Goal: Task Accomplishment & Management: Complete application form

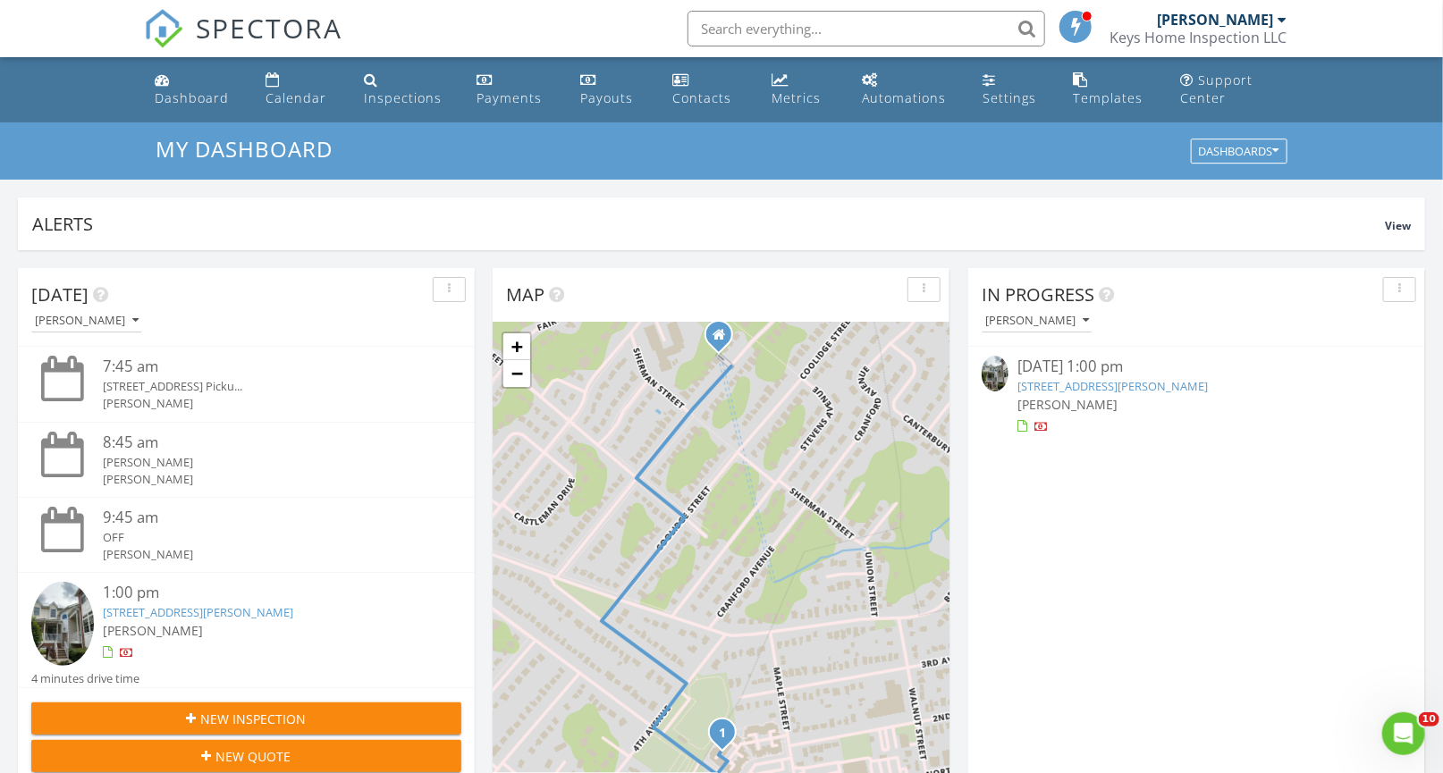
click at [1045, 383] on link "[STREET_ADDRESS][PERSON_NAME]" at bounding box center [1112, 386] width 190 height 16
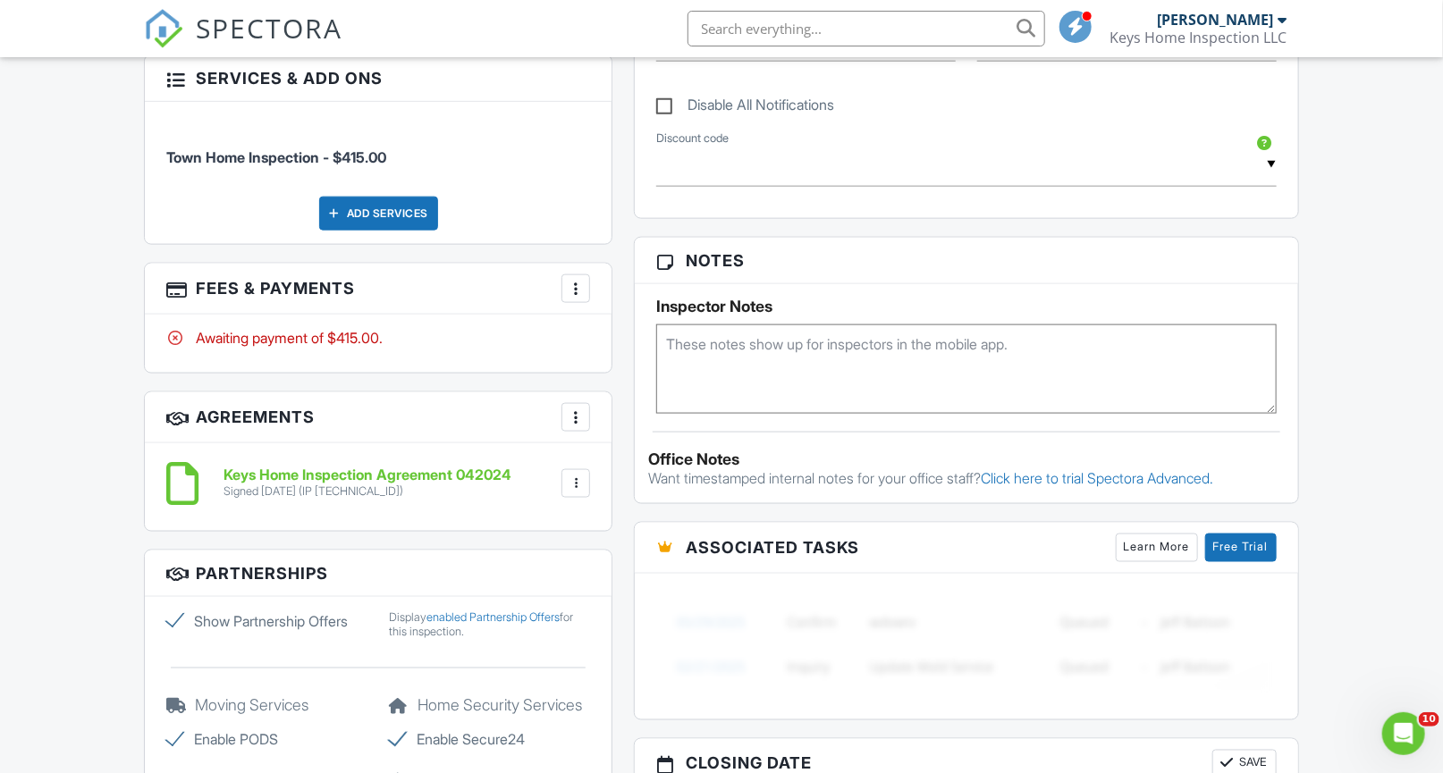
scroll to position [1044, 0]
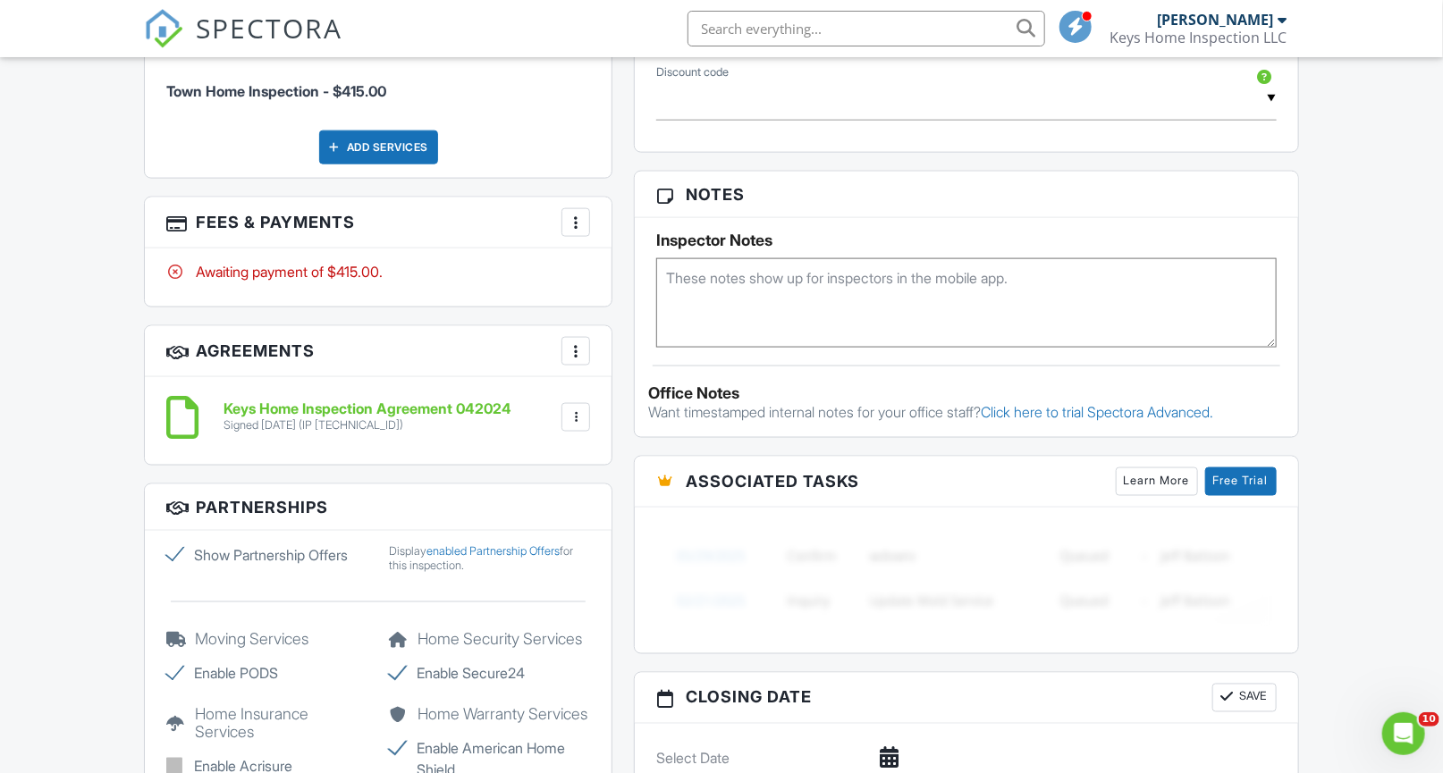
click at [573, 226] on div at bounding box center [576, 223] width 18 height 18
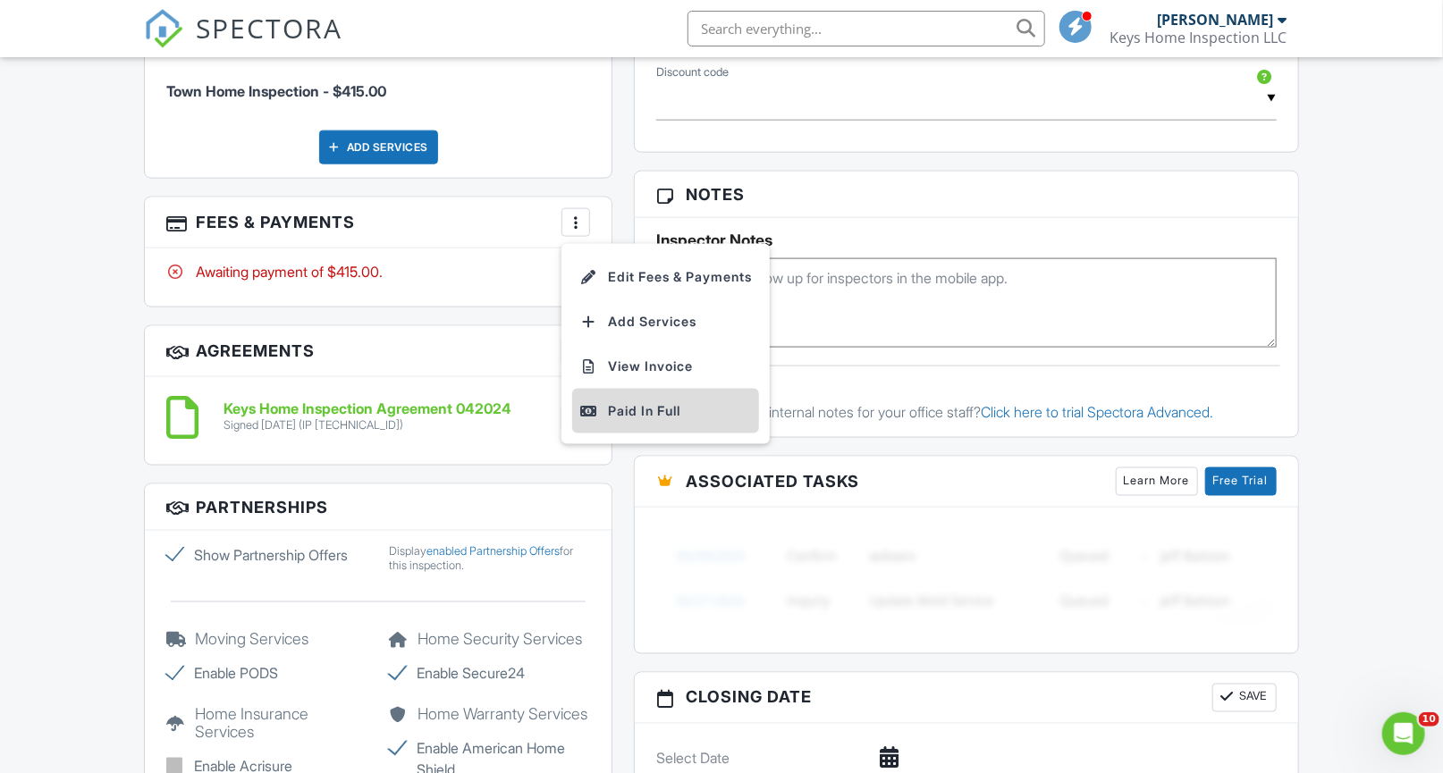
click at [625, 403] on div "Paid In Full" at bounding box center [665, 410] width 173 height 21
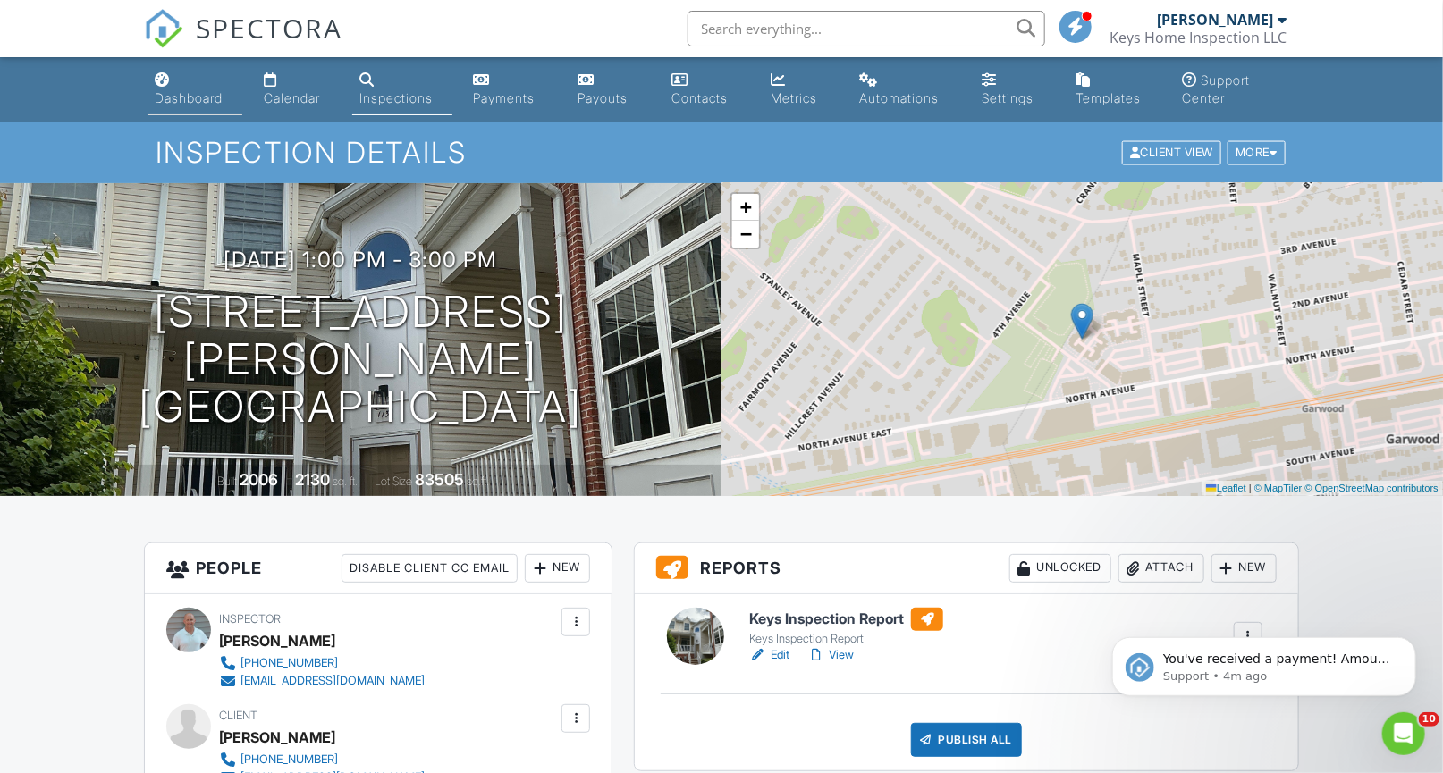
click at [174, 95] on div "Dashboard" at bounding box center [189, 97] width 68 height 15
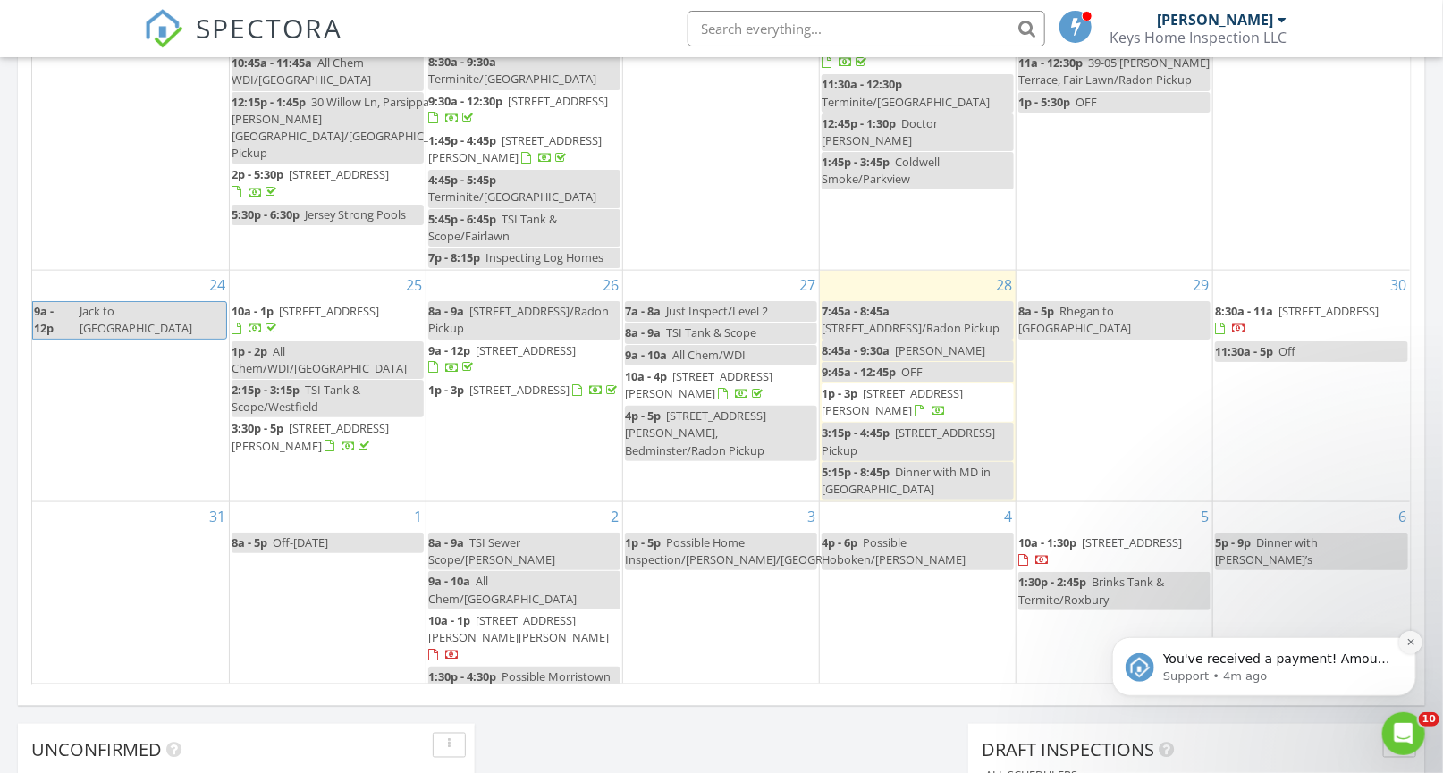
click at [1407, 640] on icon "Dismiss notification" at bounding box center [1409, 641] width 6 height 6
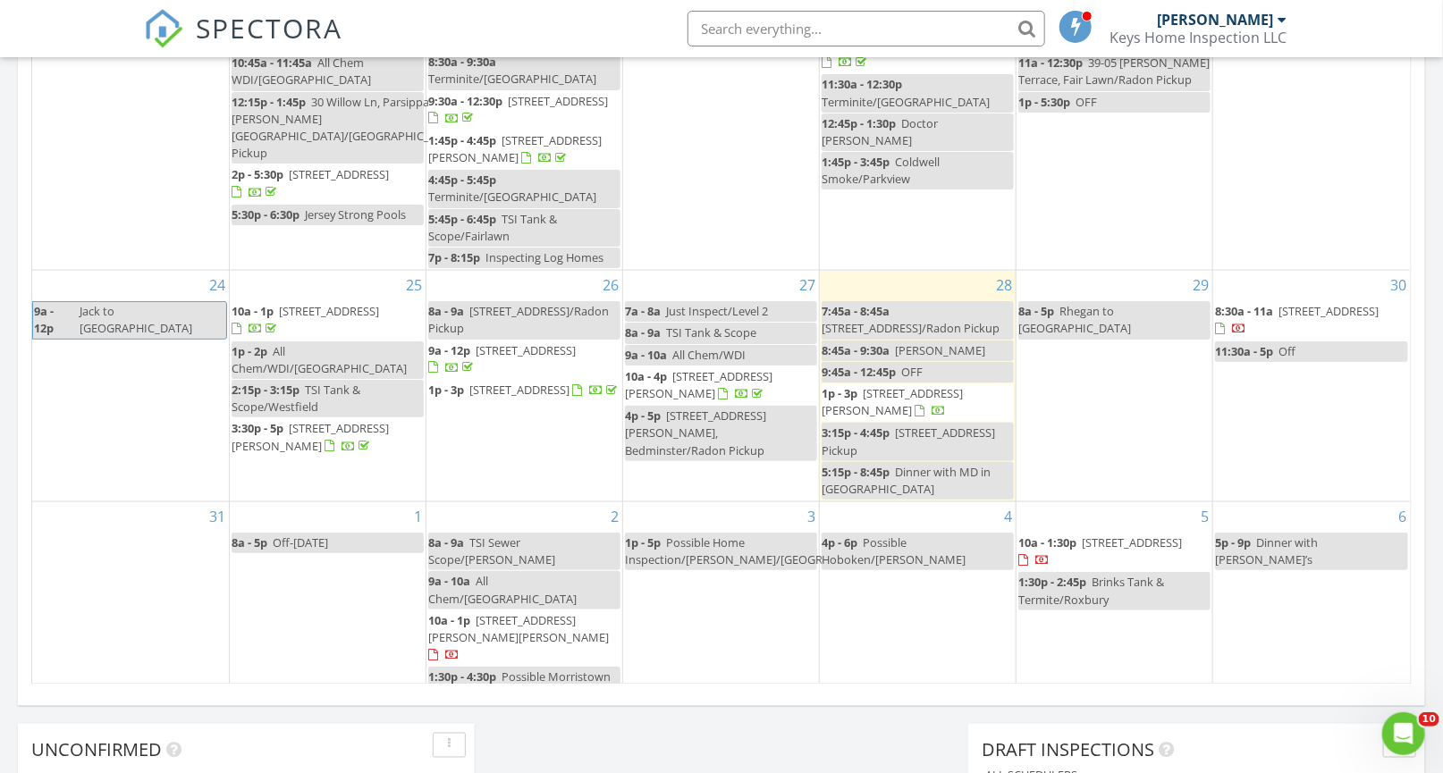
click at [930, 534] on span "Possible Hoboken/Ed Verdel" at bounding box center [893, 550] width 144 height 33
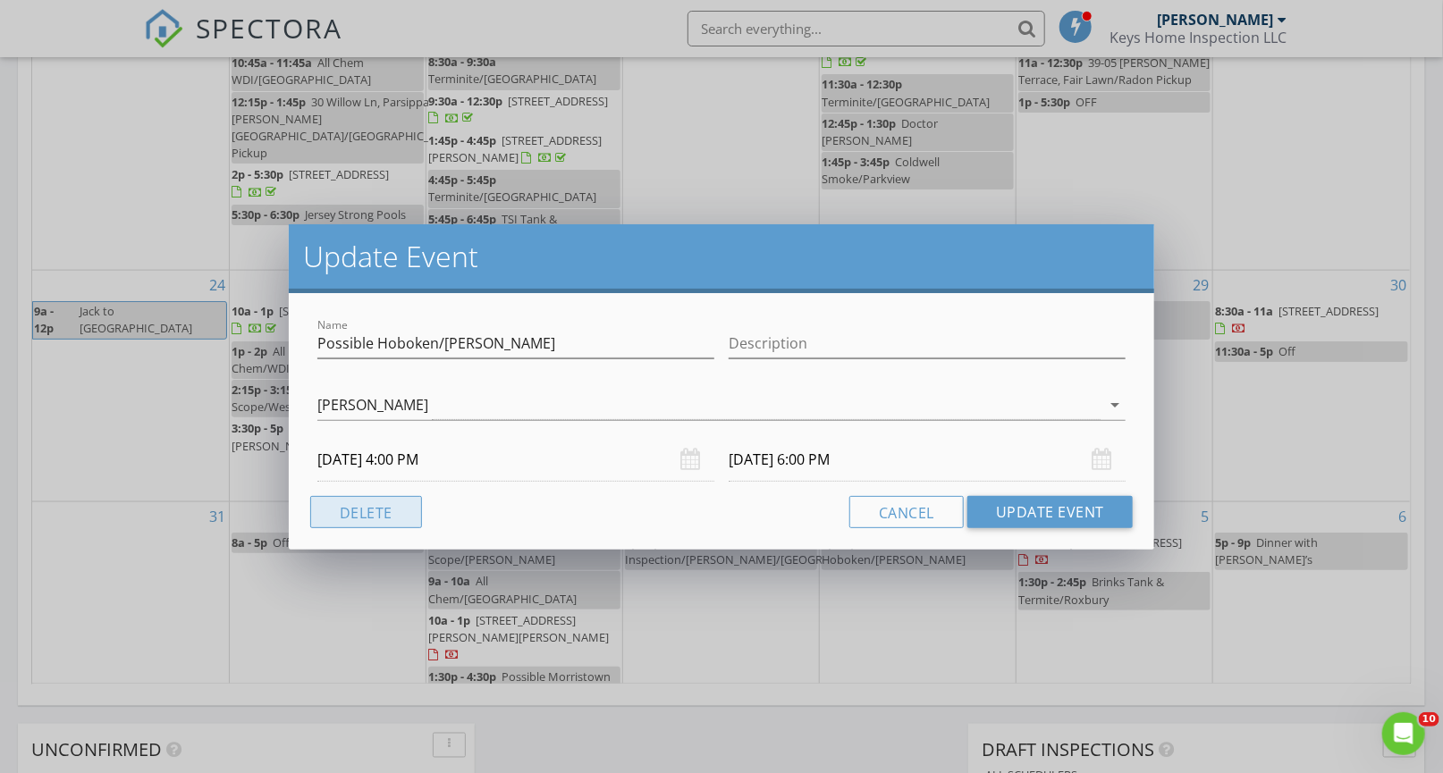
click at [347, 512] on button "Delete" at bounding box center [366, 512] width 112 height 32
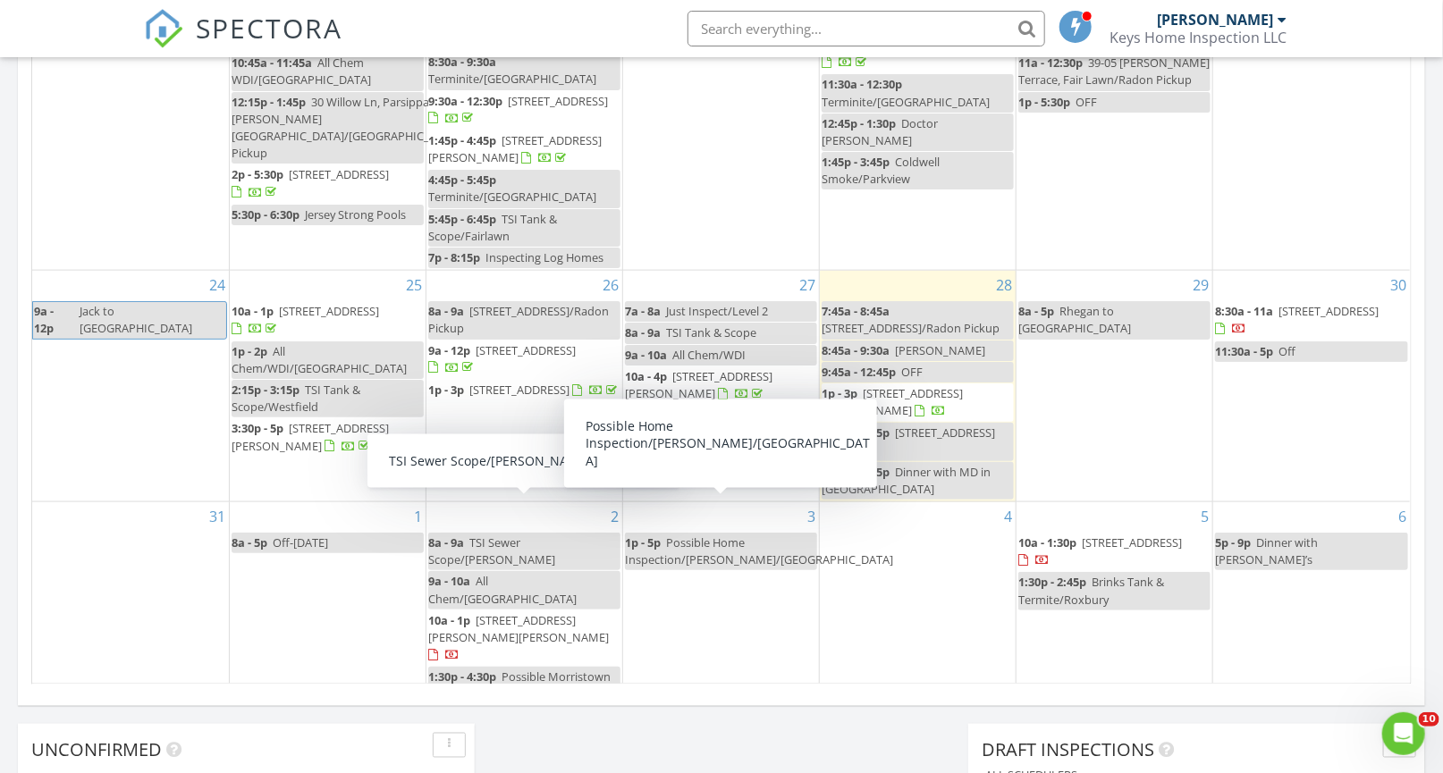
click at [879, 540] on div "4" at bounding box center [918, 604] width 196 height 205
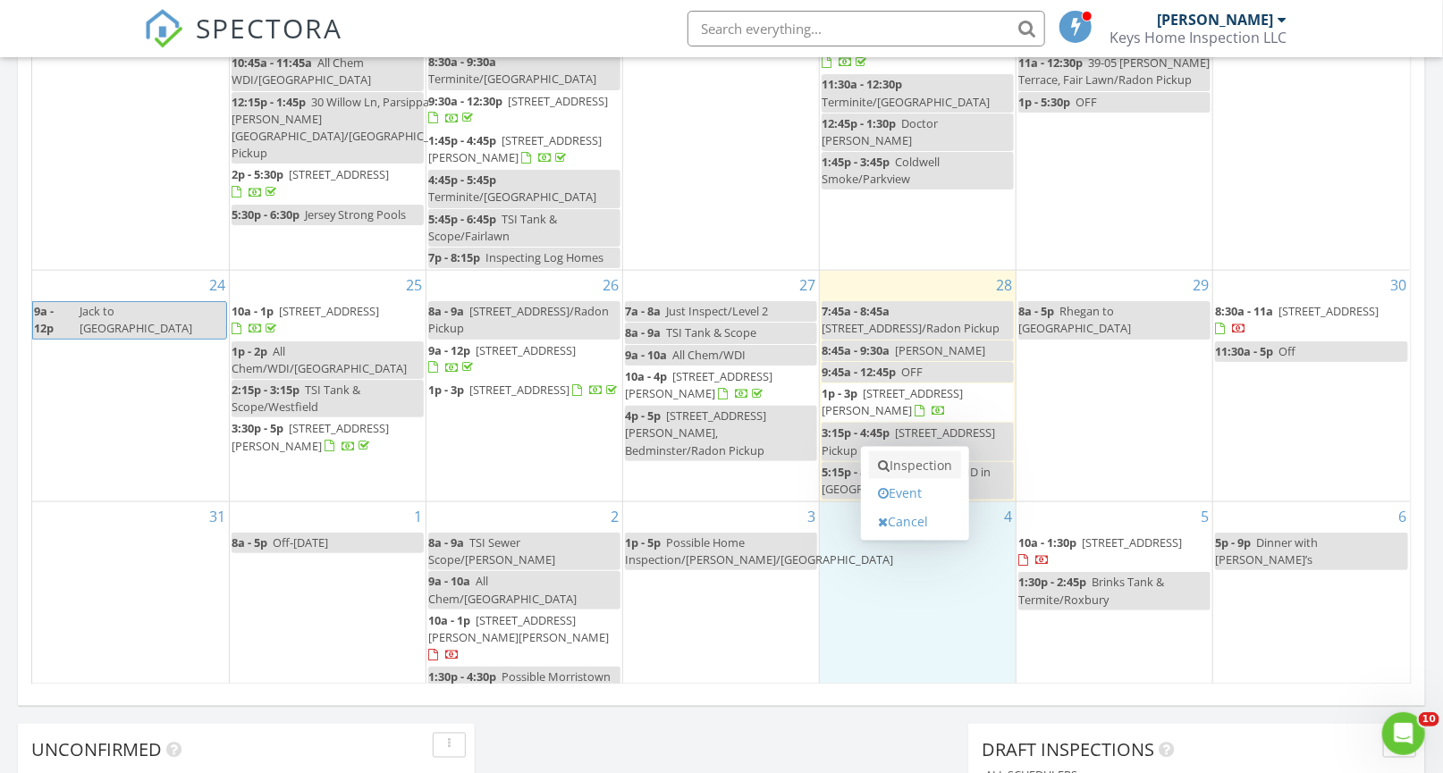
click at [904, 461] on link "Inspection" at bounding box center [915, 465] width 92 height 29
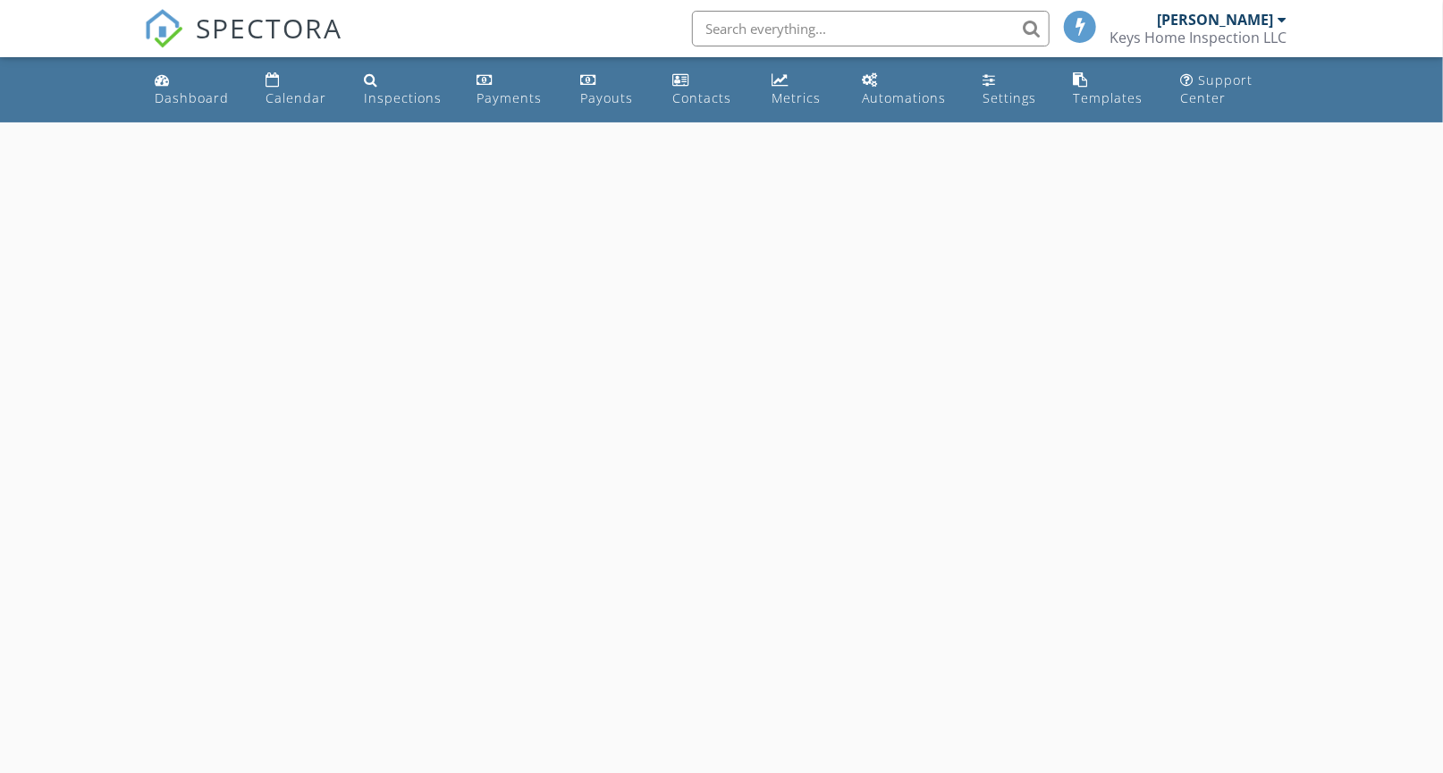
select select "8"
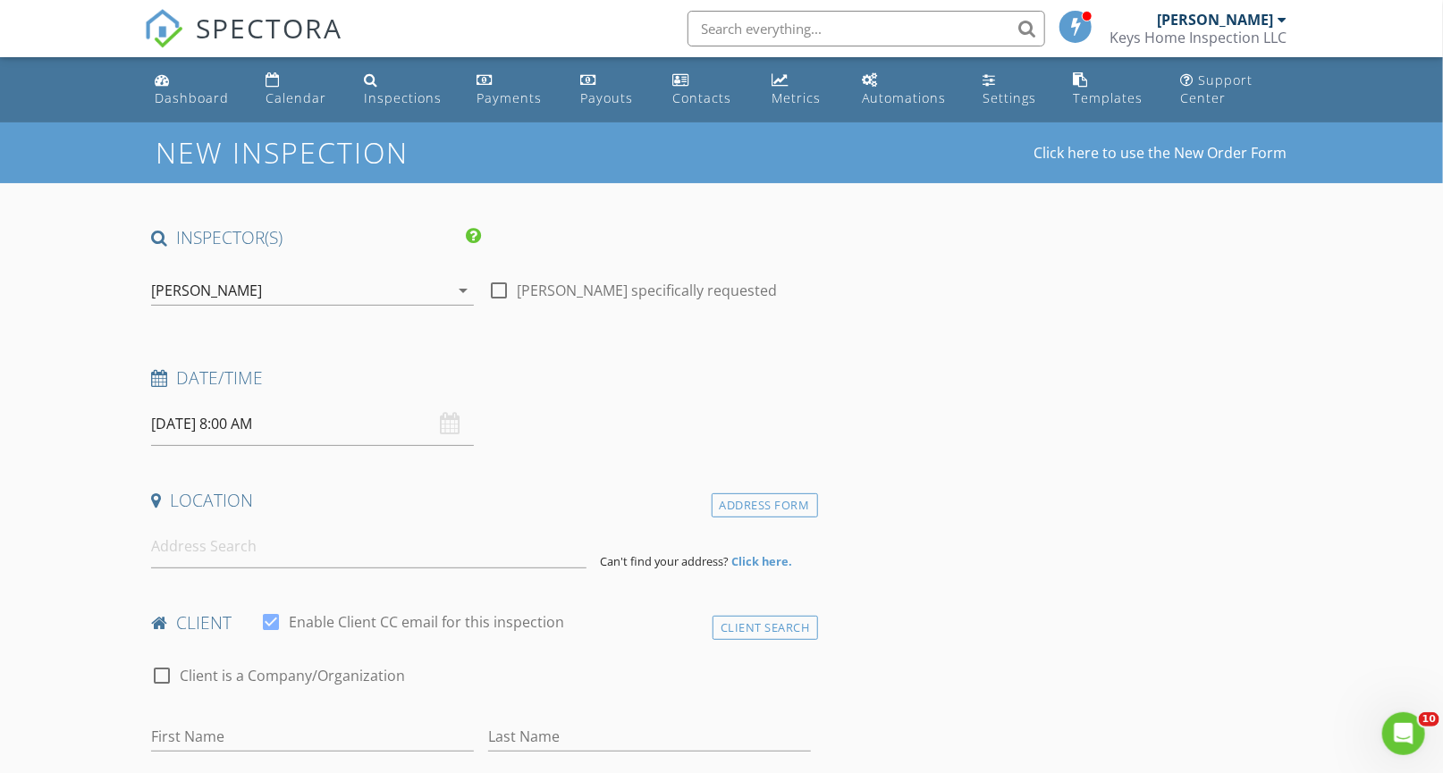
click at [235, 421] on input "09/04/2025 8:00 AM" at bounding box center [312, 424] width 323 height 44
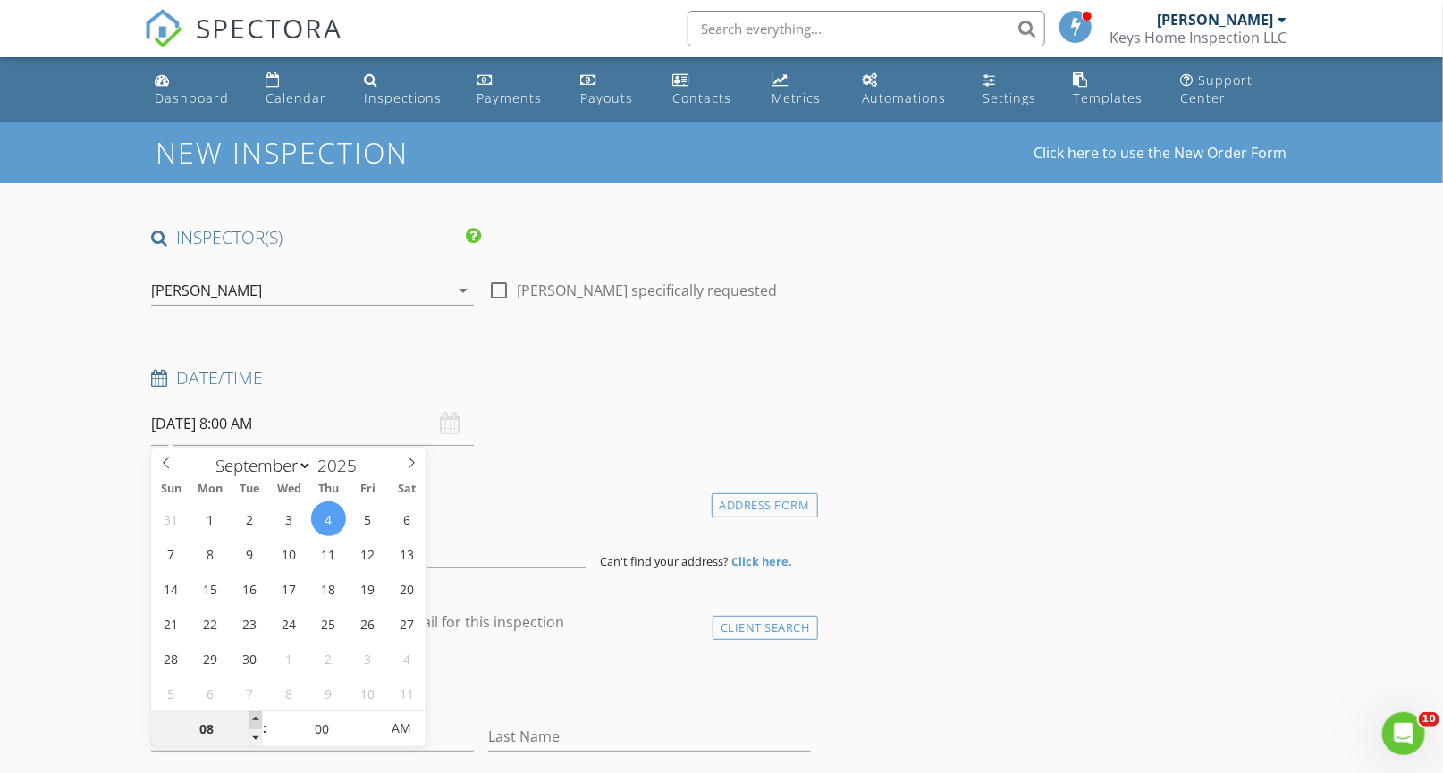
type input "09"
type input "09/04/2025 9:00 AM"
click at [251, 712] on span at bounding box center [255, 720] width 13 height 18
type input "10"
type input "09/04/2025 10:00 AM"
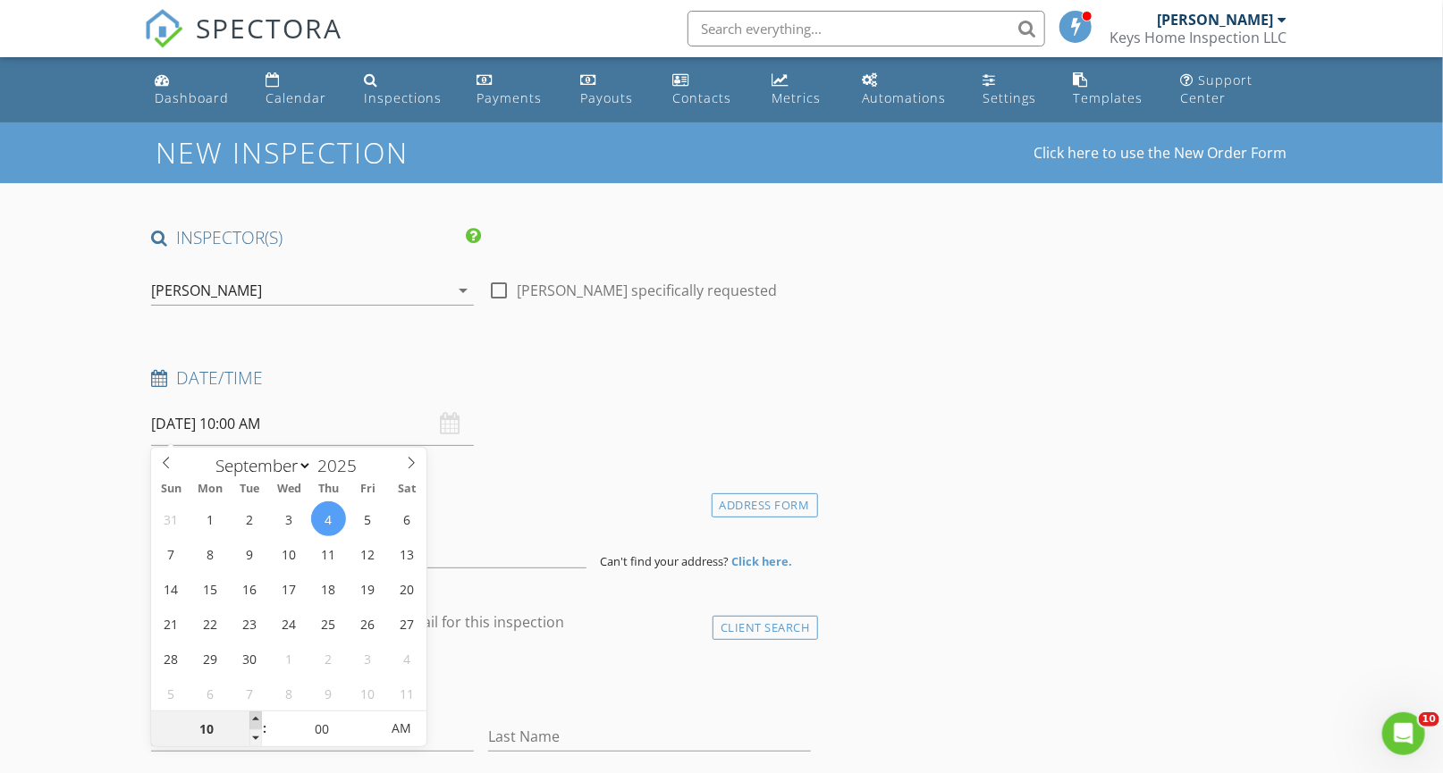
click at [251, 712] on span at bounding box center [255, 720] width 13 height 18
type input "11"
type input "09/04/2025 11:00 AM"
click at [251, 712] on span at bounding box center [255, 720] width 13 height 18
type input "12"
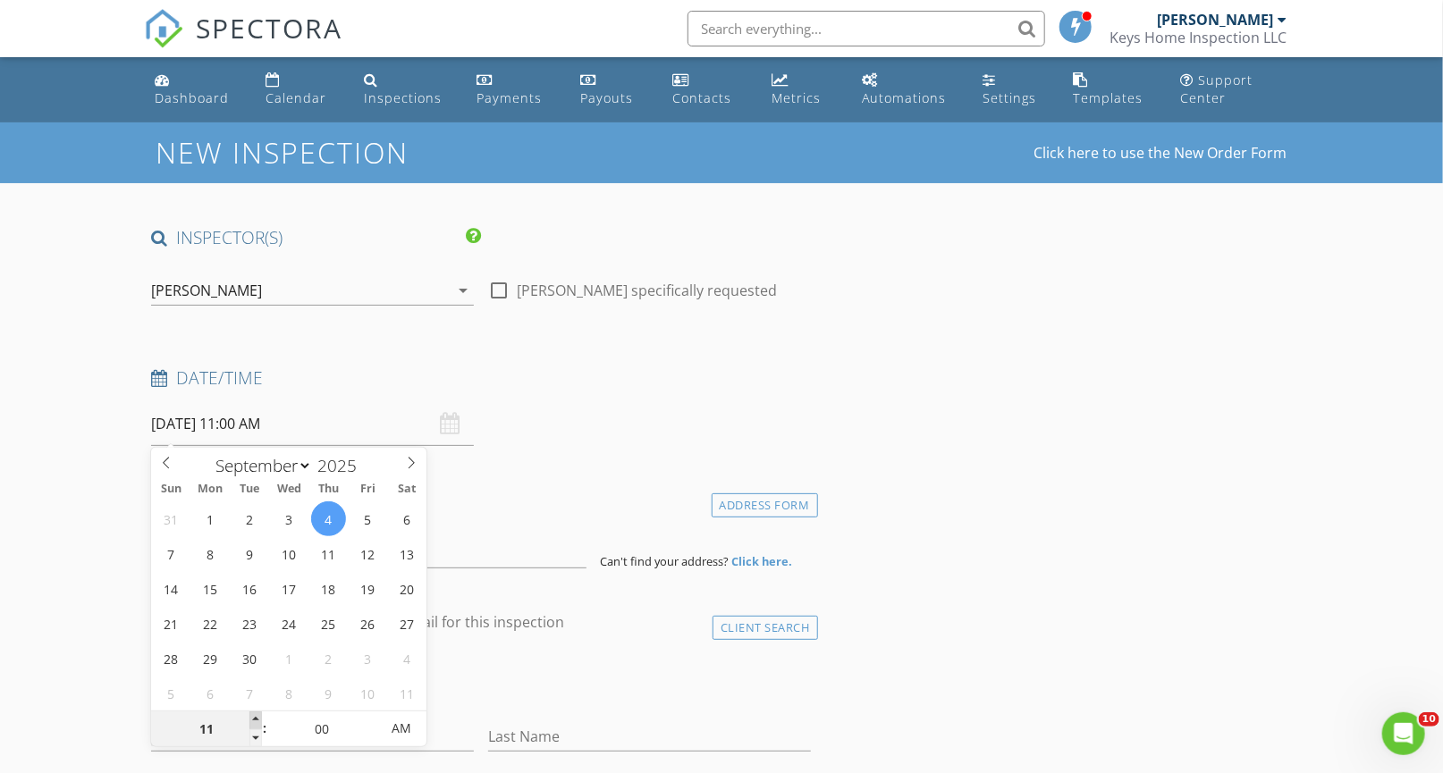
type input "09/04/2025 12:00 PM"
click at [251, 712] on span at bounding box center [255, 720] width 13 height 18
type input "01"
type input "09/04/2025 1:00 PM"
click at [251, 712] on span at bounding box center [255, 720] width 13 height 18
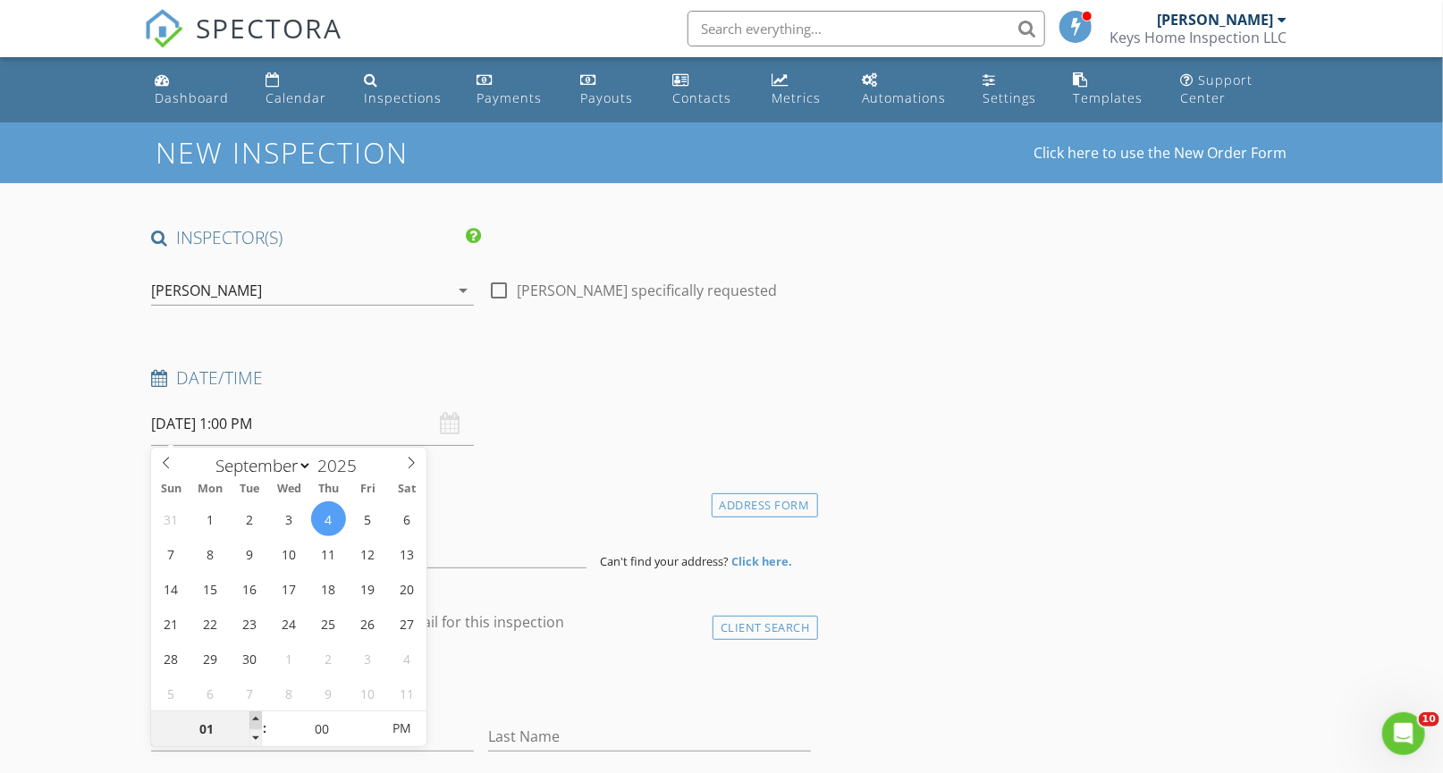
type input "02"
type input "09/04/2025 2:00 PM"
click at [251, 712] on span at bounding box center [255, 720] width 13 height 18
type input "03"
type input "09/04/2025 3:00 PM"
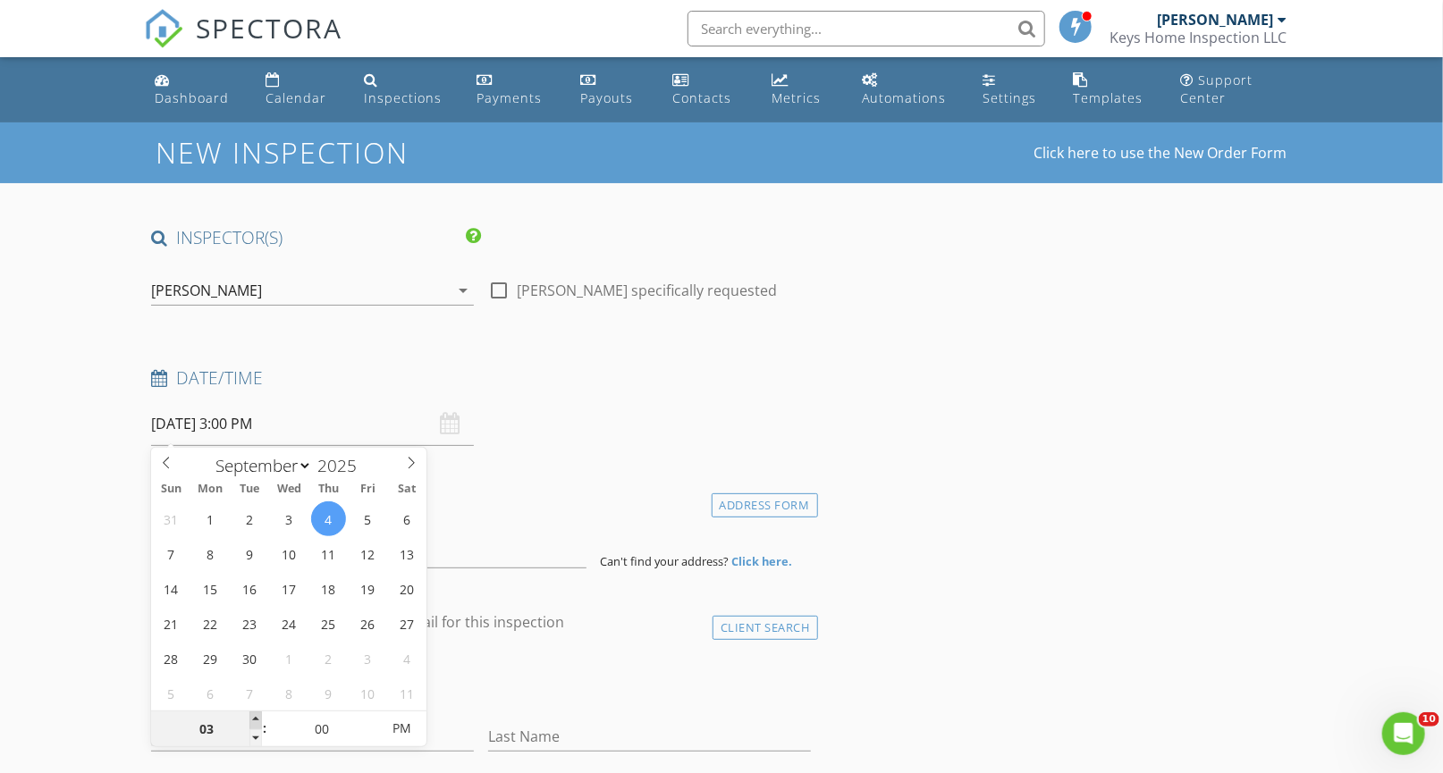
click at [251, 712] on span at bounding box center [255, 720] width 13 height 18
type input "04"
type input "09/04/2025 4:00 PM"
click at [251, 712] on span at bounding box center [255, 720] width 13 height 18
drag, startPoint x: 79, startPoint y: 668, endPoint x: 111, endPoint y: 644, distance: 39.7
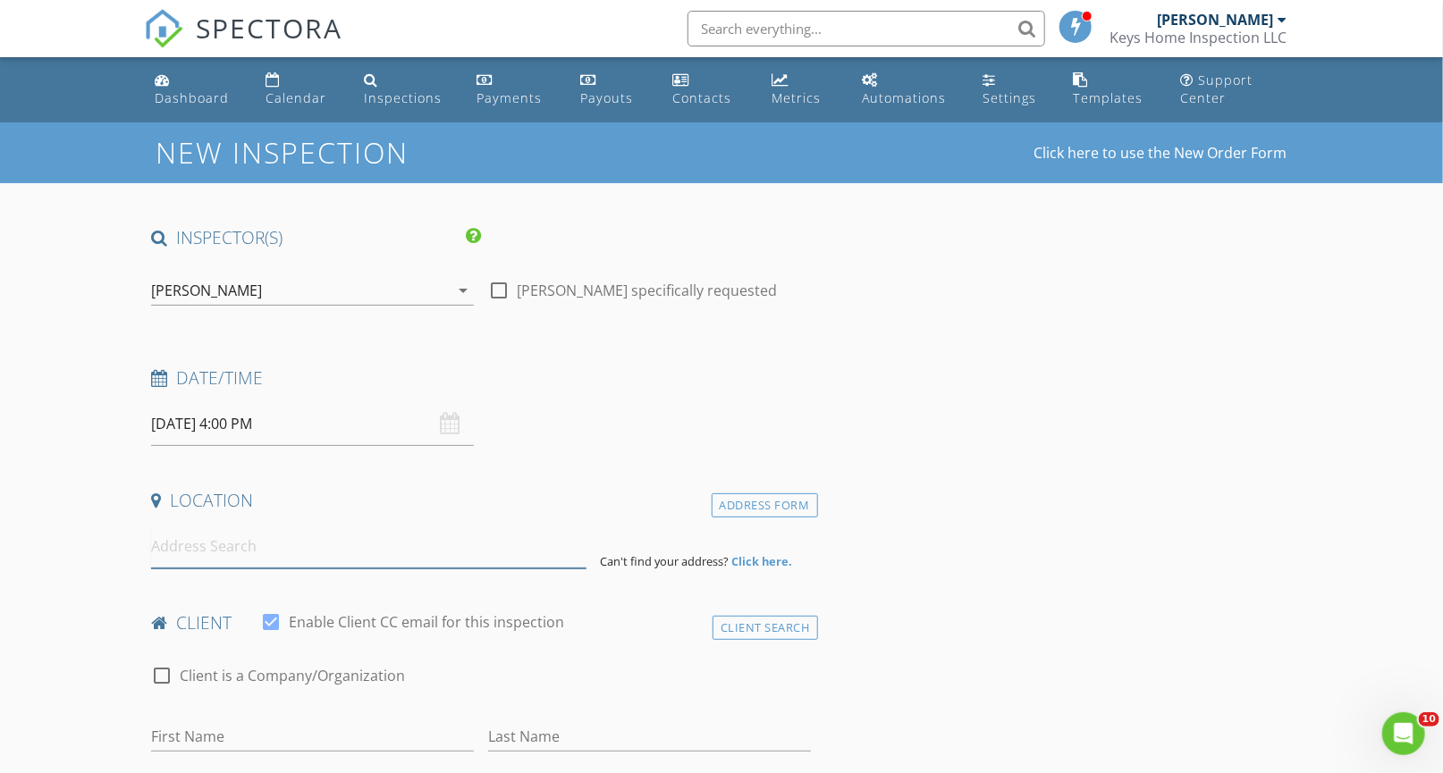
click at [206, 543] on input at bounding box center [368, 547] width 434 height 44
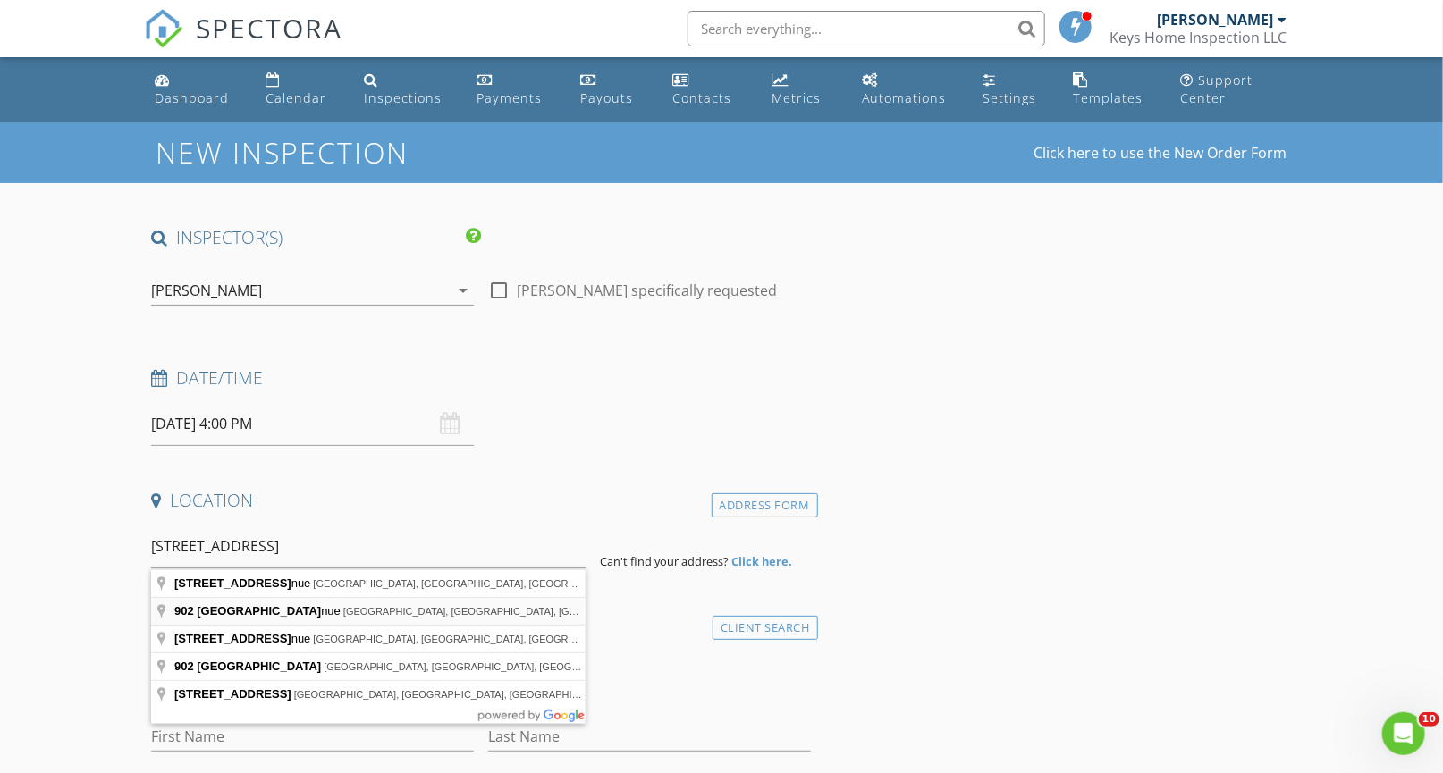
type input "902 Willow Avenue, Hoboken, NJ, USA"
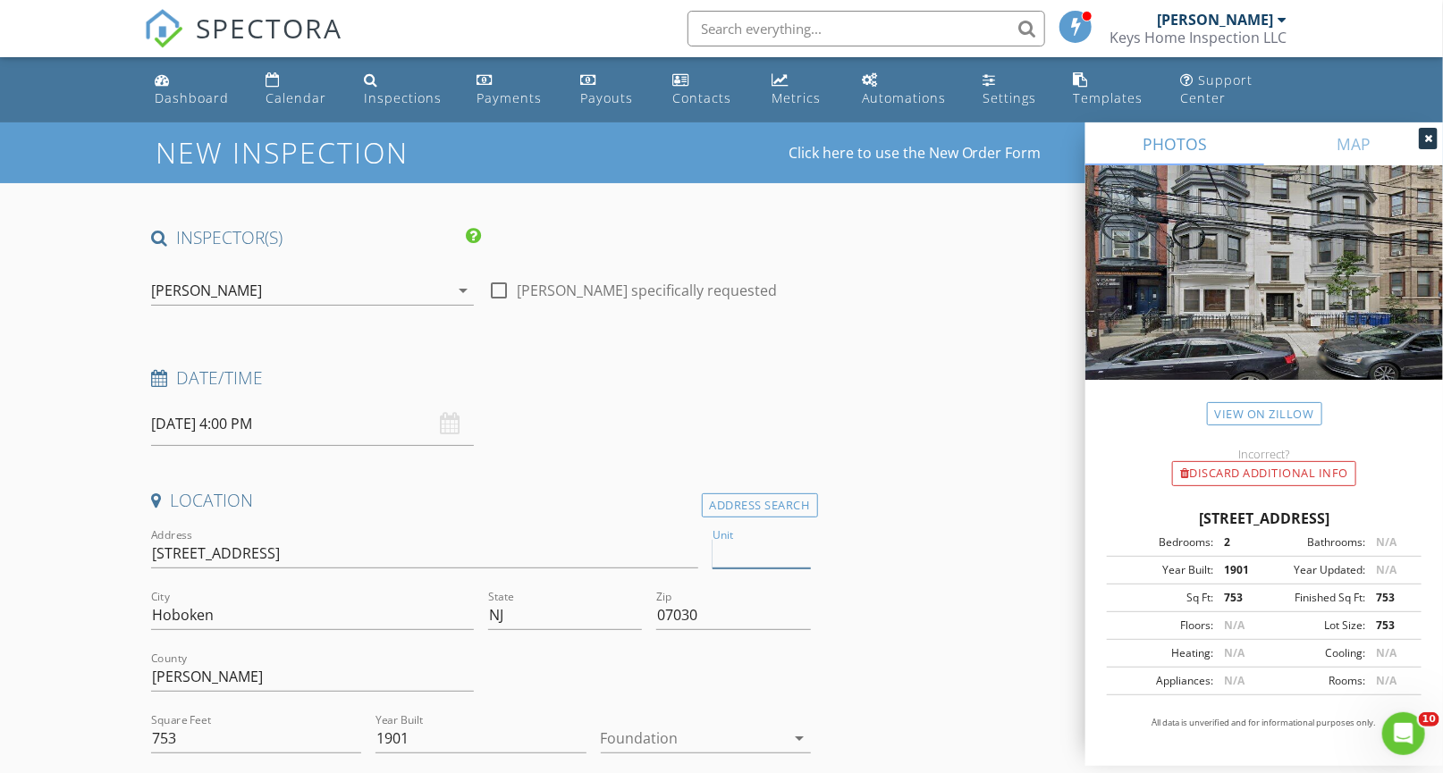
click at [726, 555] on input "Unit" at bounding box center [761, 553] width 98 height 29
type input "#9"
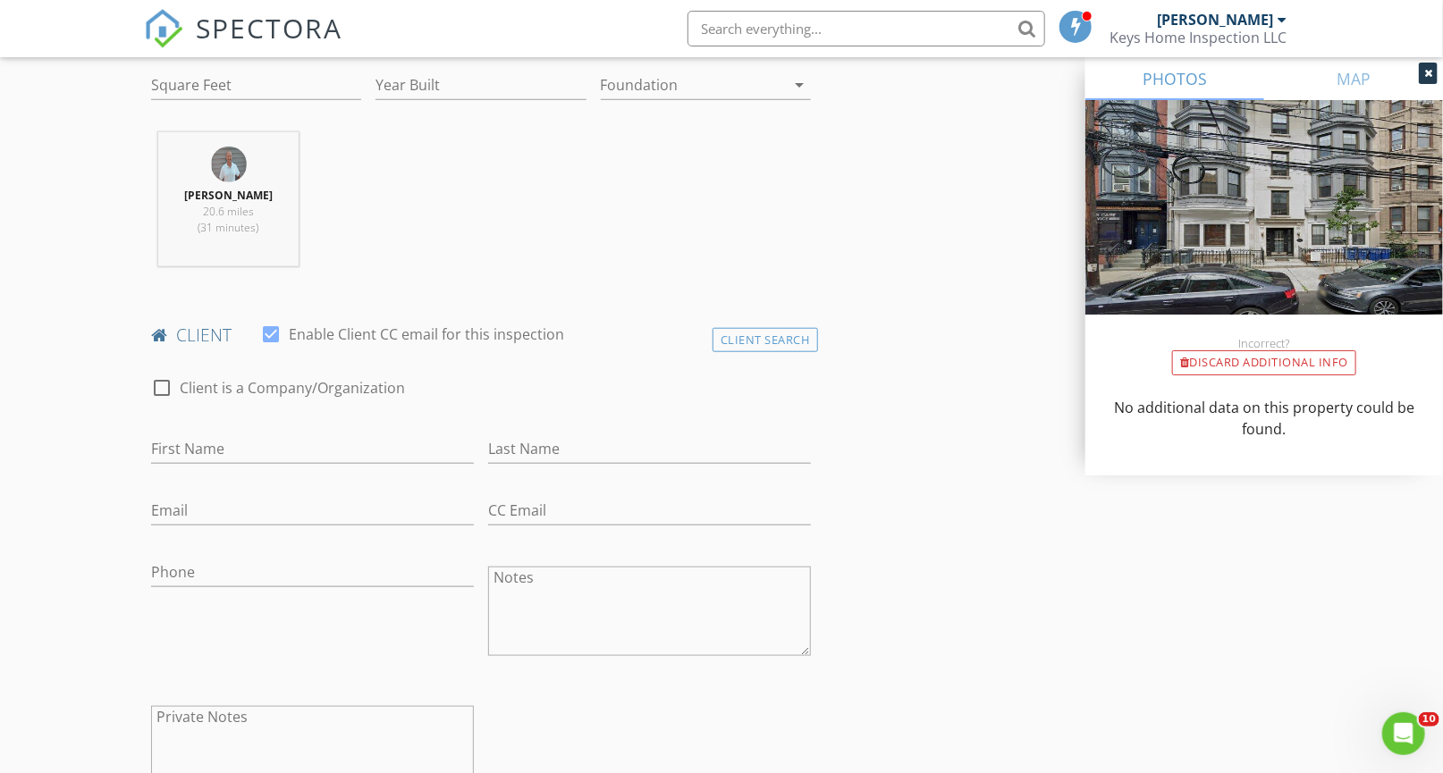
scroll to position [664, 0]
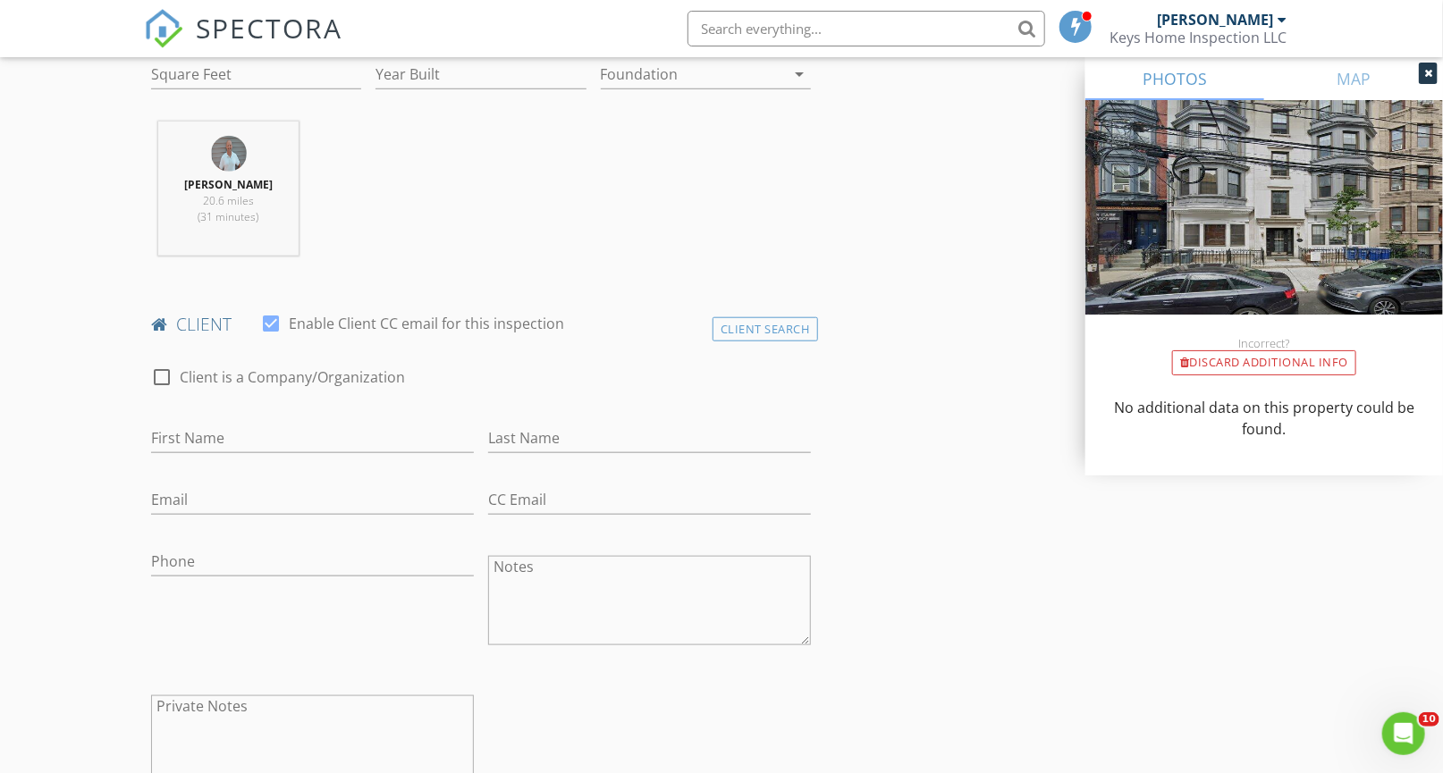
type input "#9"
click at [185, 448] on input "First Name" at bounding box center [312, 438] width 323 height 29
paste input "Jason Meisner"
drag, startPoint x: 195, startPoint y: 447, endPoint x: 247, endPoint y: 437, distance: 52.8
click at [247, 437] on input "Jason Meisner" at bounding box center [312, 438] width 323 height 29
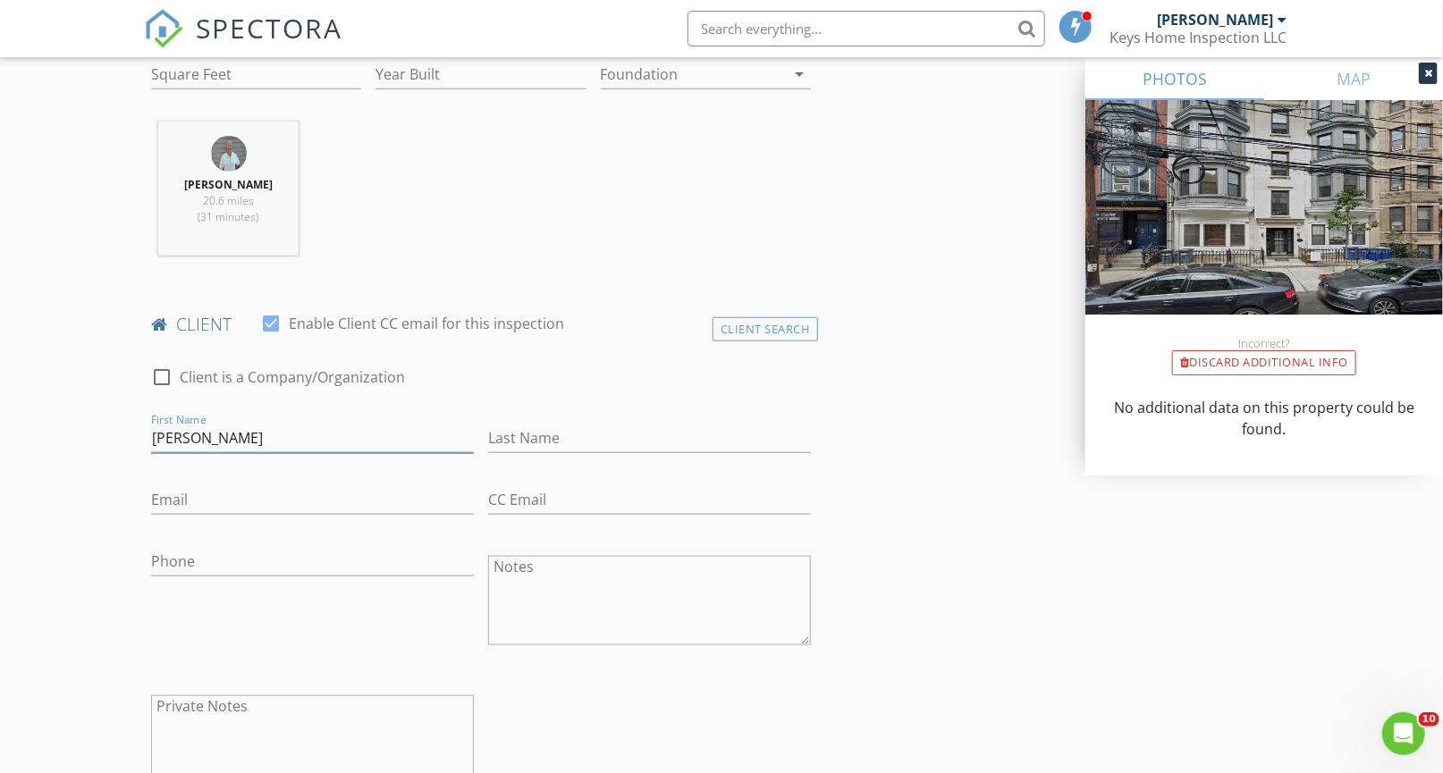
type input "Jason"
click at [554, 440] on input "Last Name" at bounding box center [649, 438] width 323 height 29
paste input "Meisner"
type input "Meisner"
click at [335, 492] on input "Email" at bounding box center [312, 499] width 323 height 29
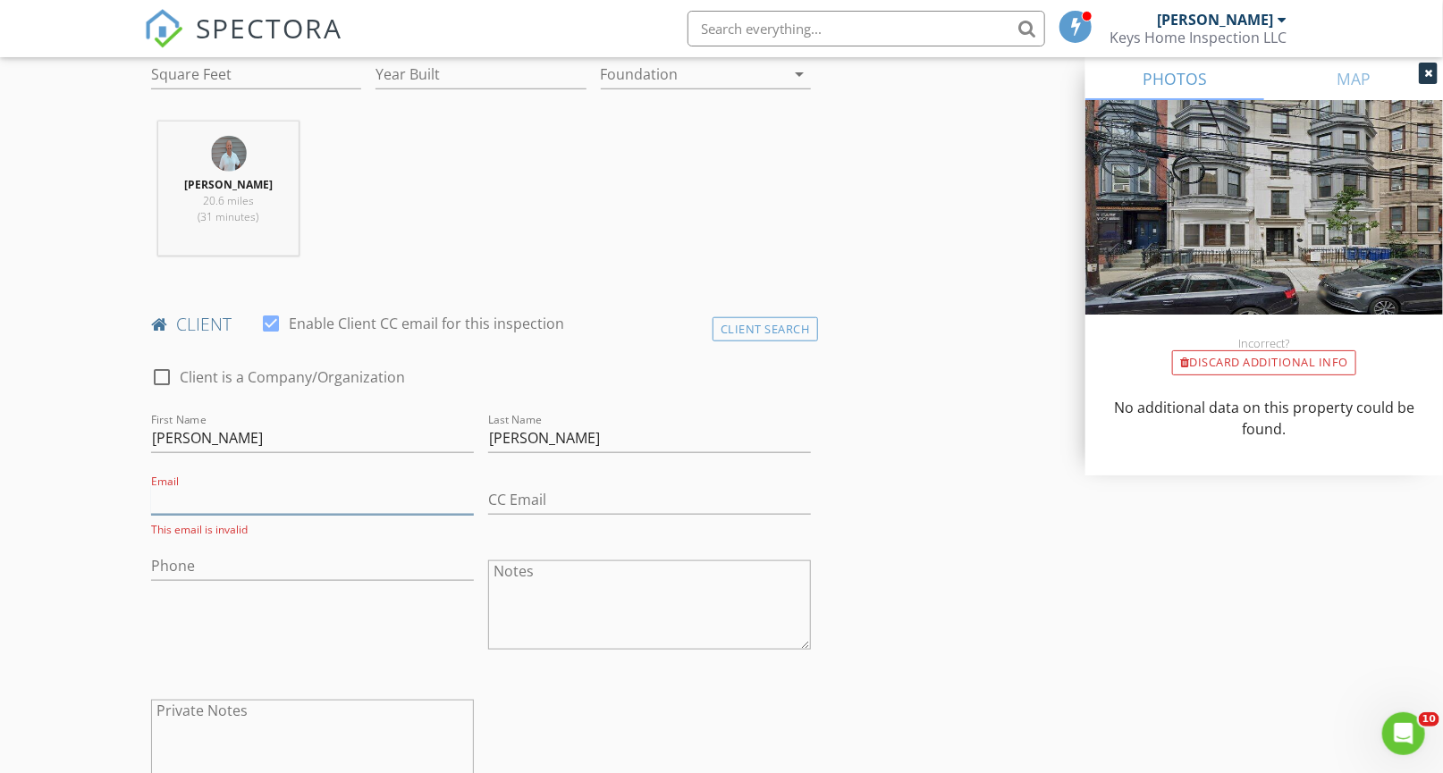
paste input "jmeisner610@gmail.com"
type input "jmeisner610@gmail.com"
click at [260, 562] on input "Phone" at bounding box center [312, 561] width 323 height 29
paste input "732-995-2113"
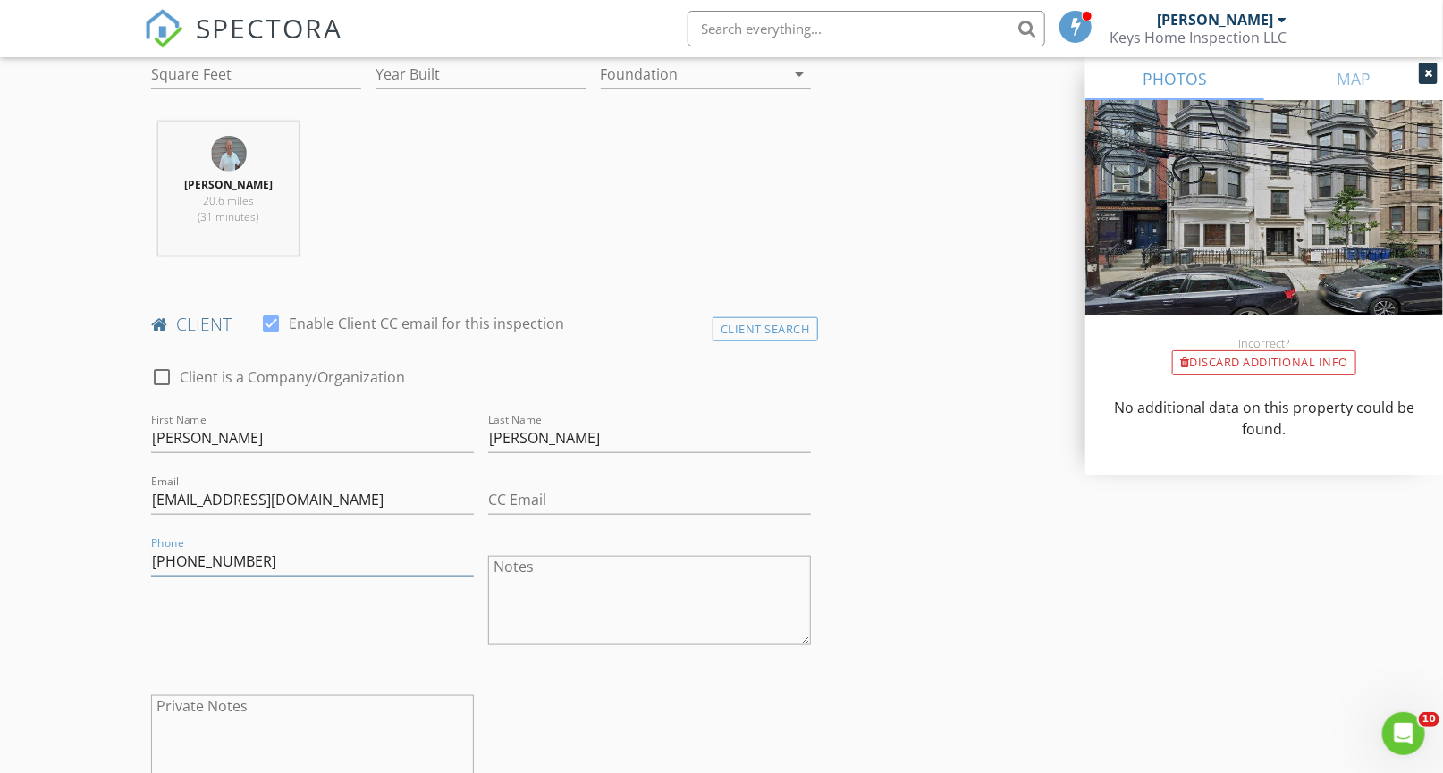
scroll to position [665, 0]
type input "732-995-2113"
click at [559, 491] on input "CC Email" at bounding box center [649, 498] width 323 height 29
paste input "mailto:boulosesq@volakoslaw.com"
click at [535, 501] on input "mailto:boulosesq@volakoslaw.com" at bounding box center [649, 498] width 323 height 29
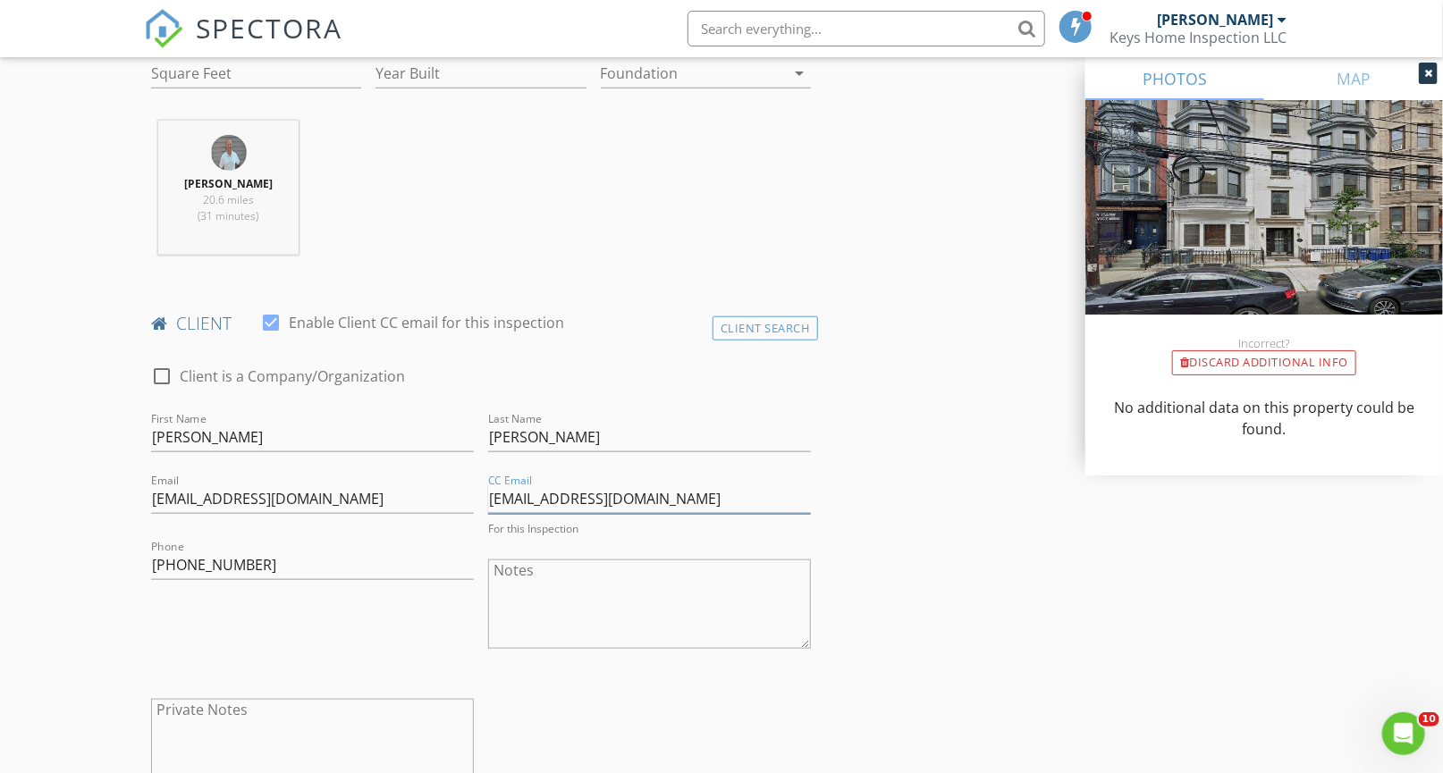
type input "[EMAIL_ADDRESS][DOMAIN_NAME]"
click at [147, 618] on div "Phone 732-995-2113" at bounding box center [312, 605] width 337 height 139
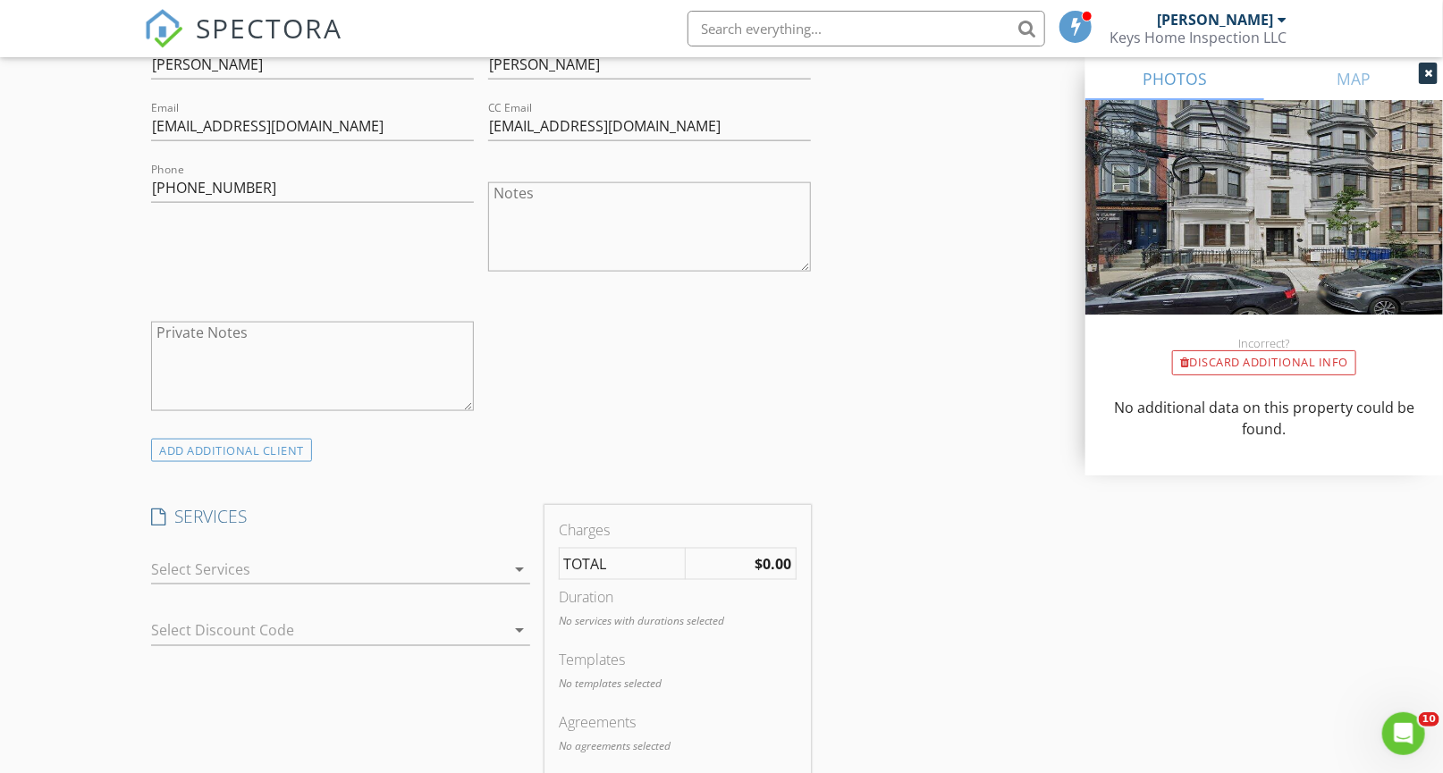
scroll to position [1043, 0]
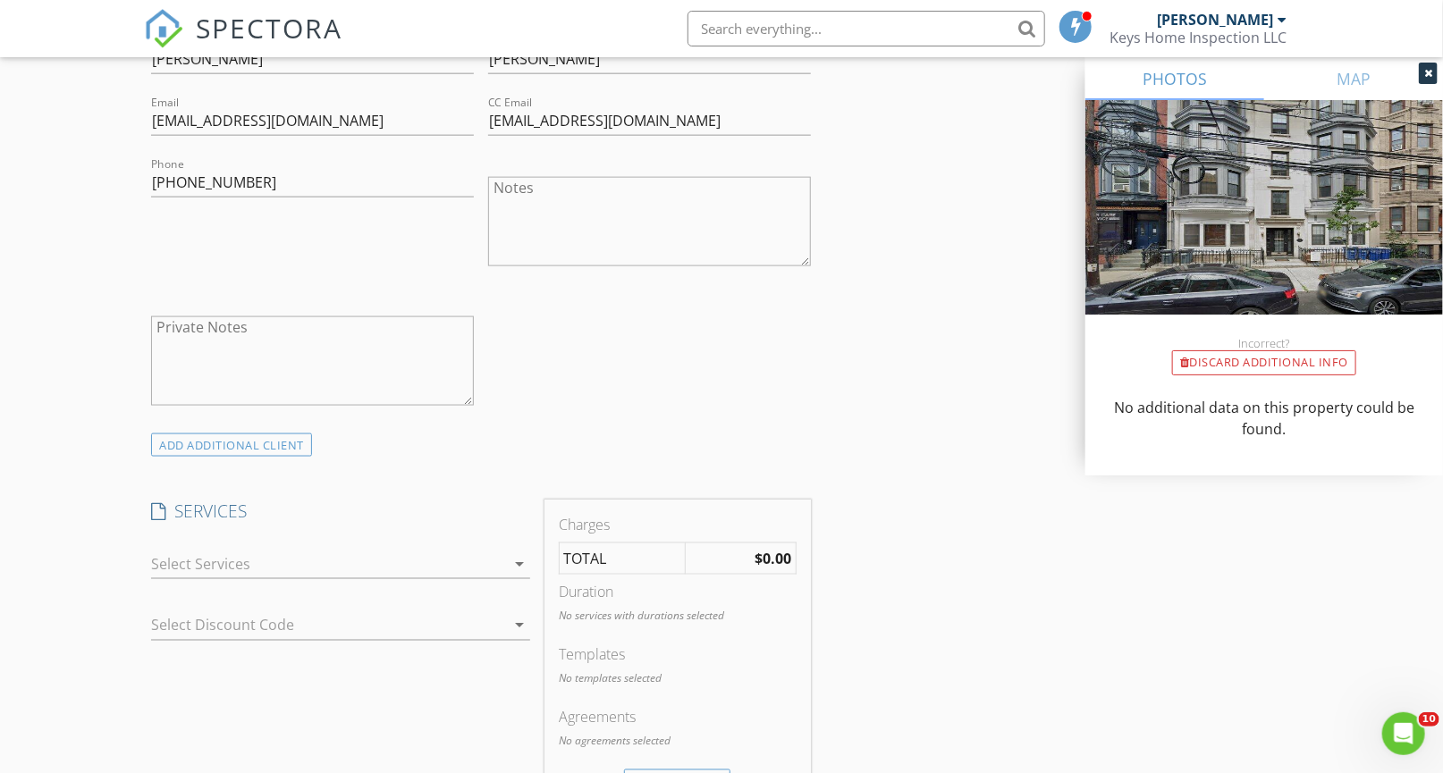
click at [517, 565] on icon "arrow_drop_down" at bounding box center [519, 563] width 21 height 21
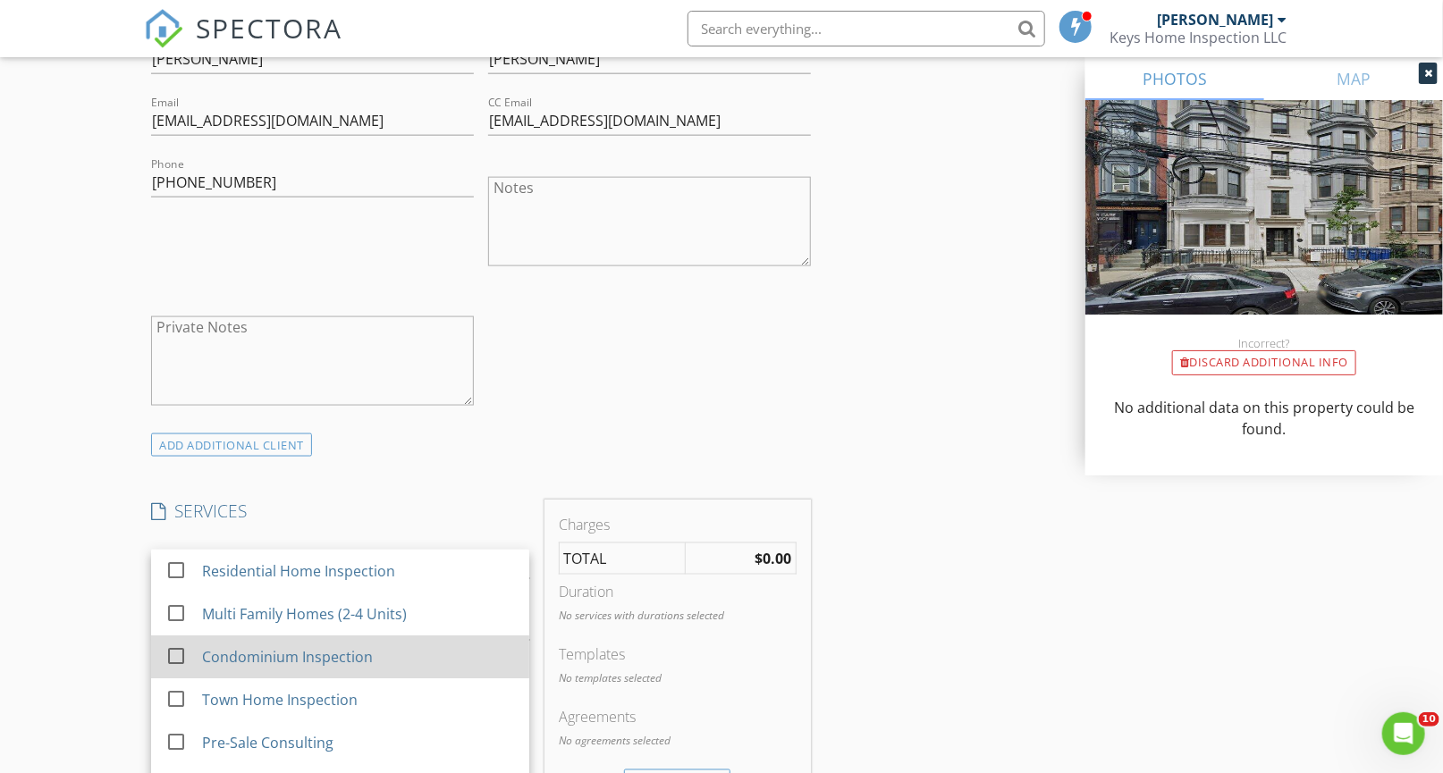
click at [173, 654] on div at bounding box center [176, 656] width 30 height 30
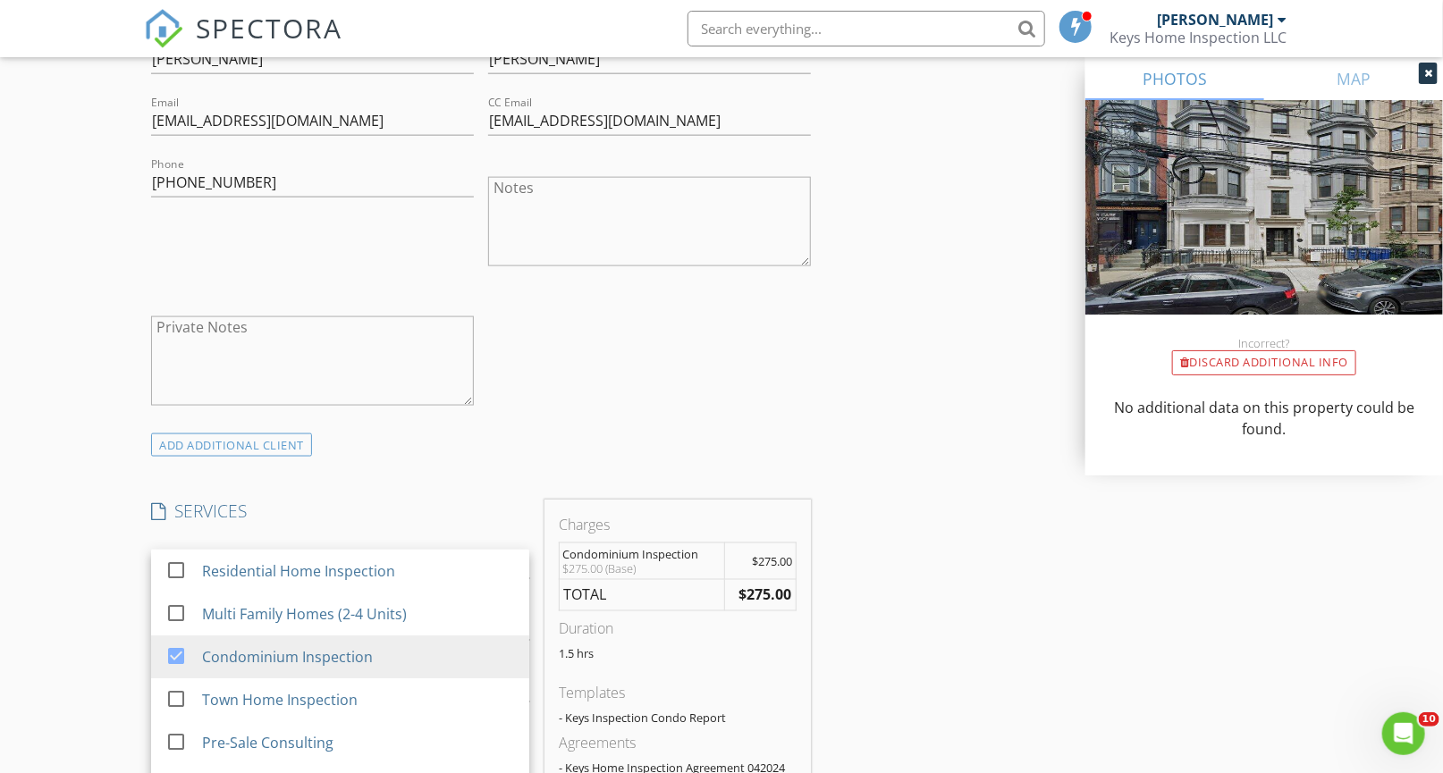
click at [77, 634] on div "New Inspection Click here to use the New Order Form INSPECTOR(S) check_box John…" at bounding box center [721, 693] width 1443 height 3228
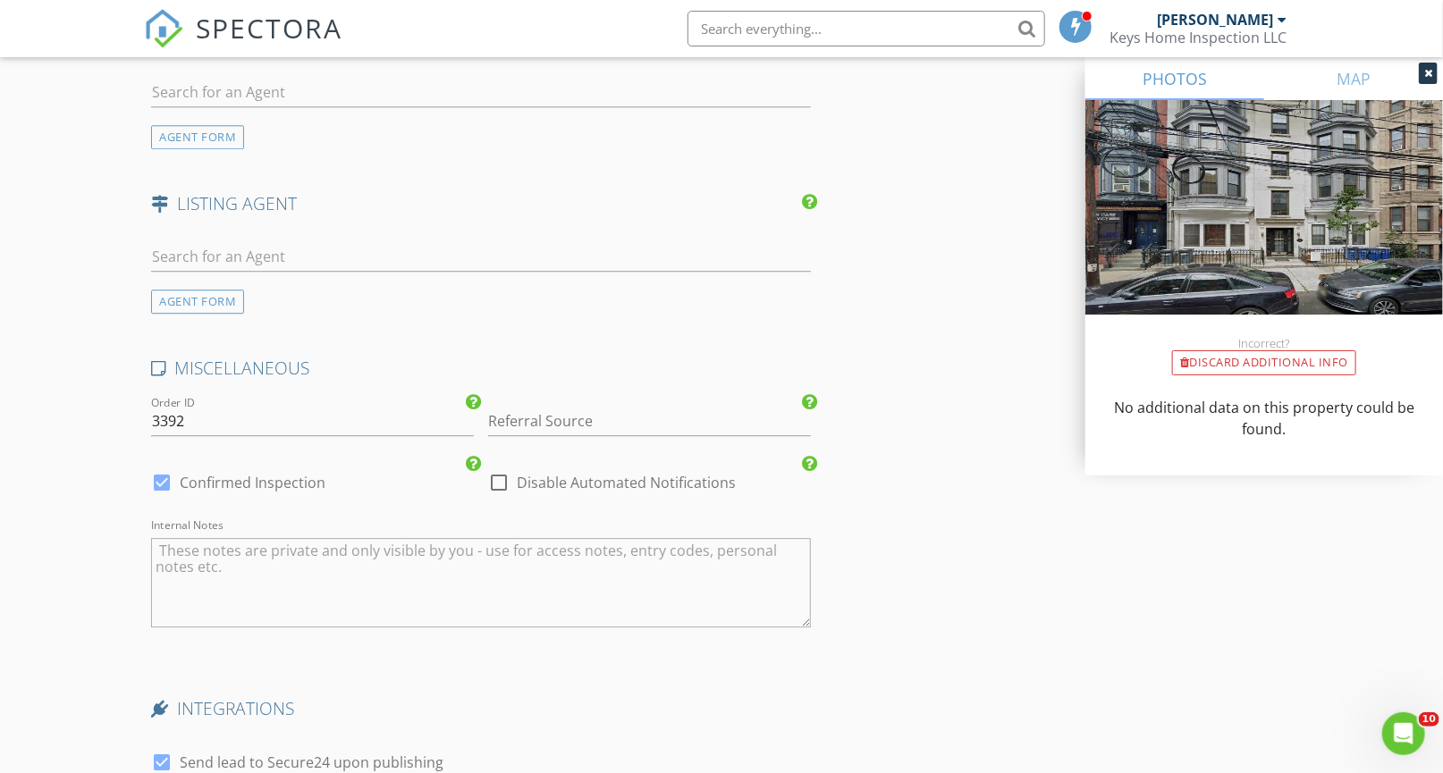
scroll to position [2292, 0]
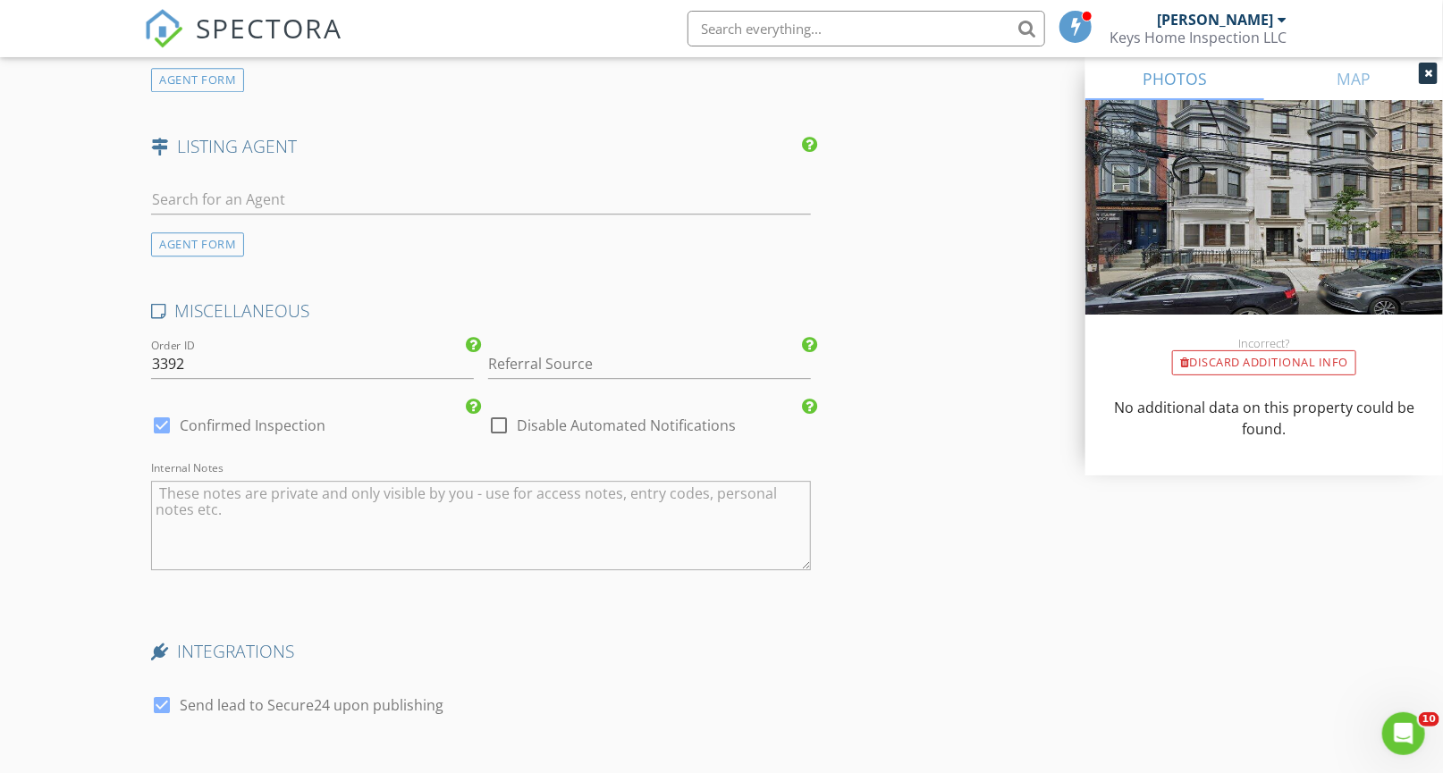
drag, startPoint x: 165, startPoint y: 430, endPoint x: 183, endPoint y: 428, distance: 18.0
click at [164, 430] on div at bounding box center [162, 425] width 30 height 30
checkbox input "false"
checkbox input "true"
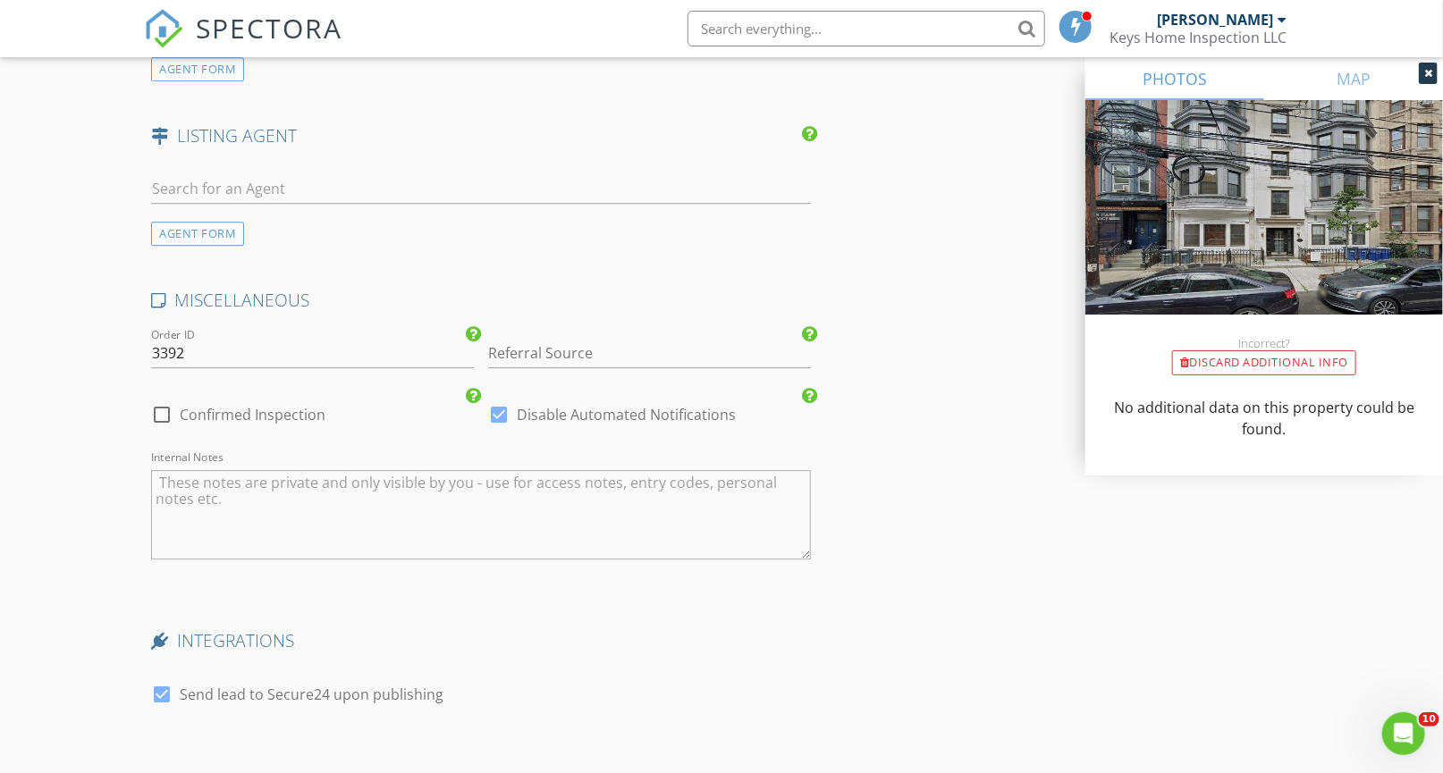
click at [157, 696] on div at bounding box center [162, 694] width 30 height 30
checkbox input "false"
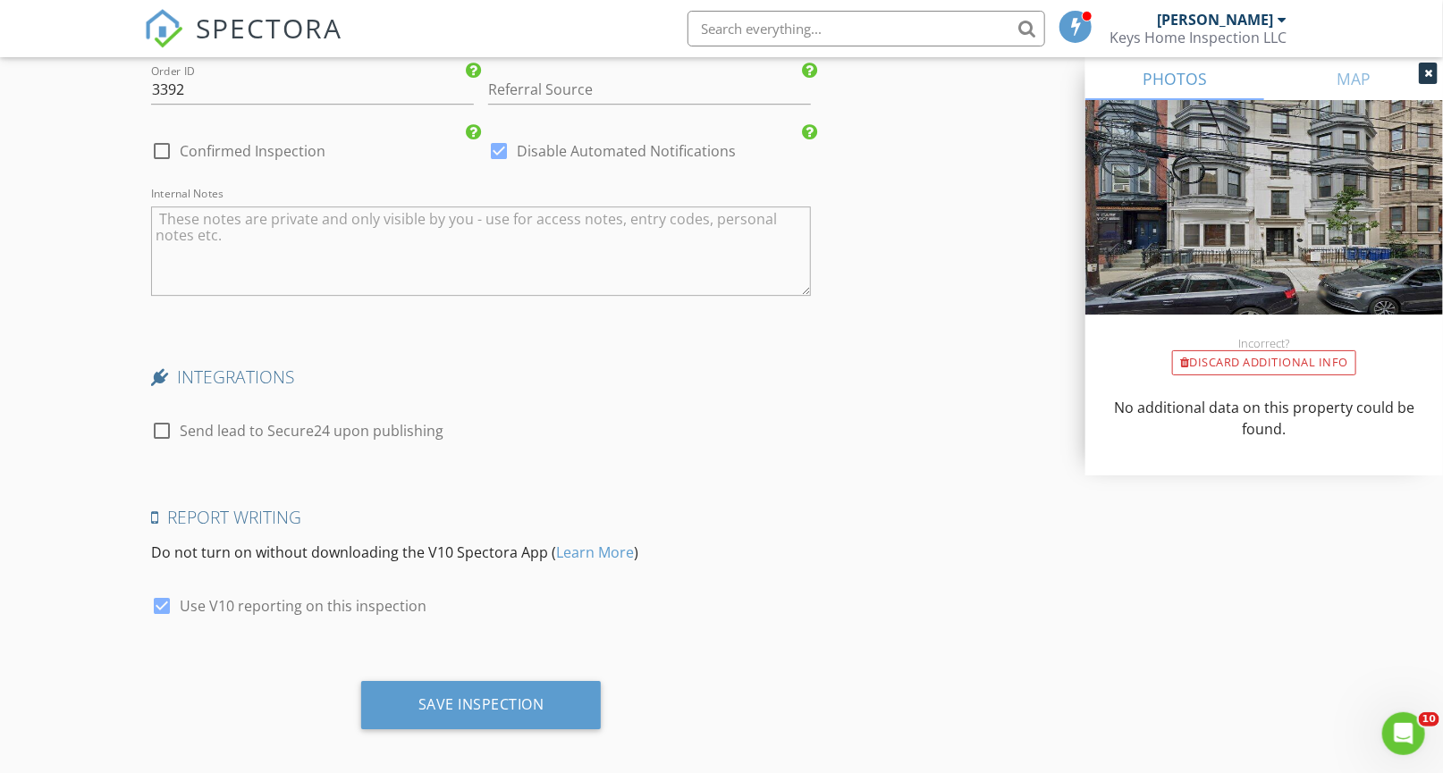
scroll to position [2579, 0]
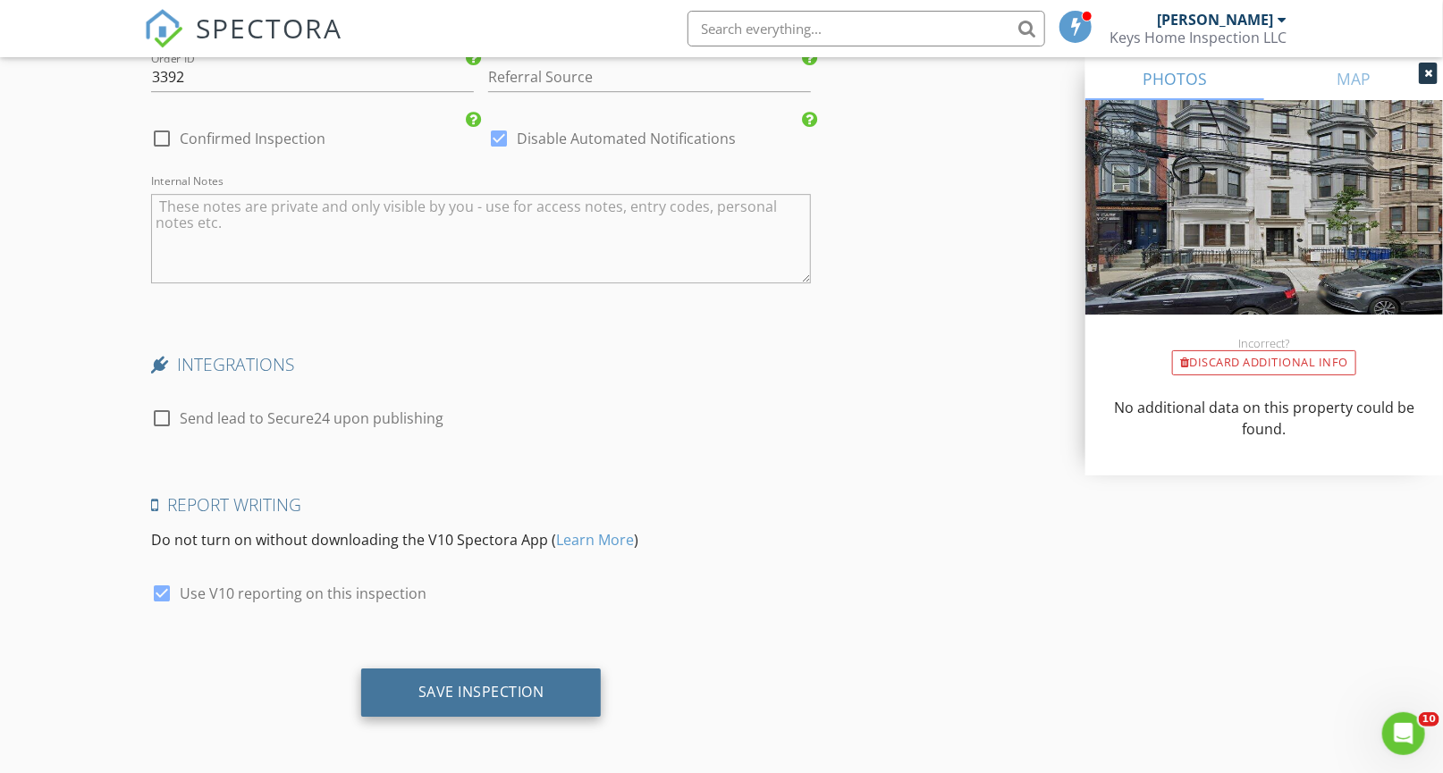
click at [438, 696] on div "Save Inspection" at bounding box center [481, 692] width 126 height 18
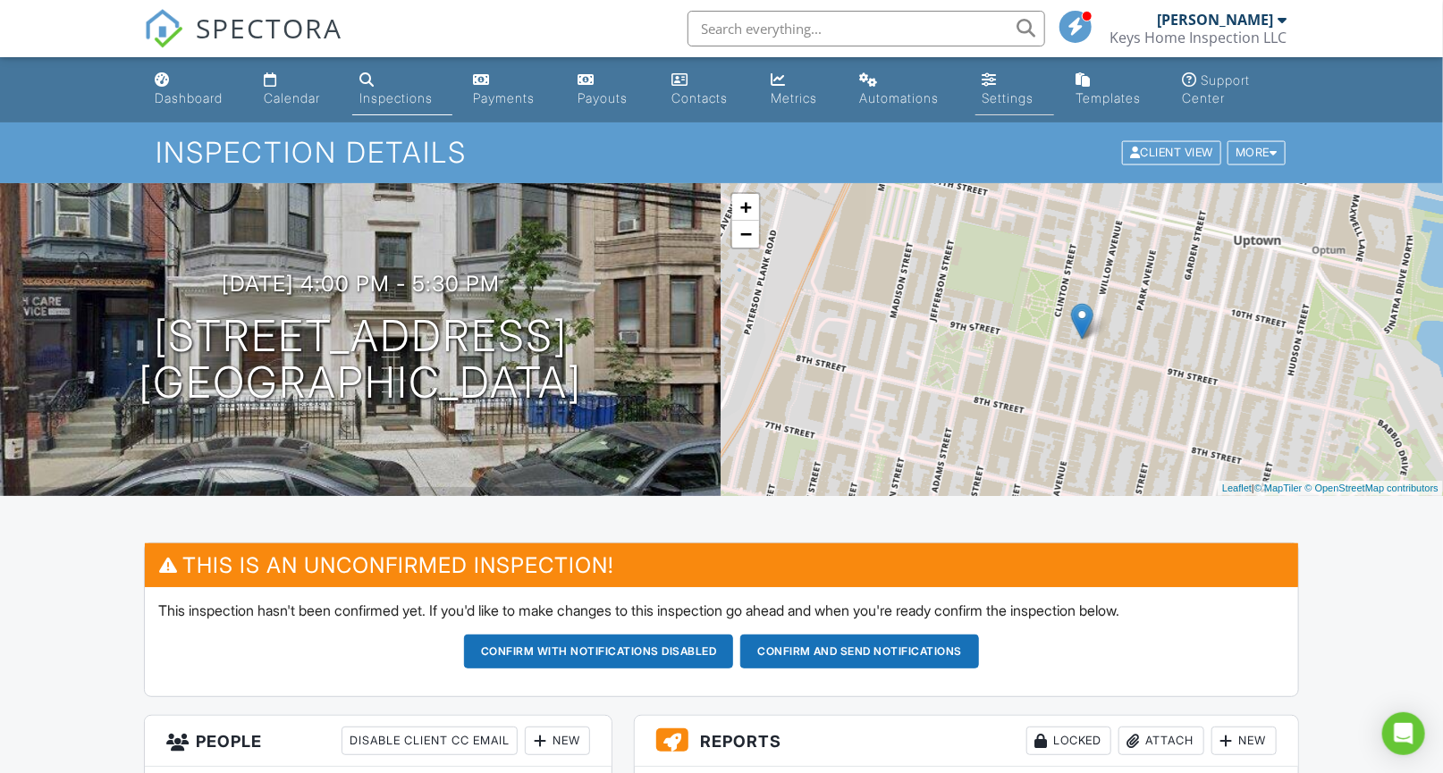
click at [1010, 104] on div "Settings" at bounding box center [1008, 97] width 52 height 15
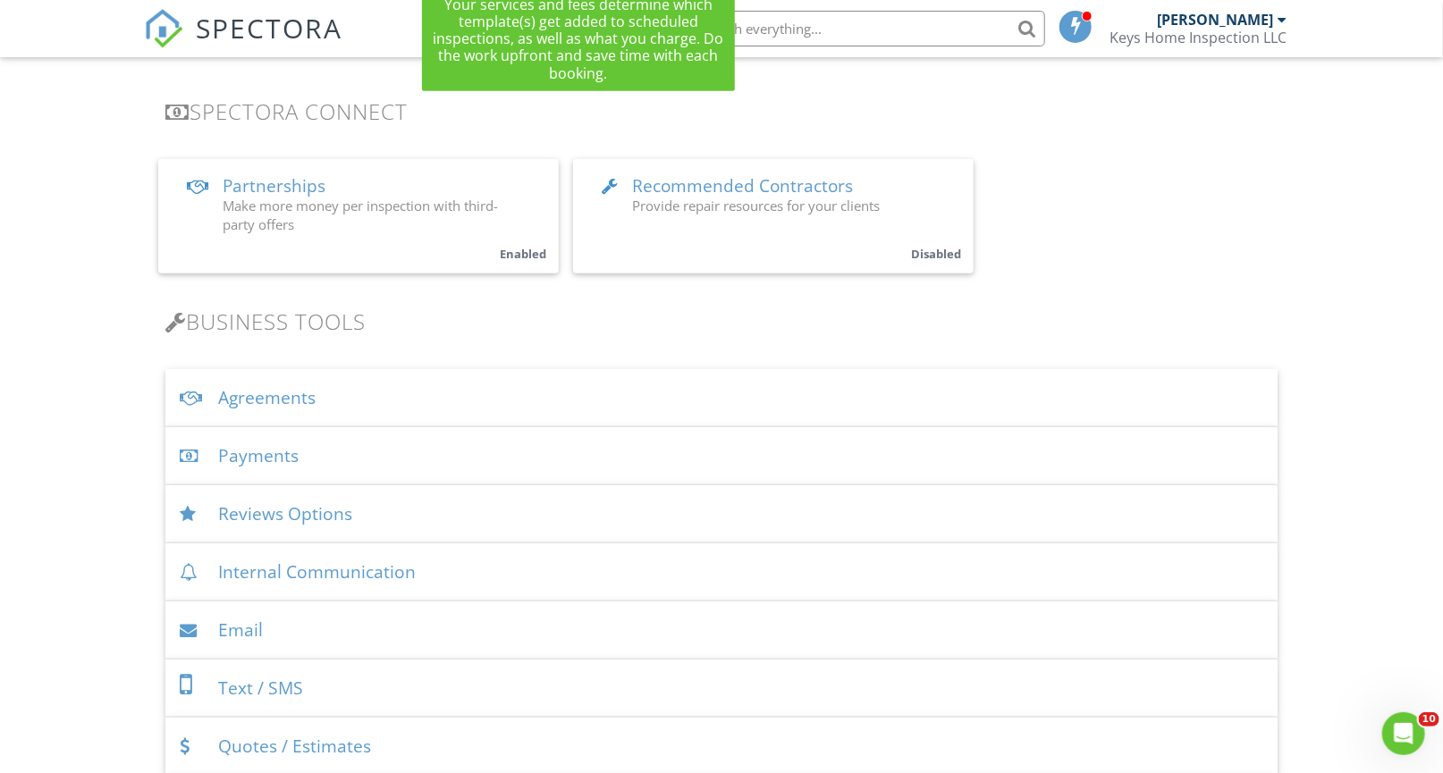
scroll to position [397, 0]
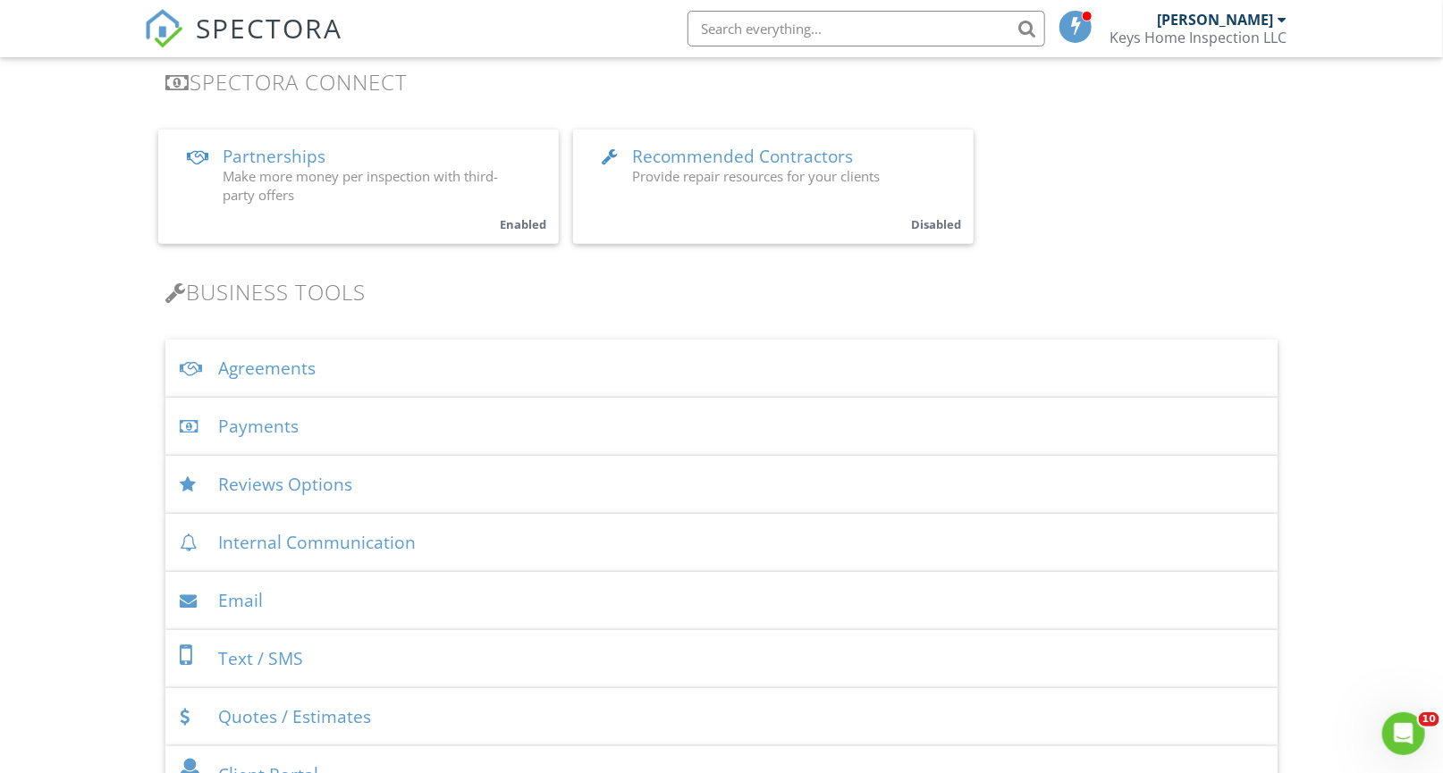
click at [234, 363] on div "Agreements" at bounding box center [720, 369] width 1111 height 58
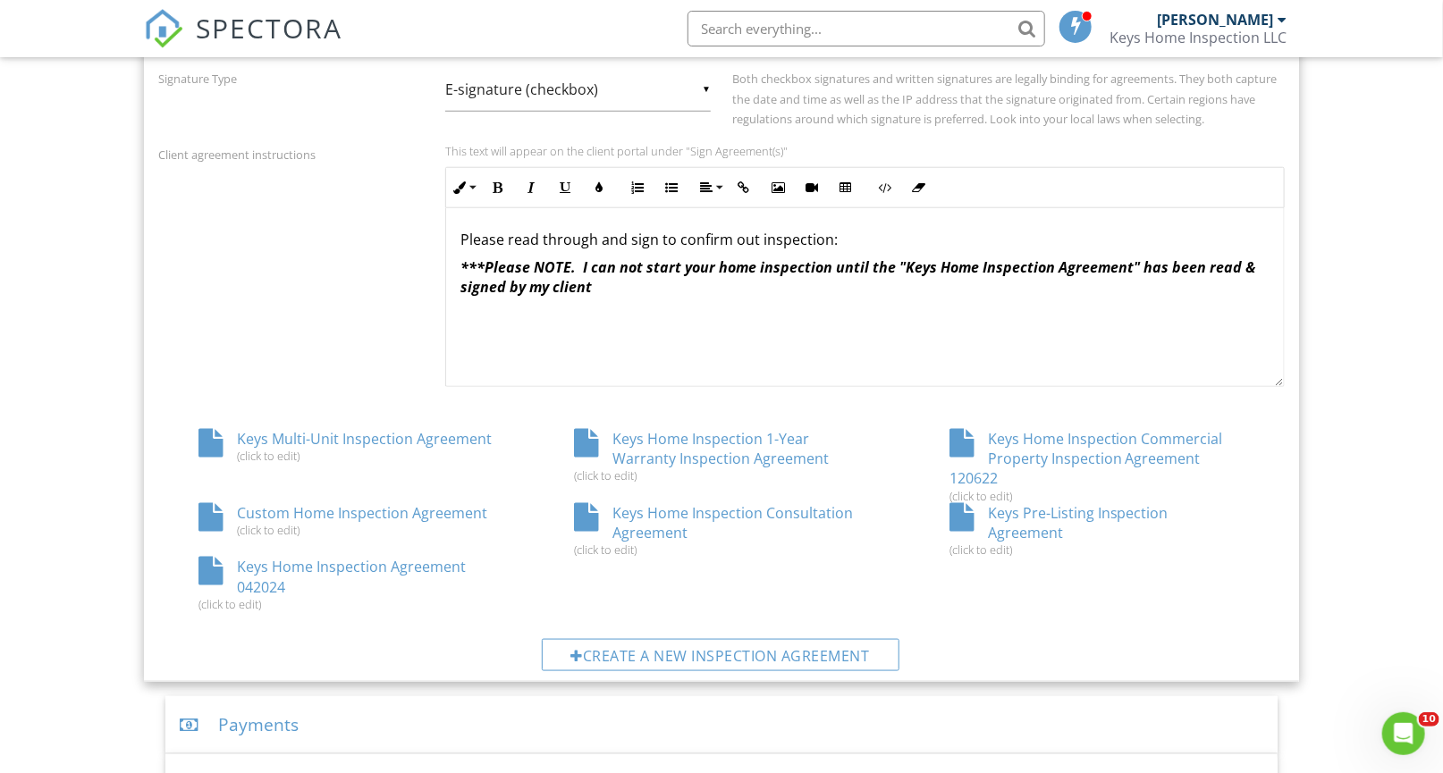
scroll to position [794, 0]
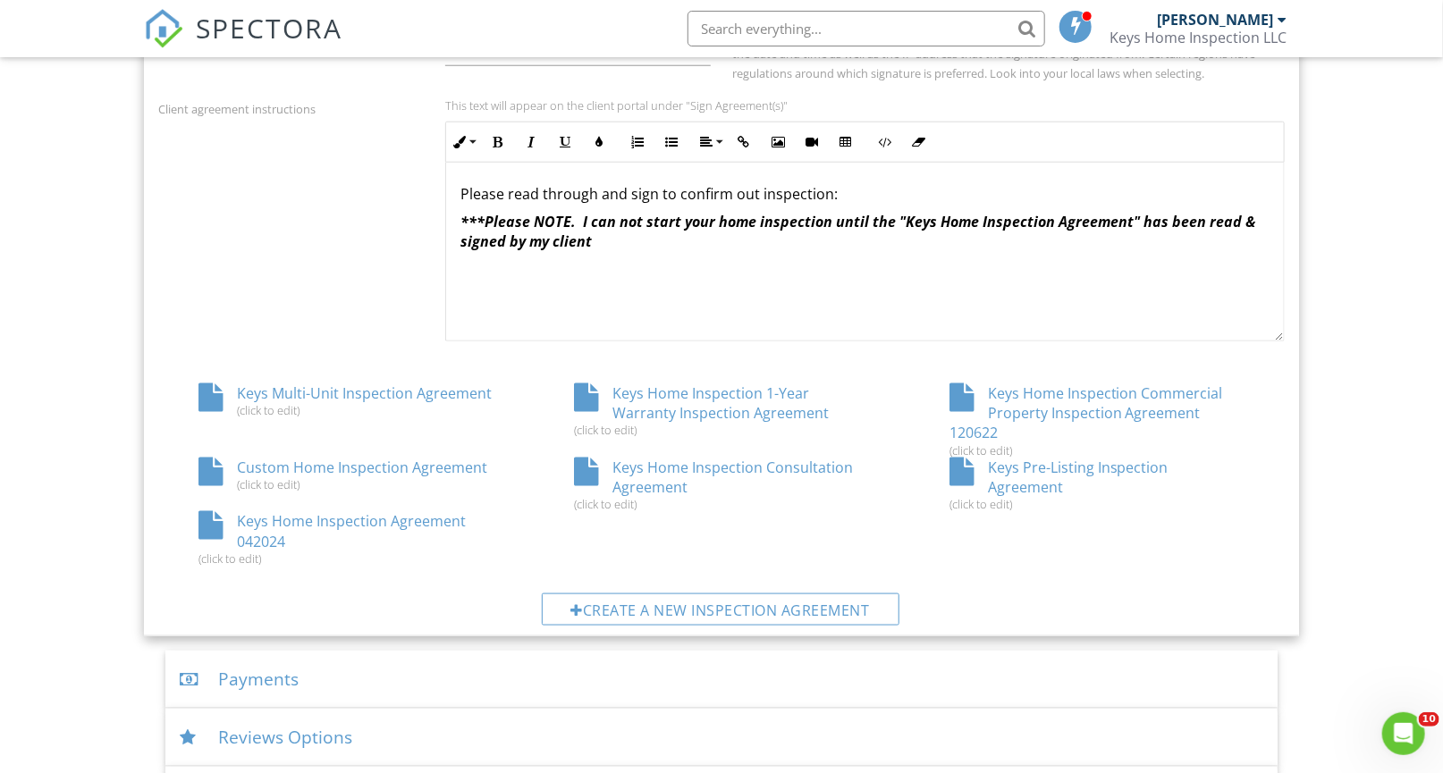
click at [534, 511] on div "Keys Home Inspection Agreement 042024 (click to edit)" at bounding box center [345, 538] width 375 height 55
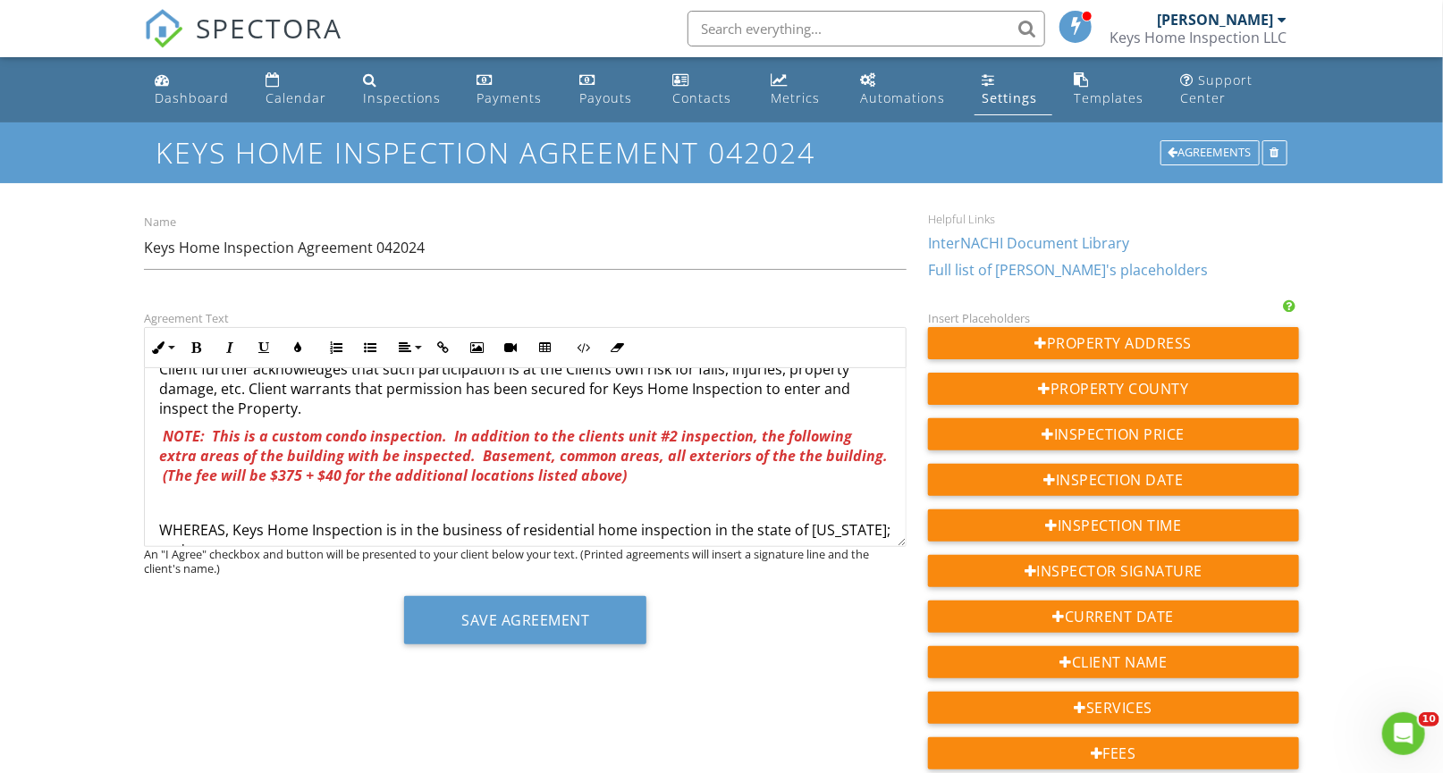
scroll to position [1022, 0]
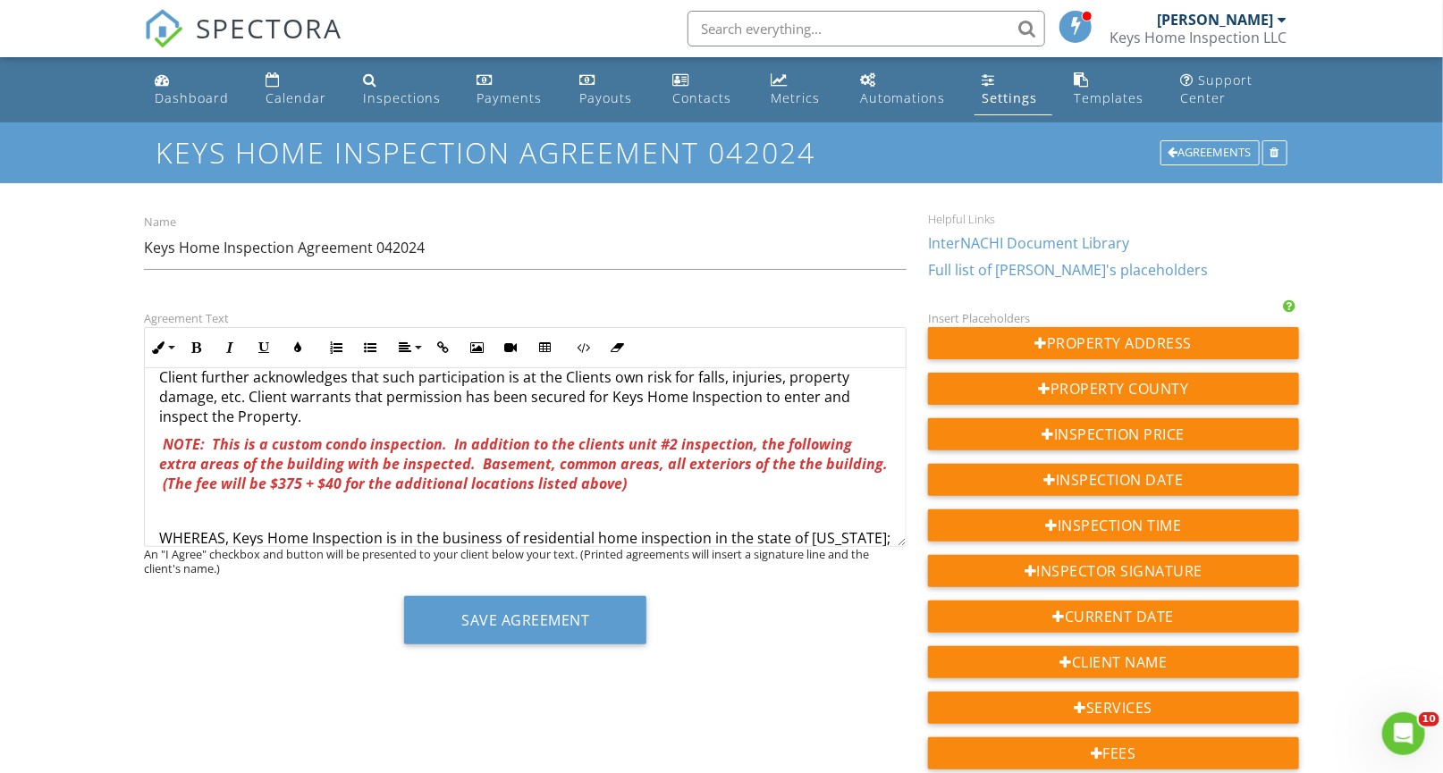
click at [491, 444] on span "NOTE: This is a custom condo inspection. In addition to the clients unit #2 ins…" at bounding box center [523, 464] width 728 height 60
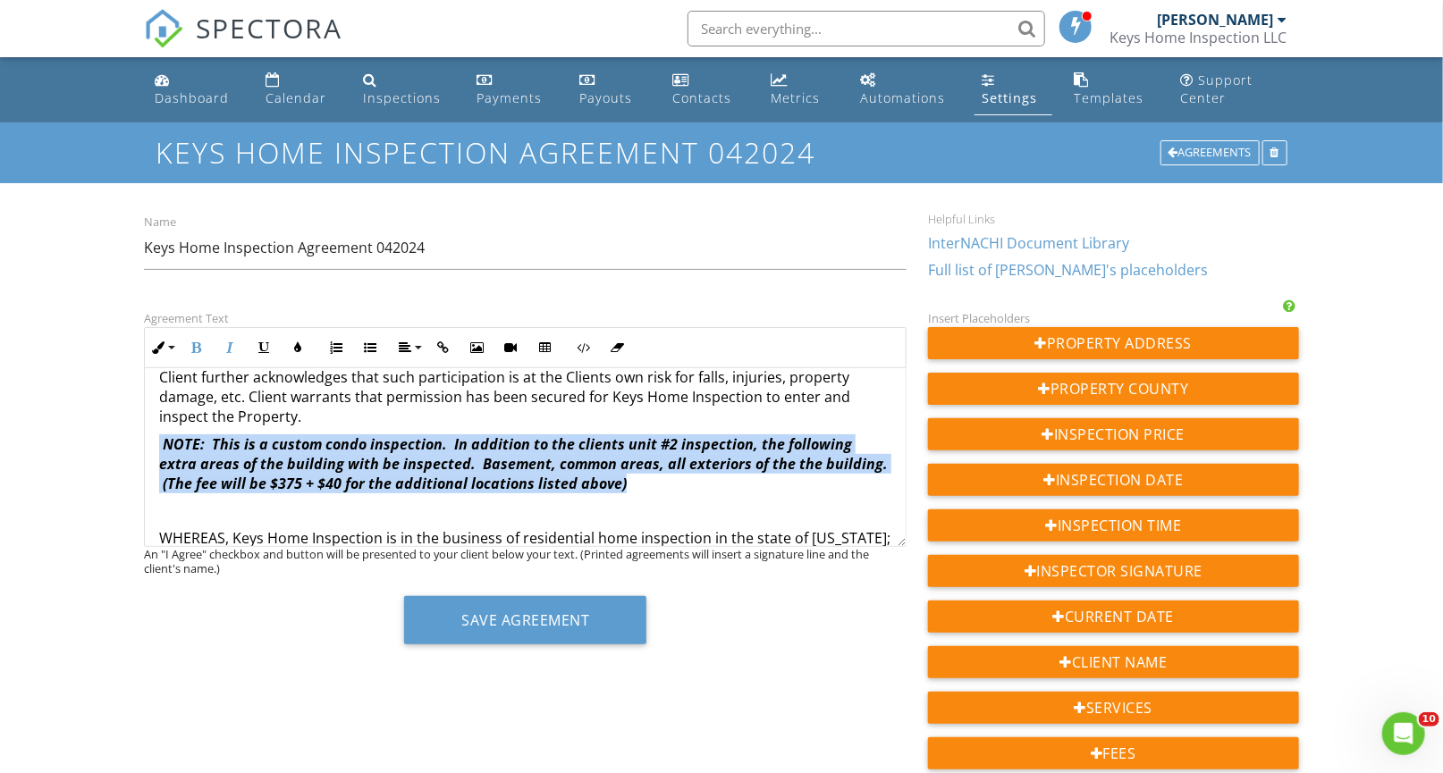
drag, startPoint x: 155, startPoint y: 420, endPoint x: 592, endPoint y: 455, distance: 438.5
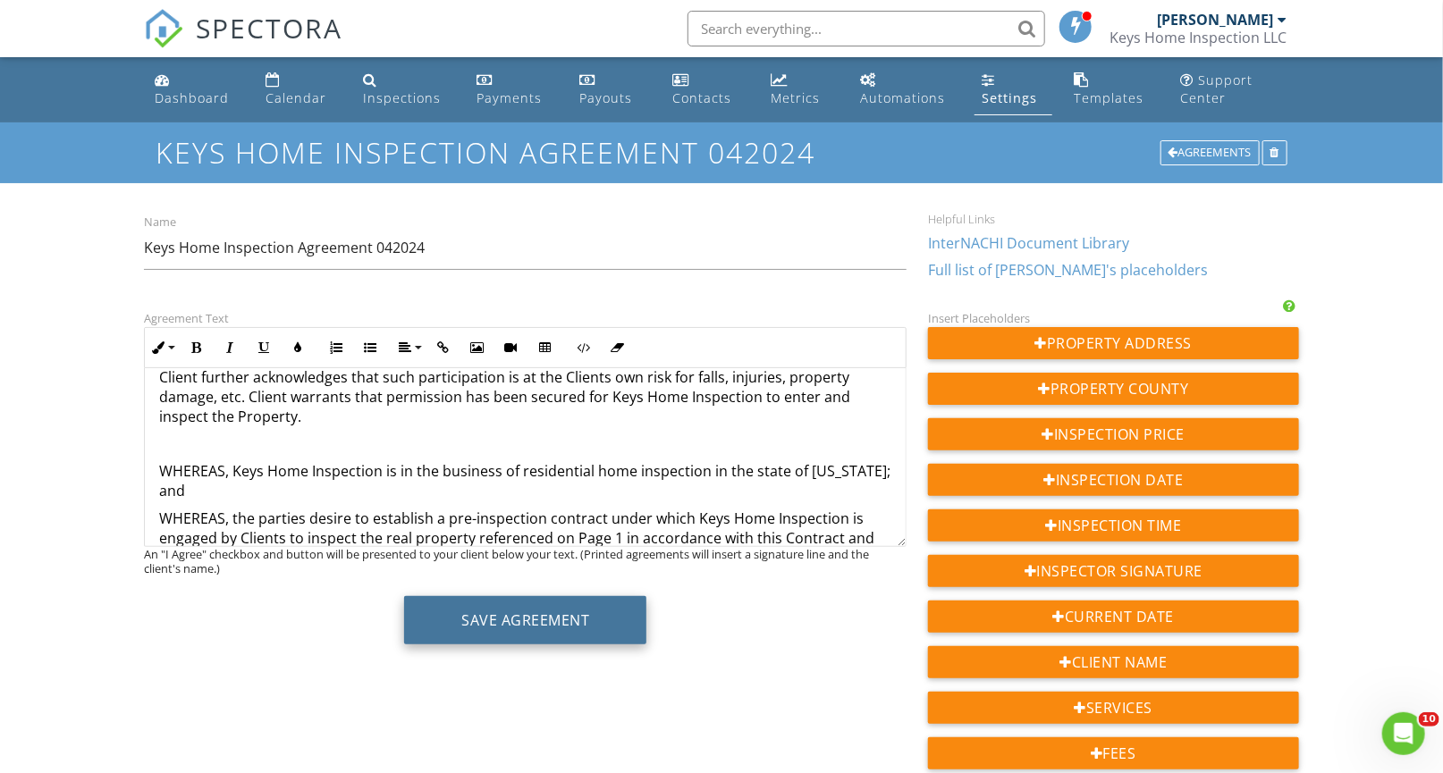
click at [553, 617] on button "Save Agreement" at bounding box center [525, 620] width 242 height 48
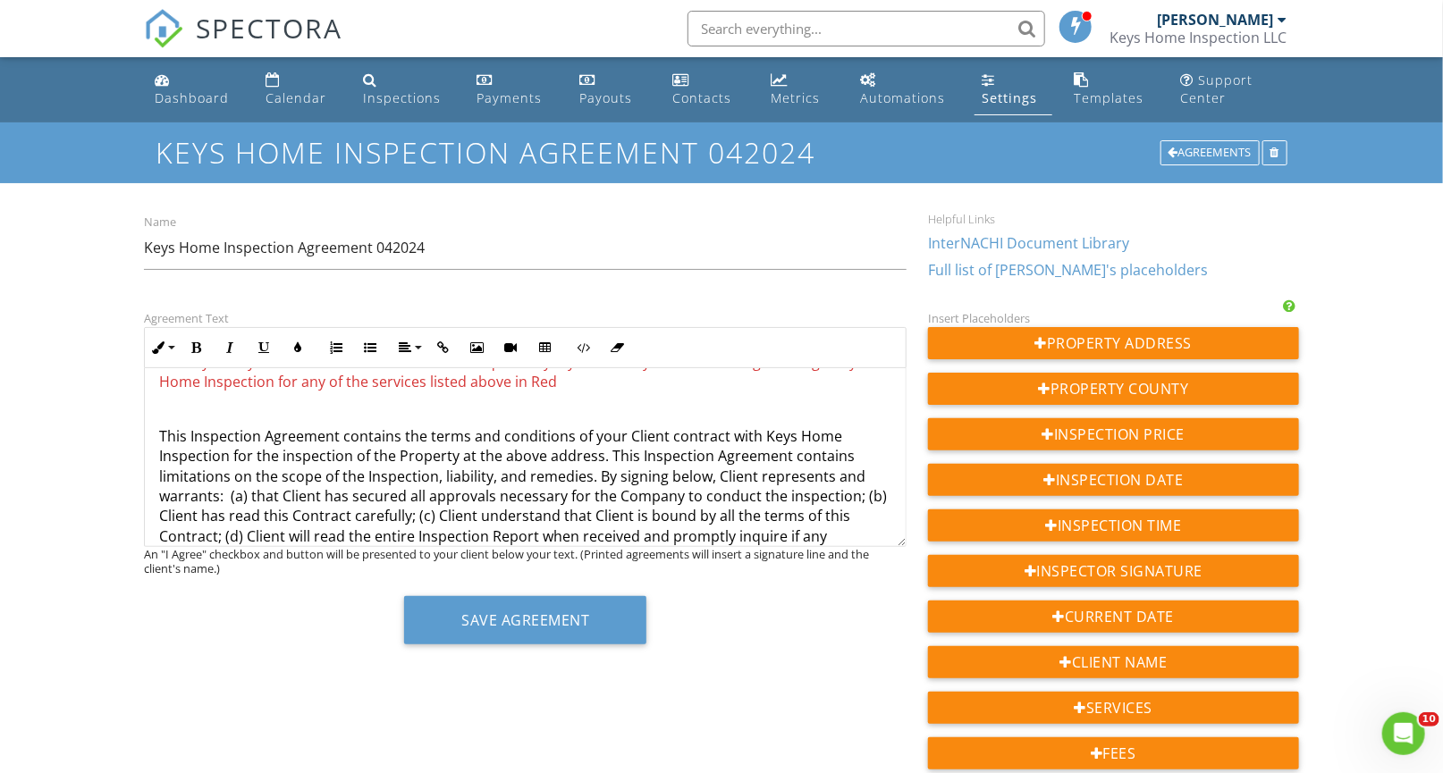
scroll to position [716, 0]
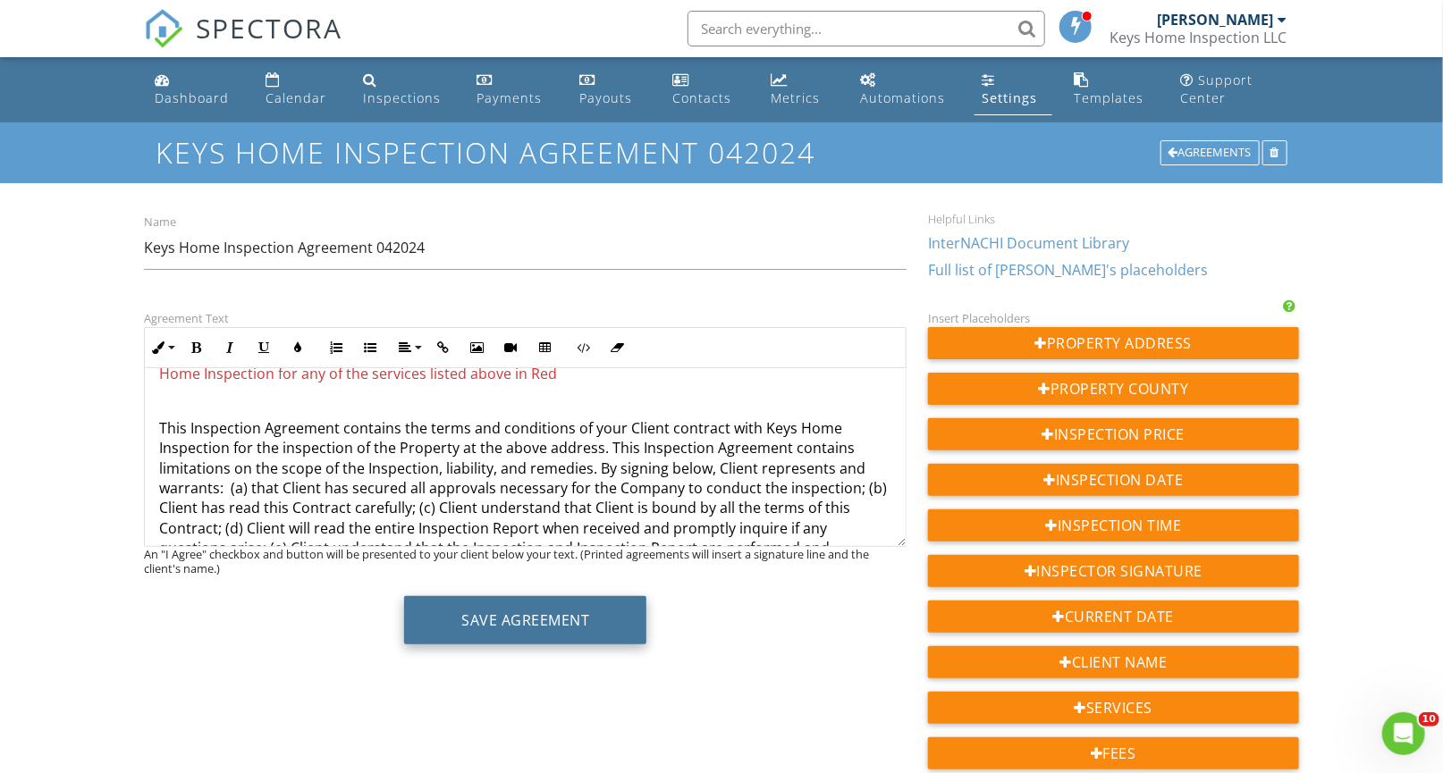
click at [508, 620] on button "Save Agreement" at bounding box center [525, 620] width 242 height 48
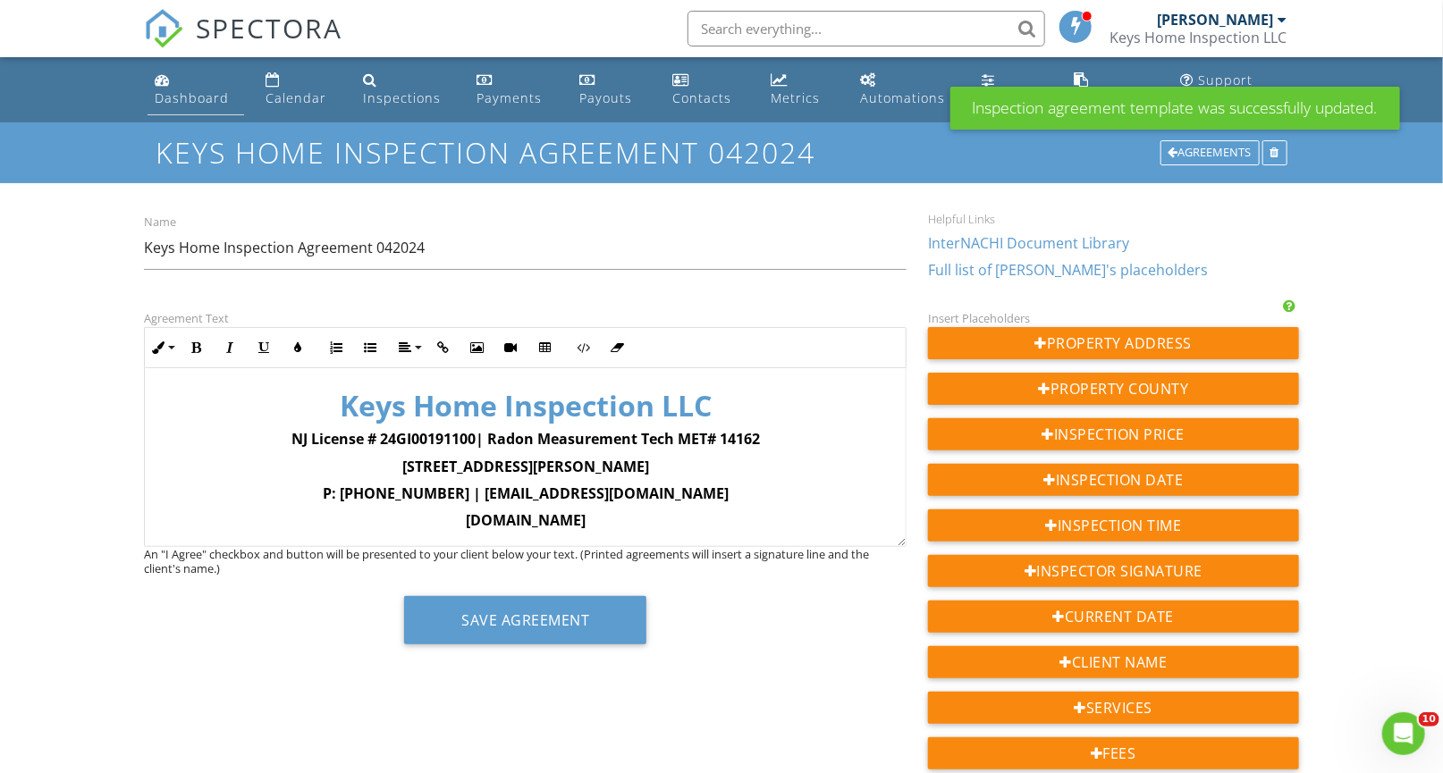
click at [180, 107] on link "Dashboard" at bounding box center [195, 89] width 97 height 51
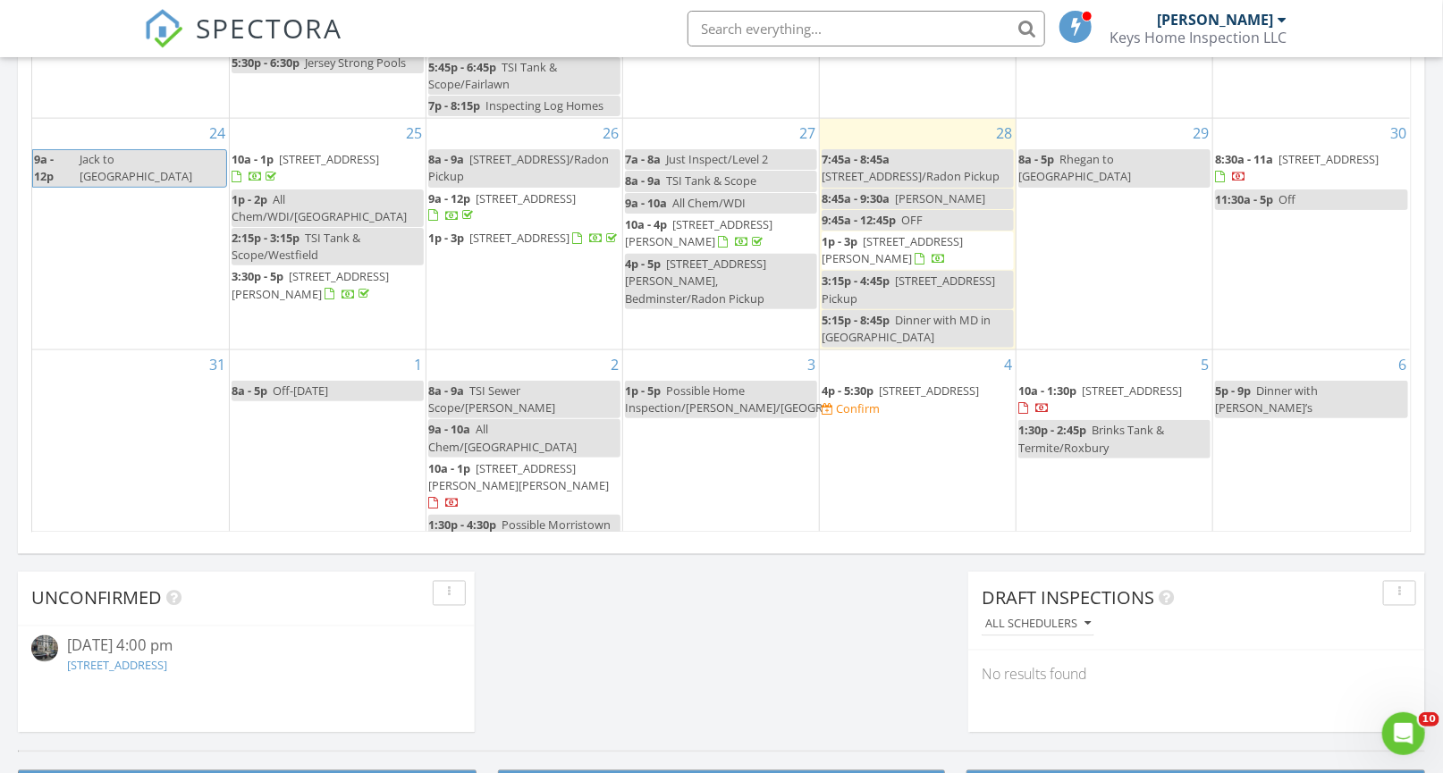
scroll to position [1128, 0]
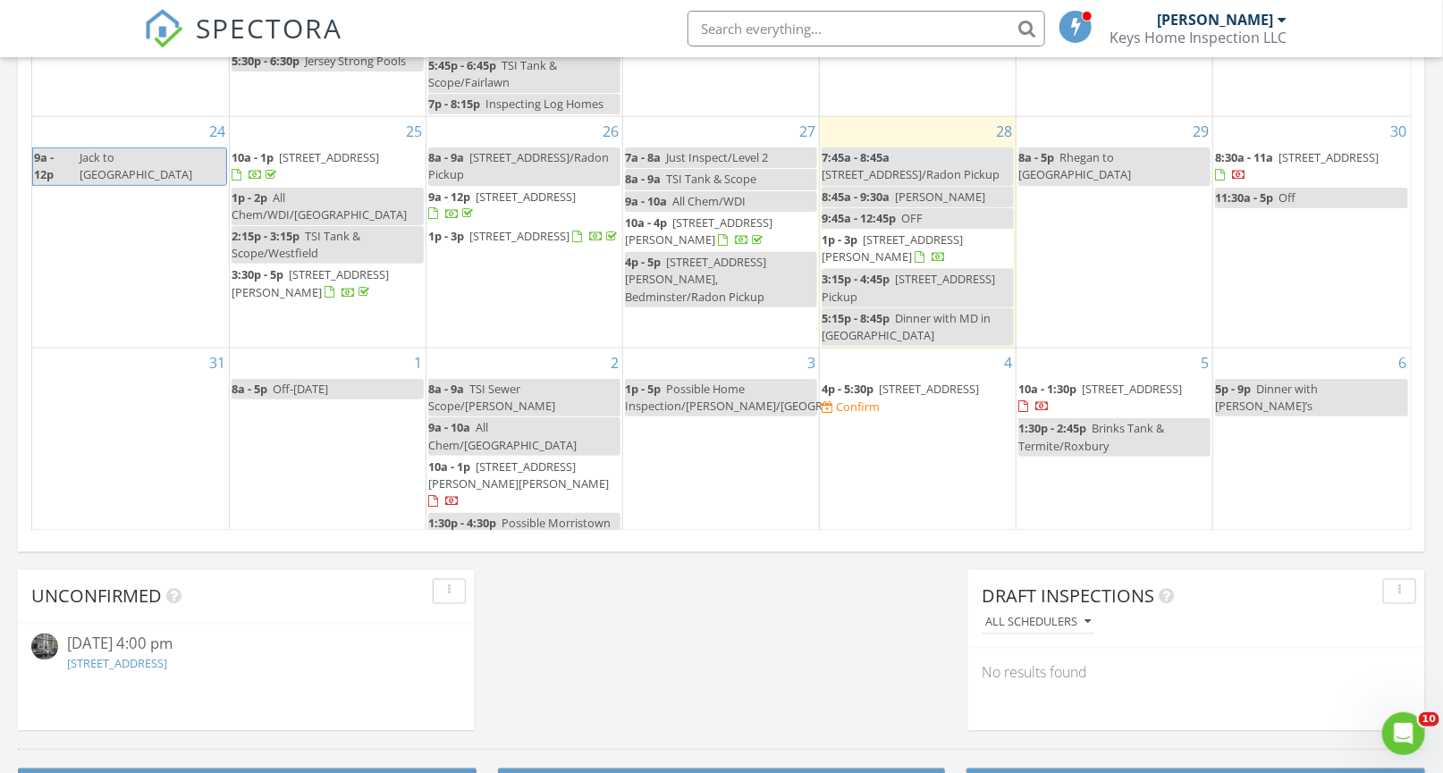
click at [879, 381] on span "[STREET_ADDRESS]" at bounding box center [929, 389] width 100 height 16
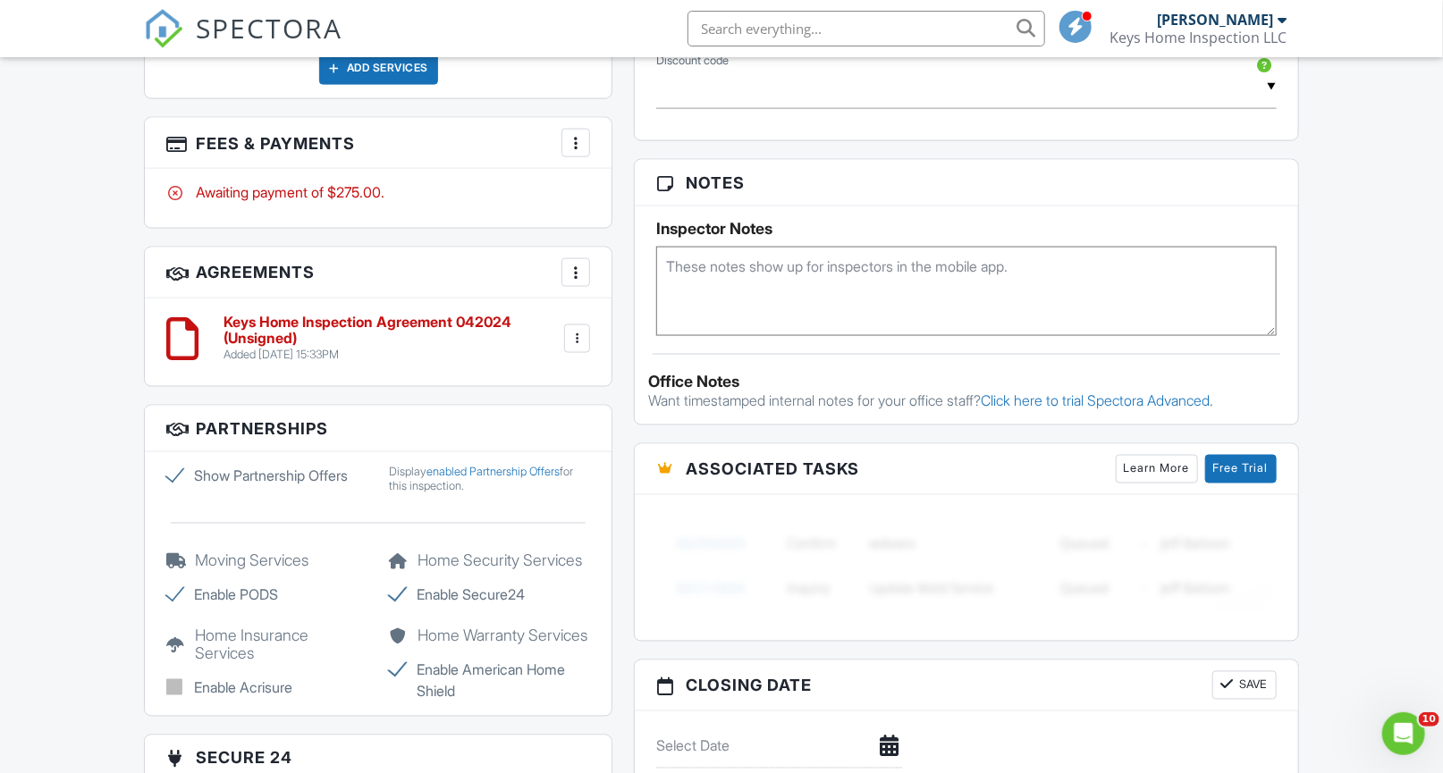
scroll to position [1305, 0]
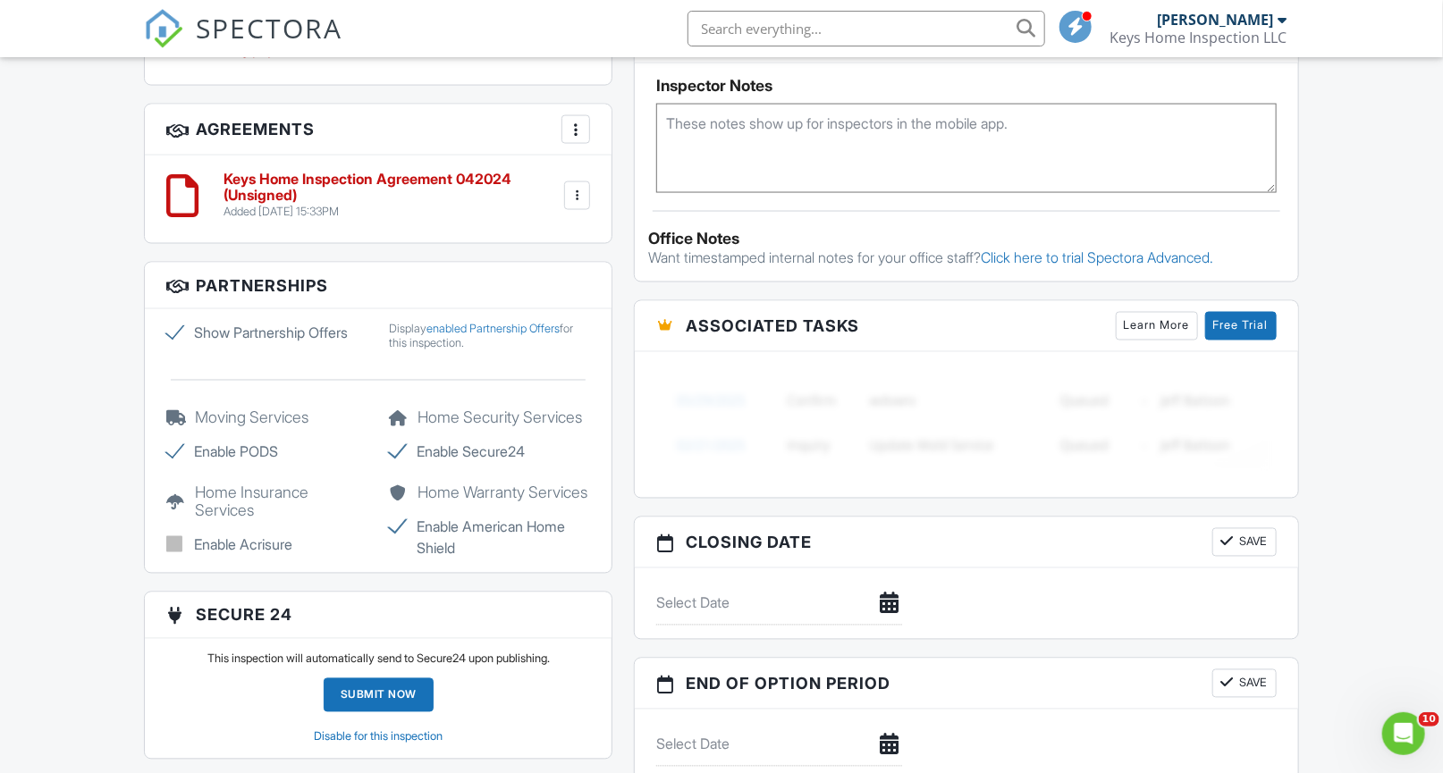
click at [285, 198] on h6 "Keys Home Inspection Agreement 042024 (Unsigned)" at bounding box center [391, 187] width 336 height 31
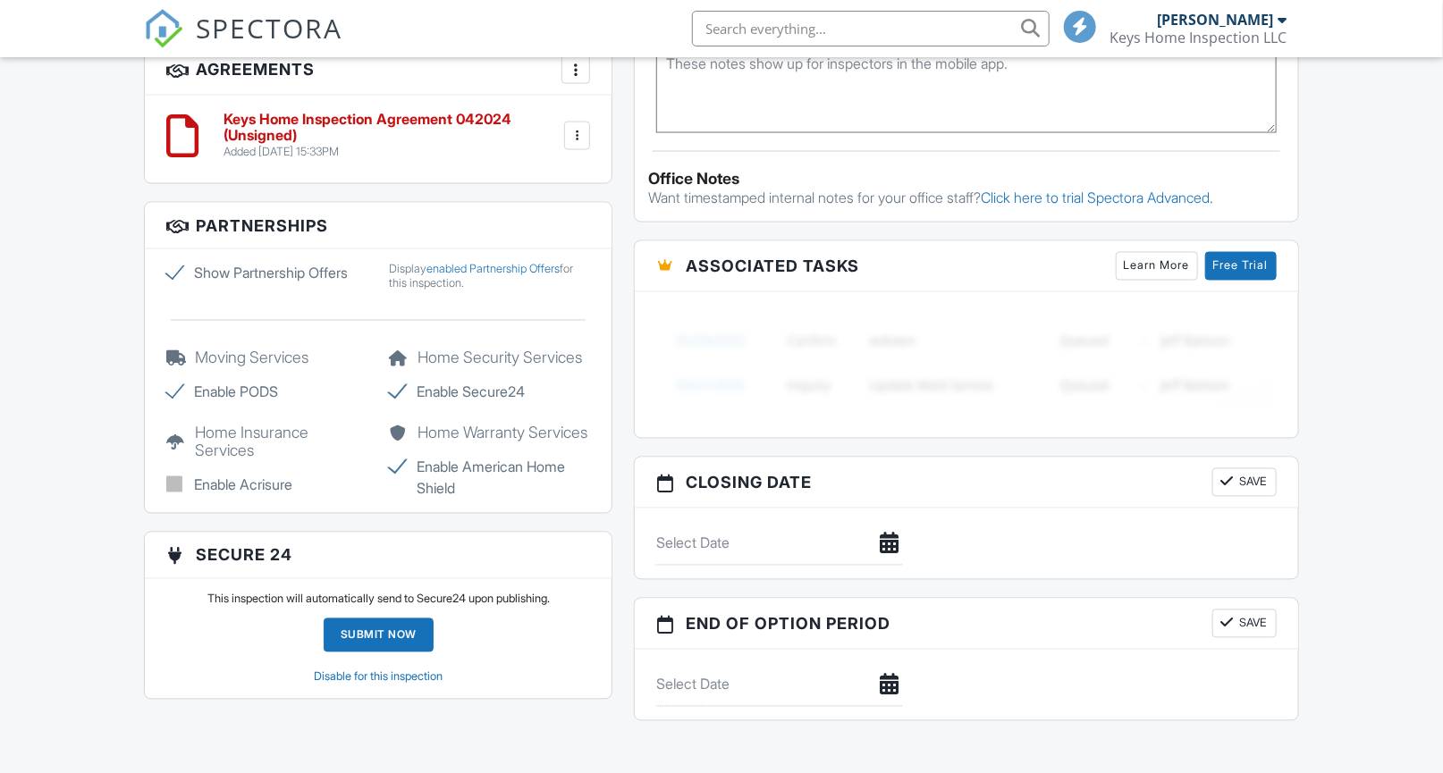
scroll to position [1305, 0]
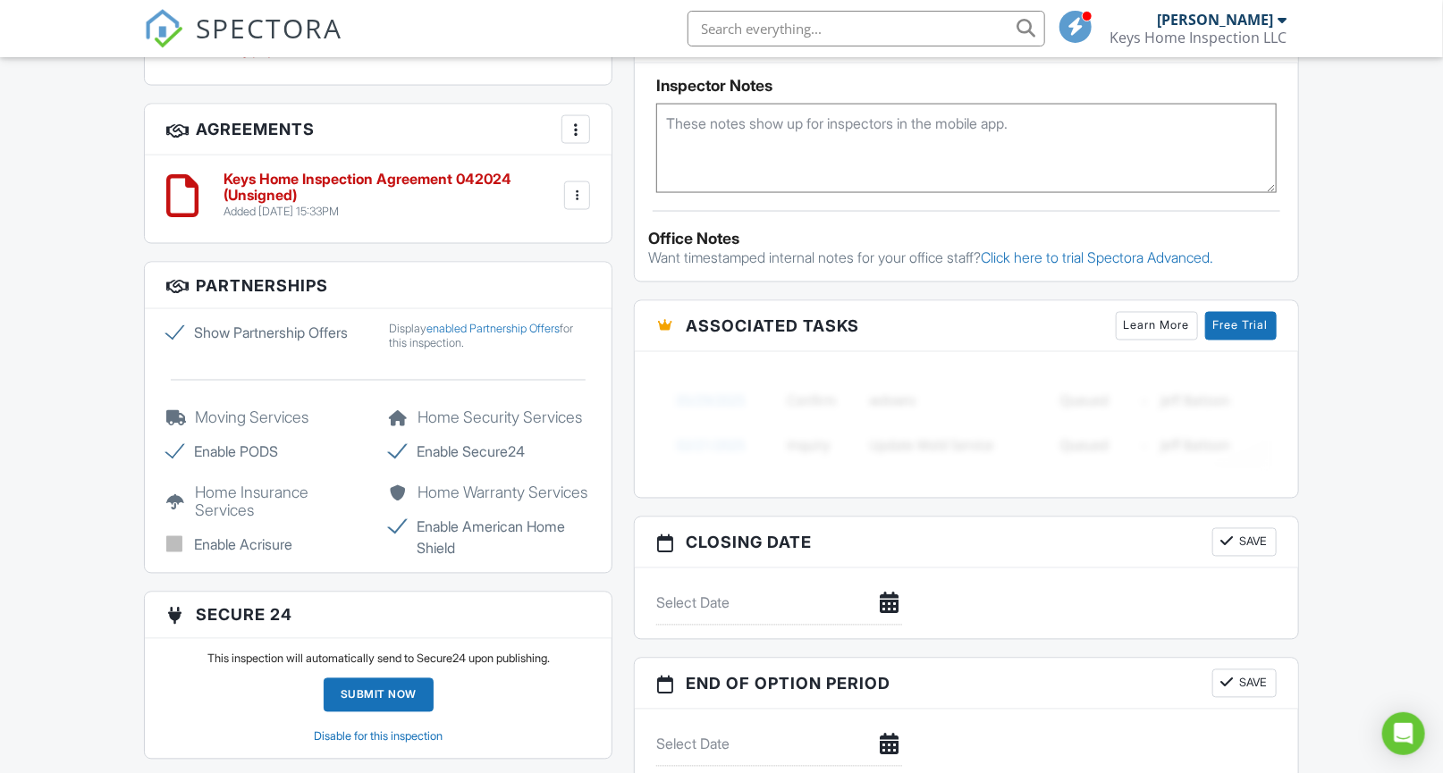
click at [568, 136] on div at bounding box center [576, 130] width 18 height 18
click at [511, 154] on h3 "Agreements More Add Agreement Edit Agreement Templates" at bounding box center [378, 130] width 467 height 51
click at [572, 197] on div at bounding box center [577, 196] width 18 height 18
click at [542, 341] on li "Delete" at bounding box center [528, 334] width 102 height 45
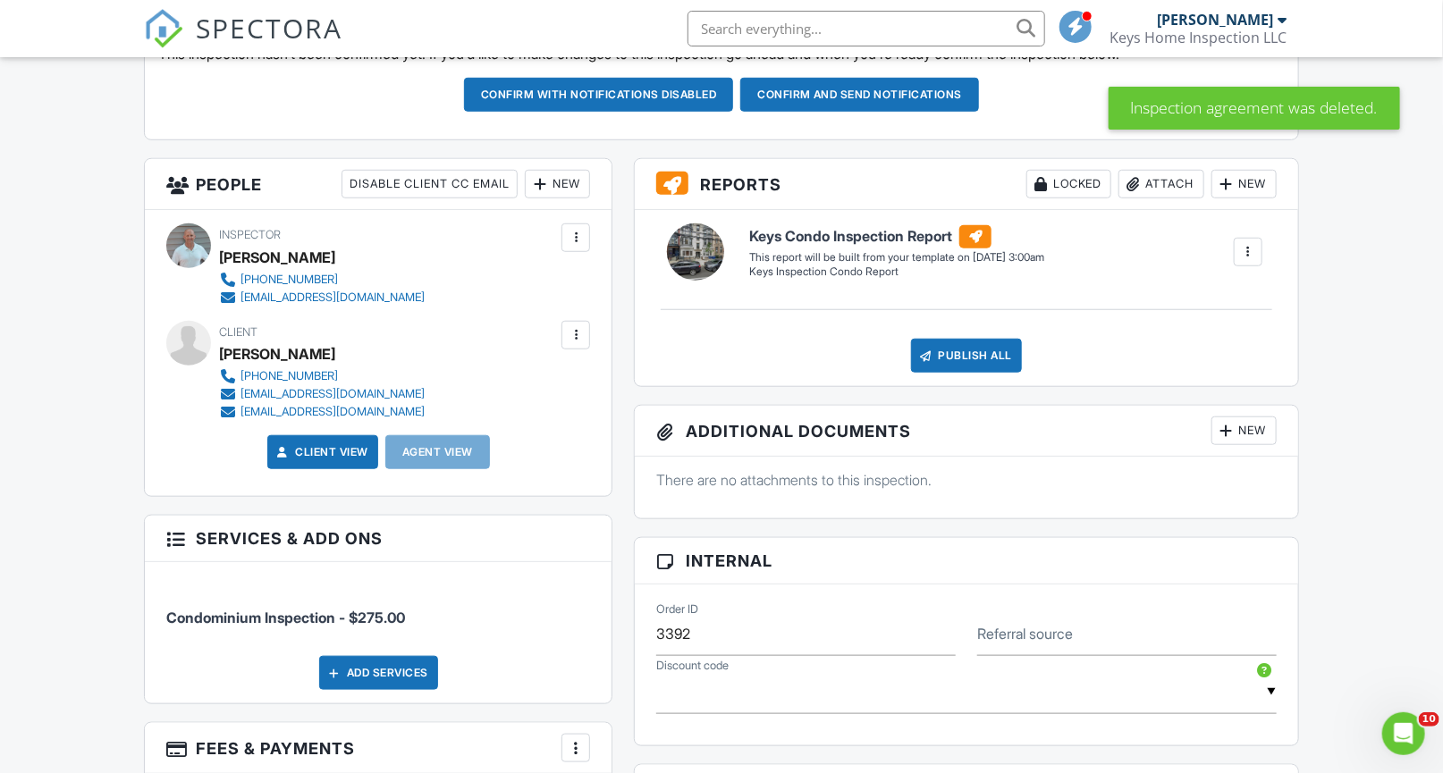
scroll to position [542, 0]
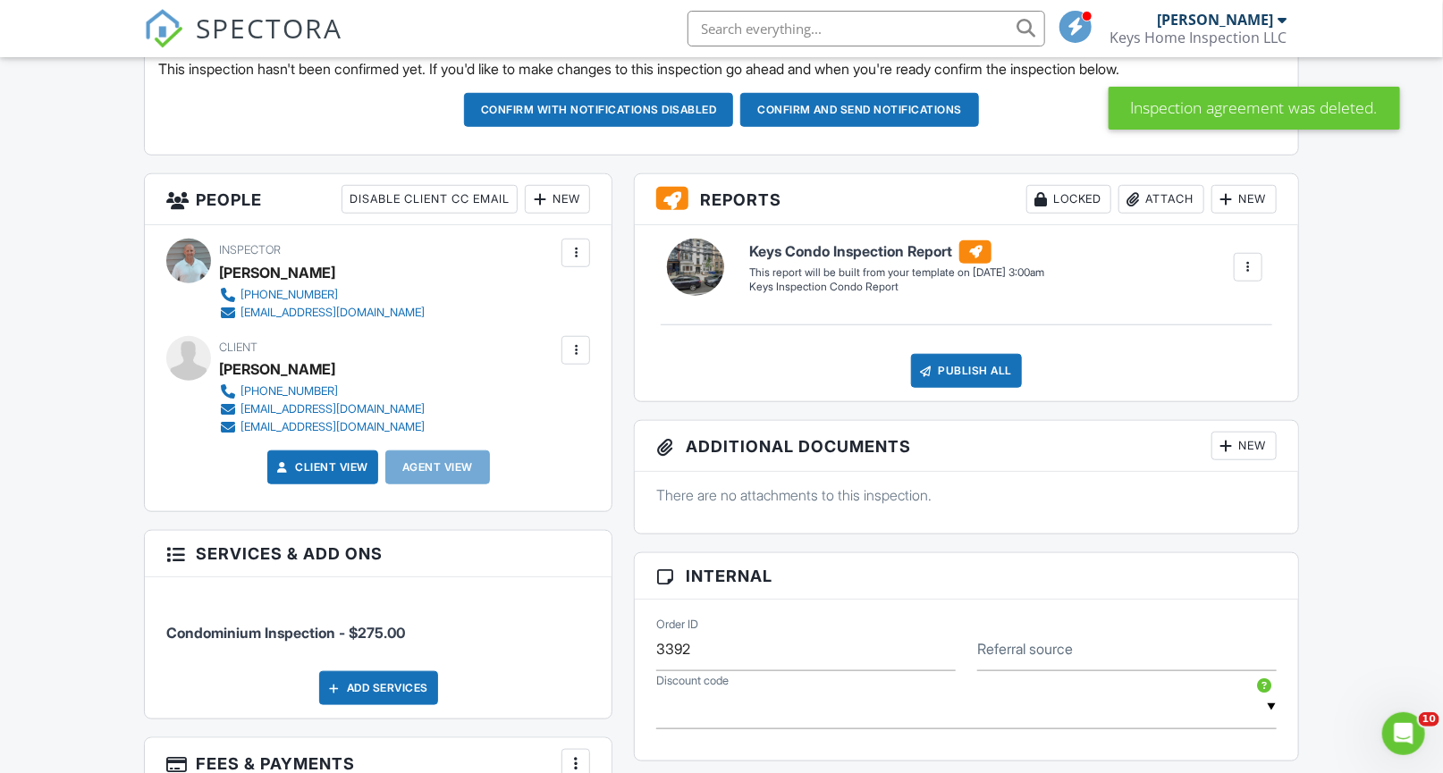
click at [573, 194] on div "New" at bounding box center [557, 199] width 65 height 29
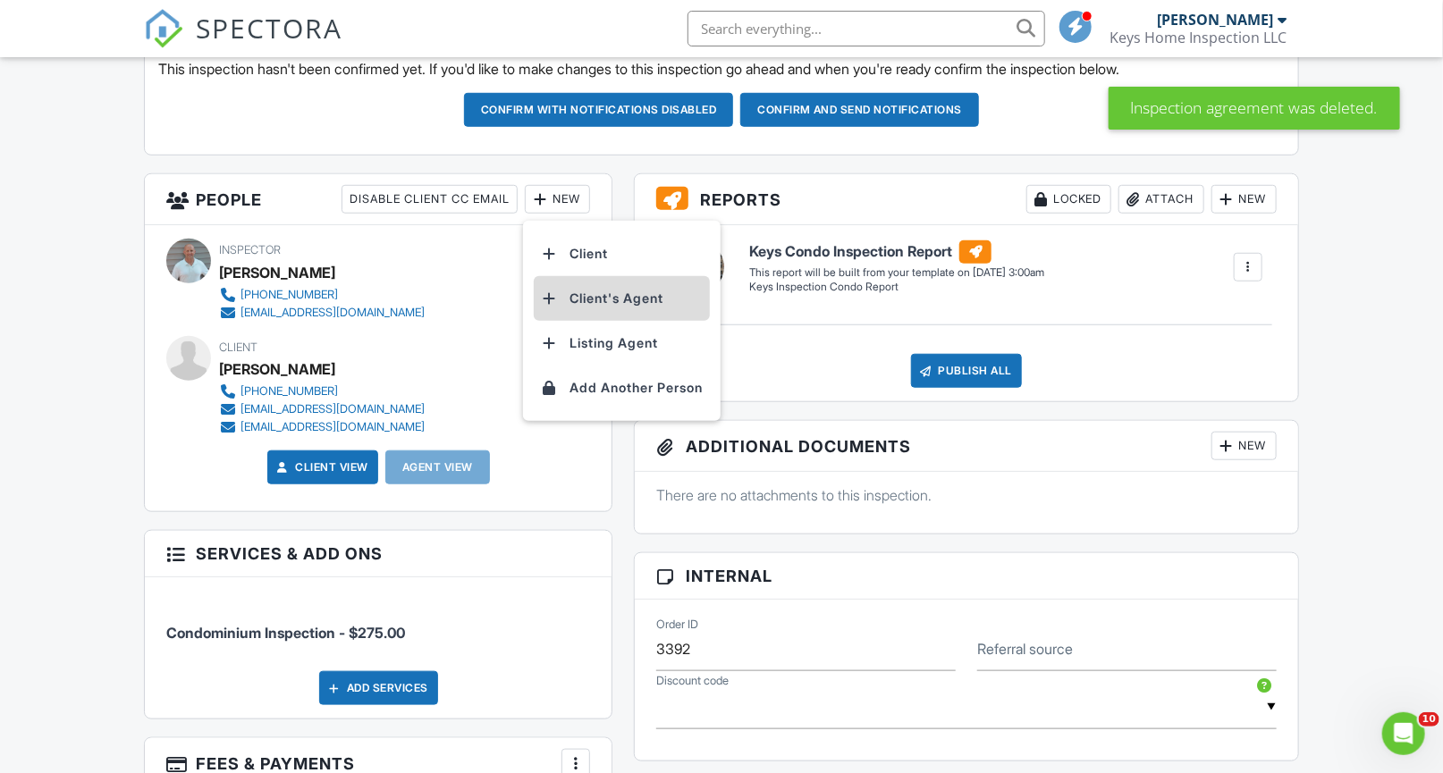
click at [602, 307] on li "Client's Agent" at bounding box center [622, 298] width 176 height 45
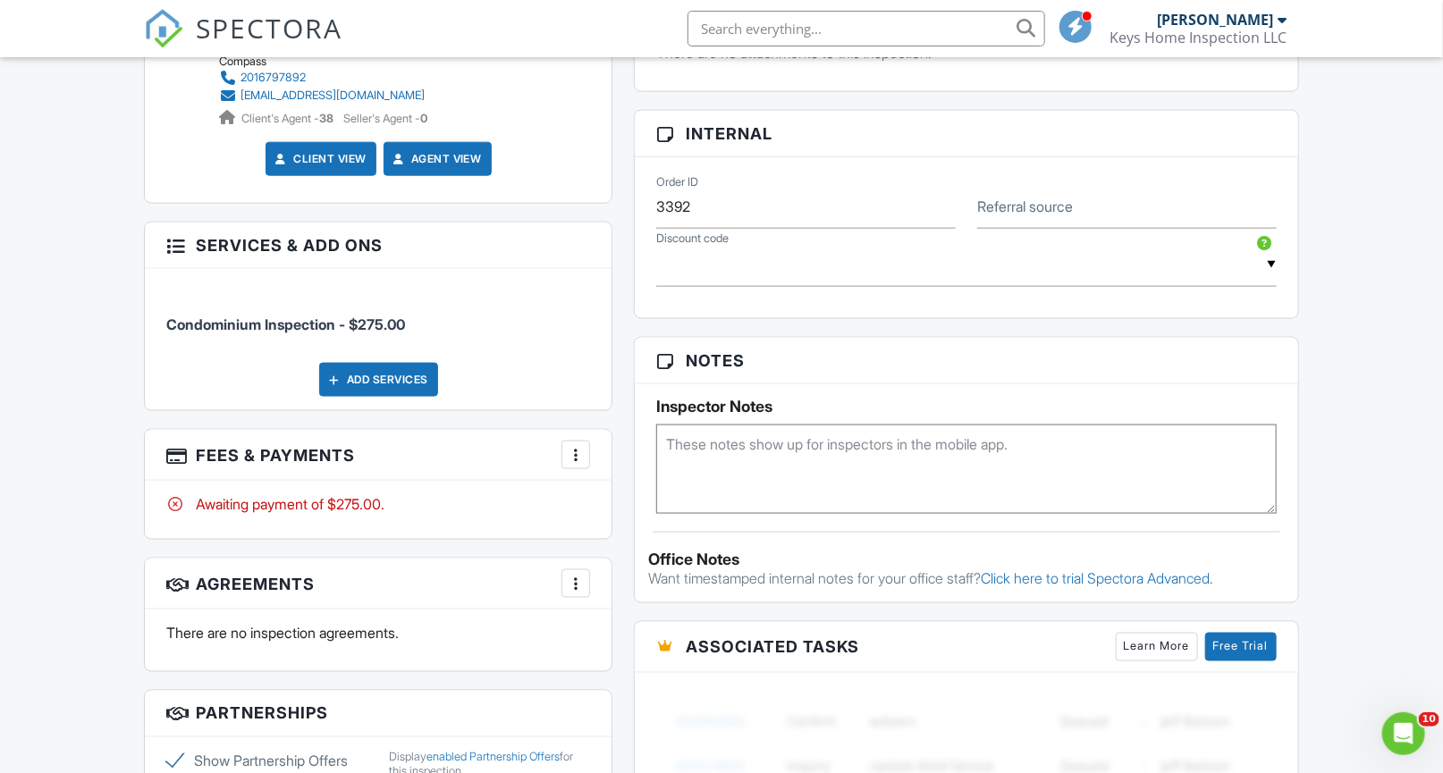
scroll to position [993, 0]
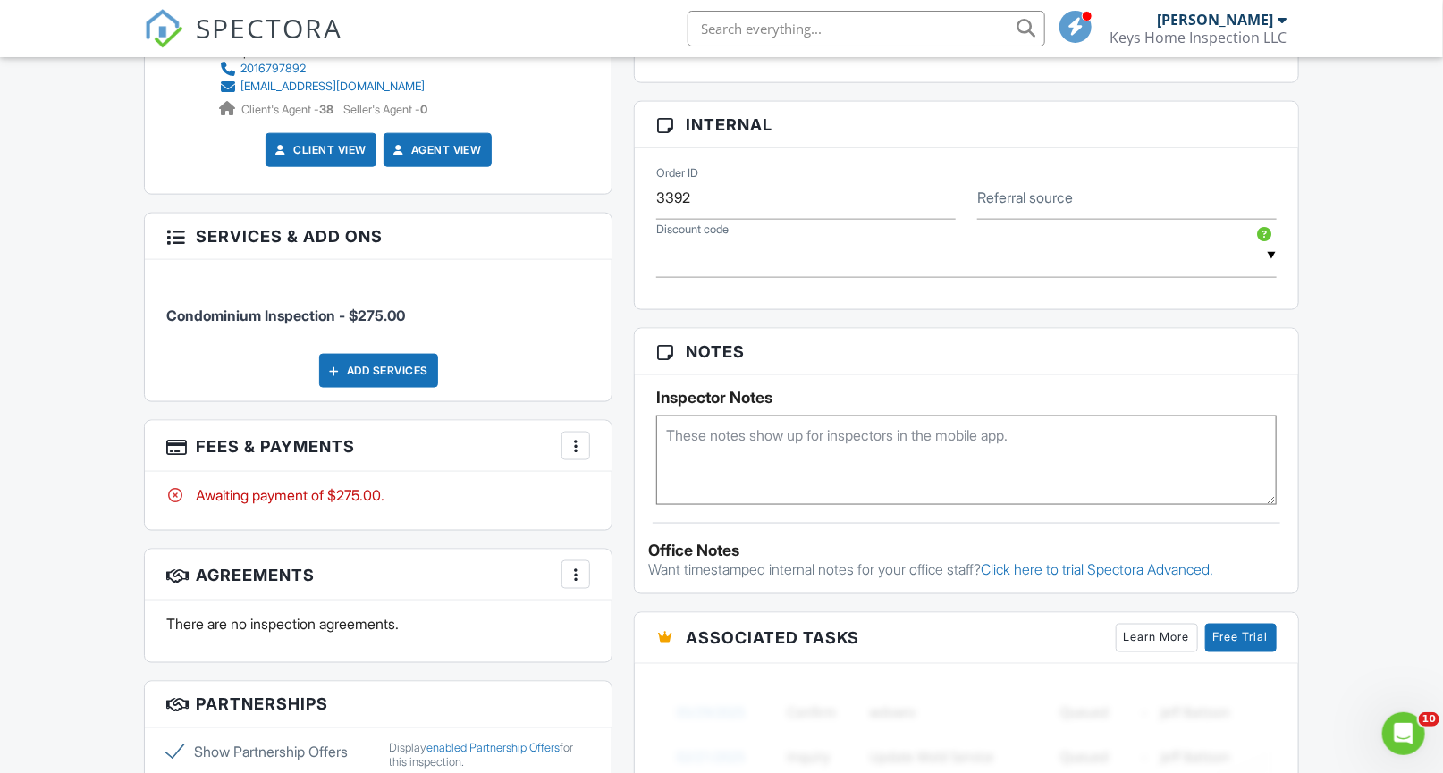
click at [568, 576] on div at bounding box center [576, 575] width 18 height 18
click at [597, 622] on li "Add Agreement" at bounding box center [682, 629] width 220 height 45
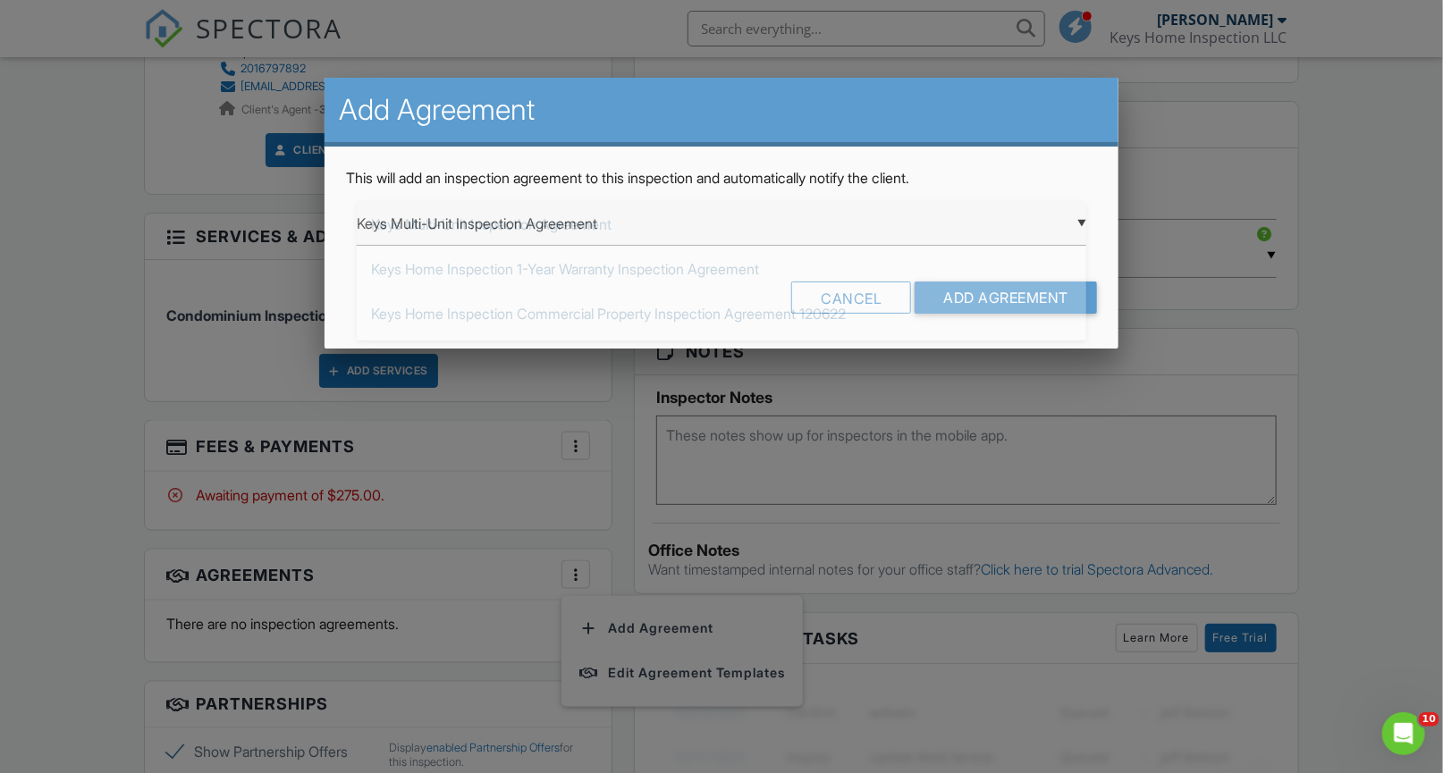
click at [764, 229] on div "▼ Keys Multi-Unit Inspection Agreement Keys Multi-Unit Inspection Agreement Key…" at bounding box center [721, 224] width 729 height 44
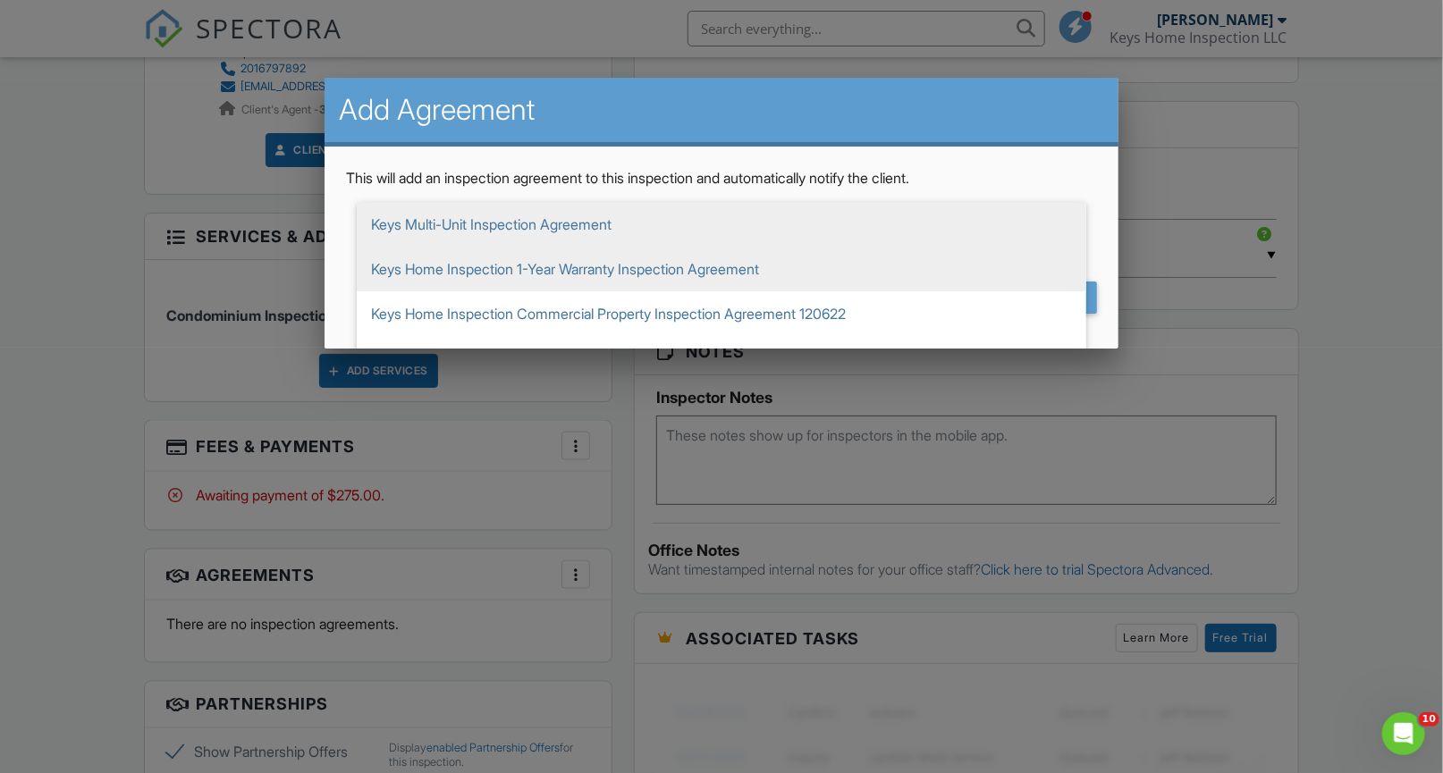
scroll to position [165, 0]
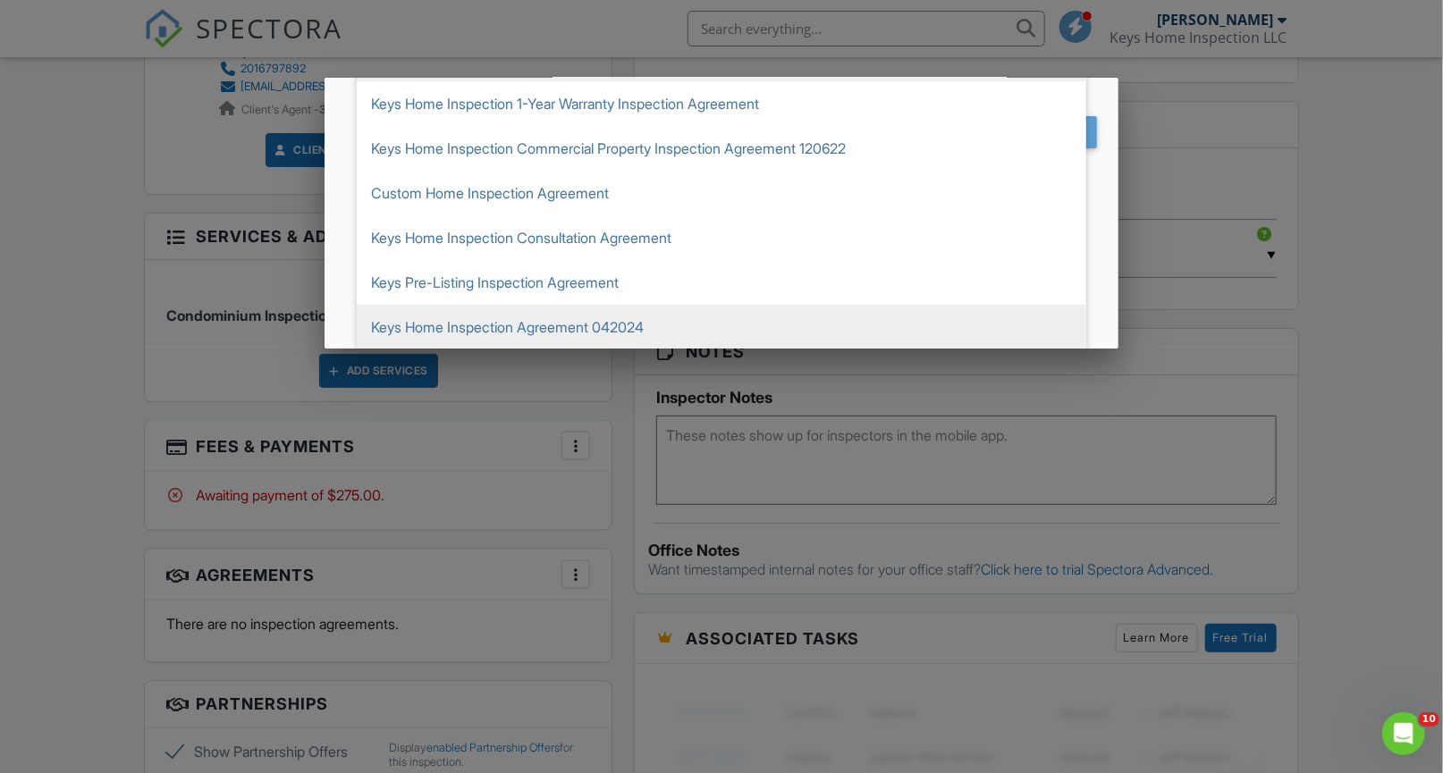
click at [602, 326] on span "Keys Home Inspection Agreement 042024" at bounding box center [721, 327] width 729 height 45
type input "Keys Home Inspection Agreement 042024"
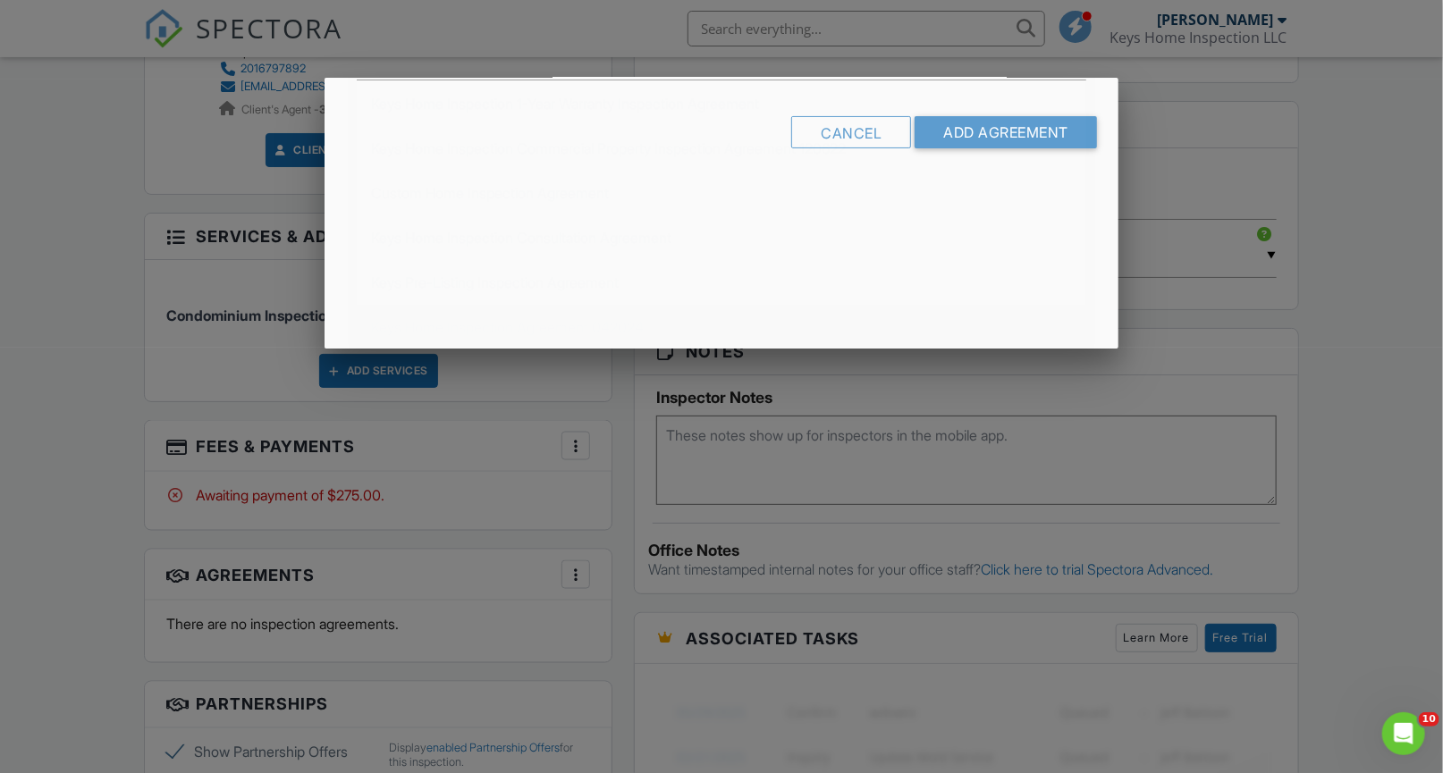
scroll to position [0, 0]
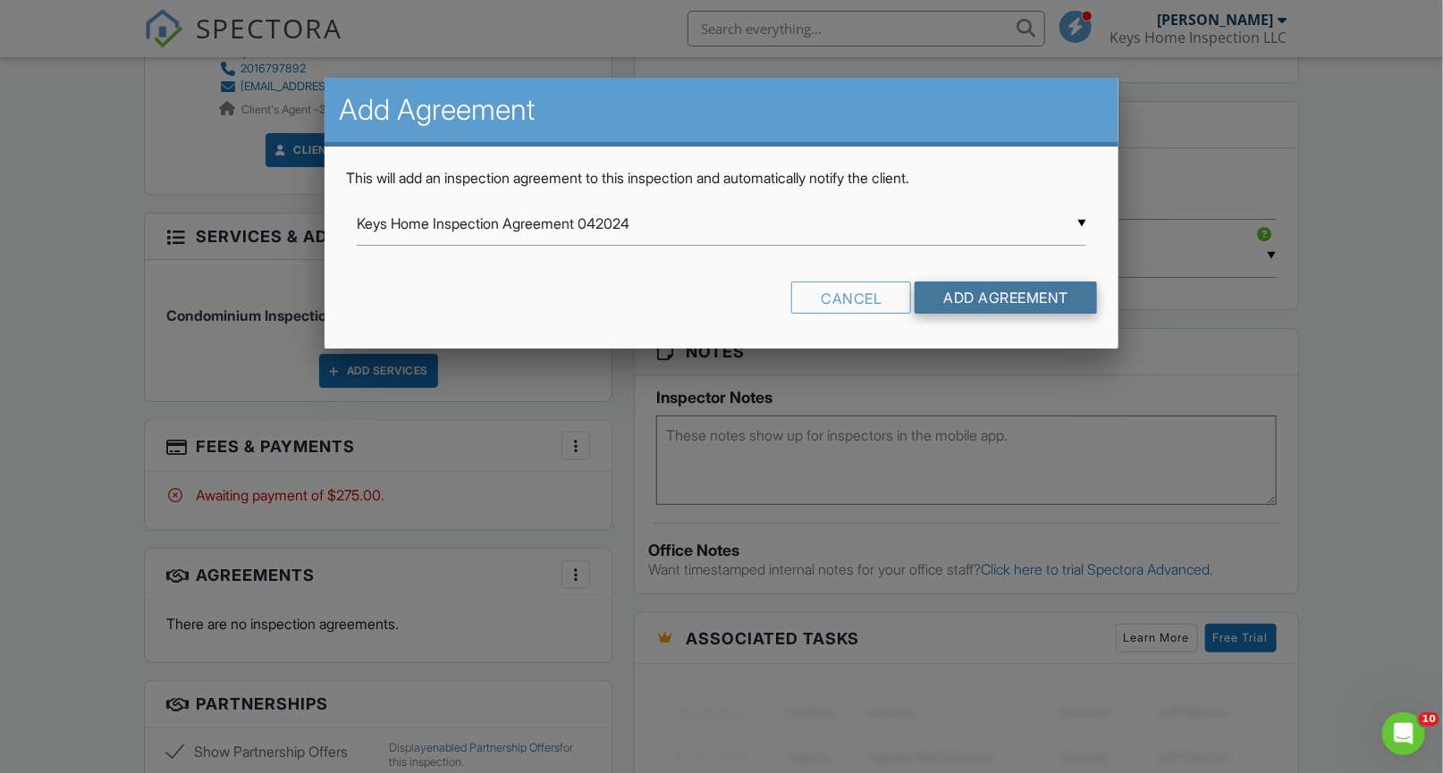
click at [952, 298] on input "Add Agreement" at bounding box center [1005, 298] width 182 height 32
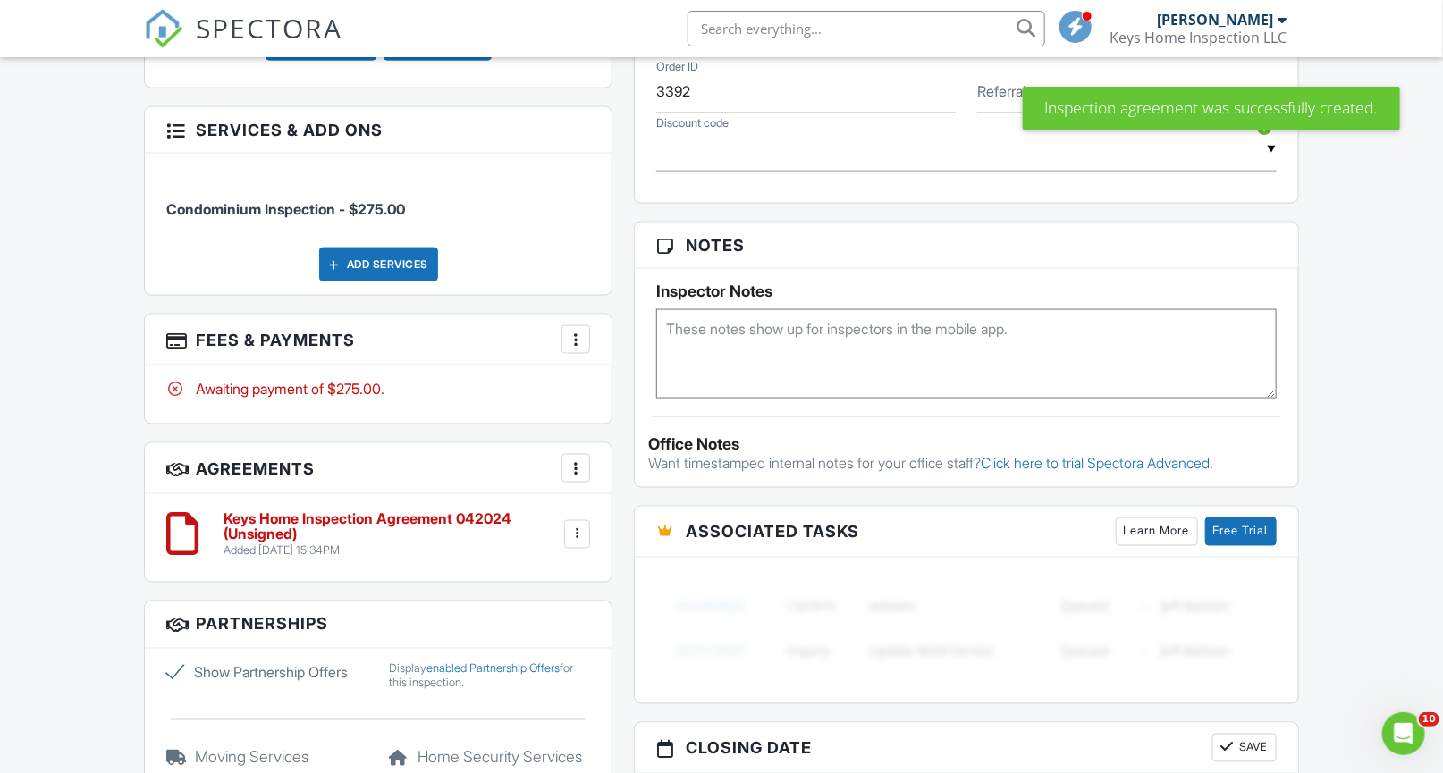
scroll to position [1103, 0]
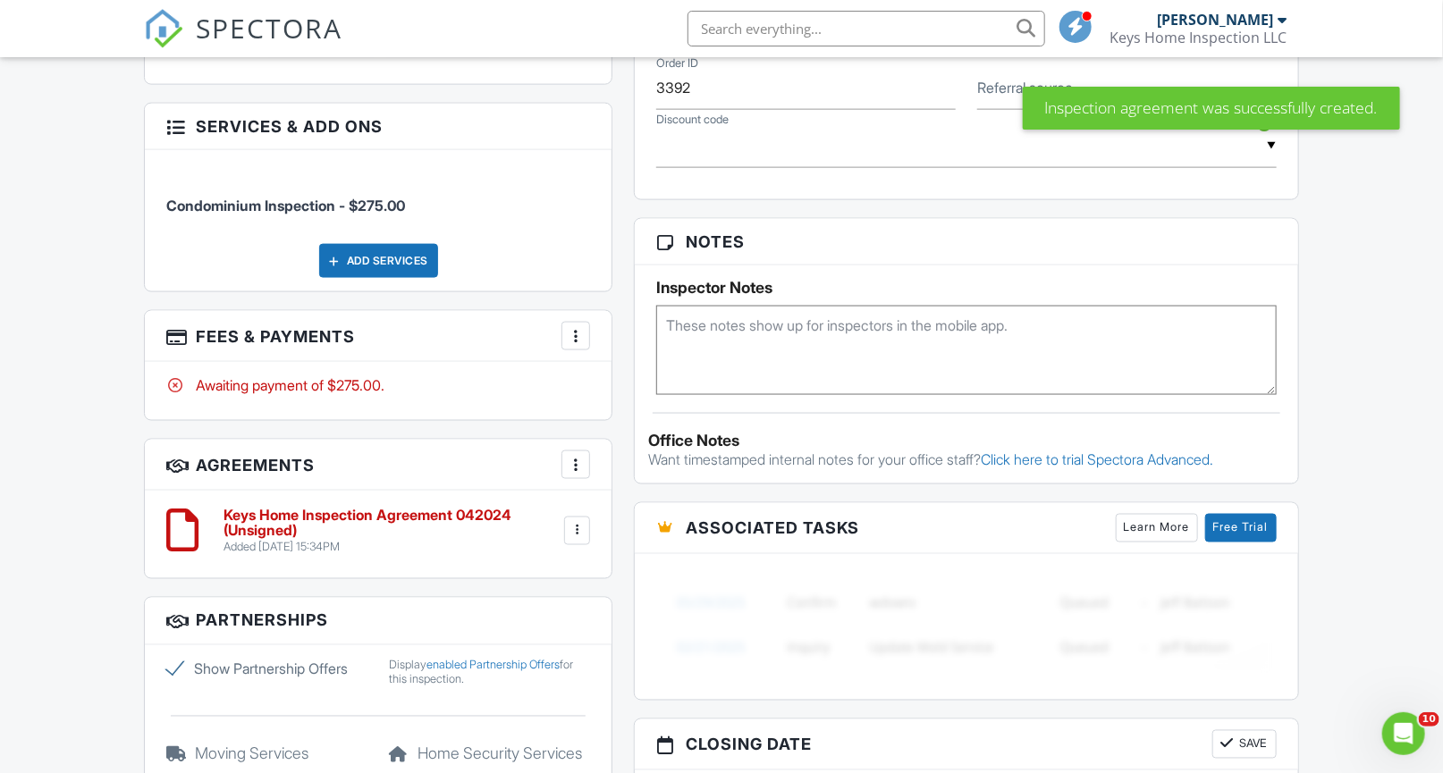
click at [320, 519] on h6 "Keys Home Inspection Agreement 042024 (Unsigned)" at bounding box center [391, 523] width 336 height 31
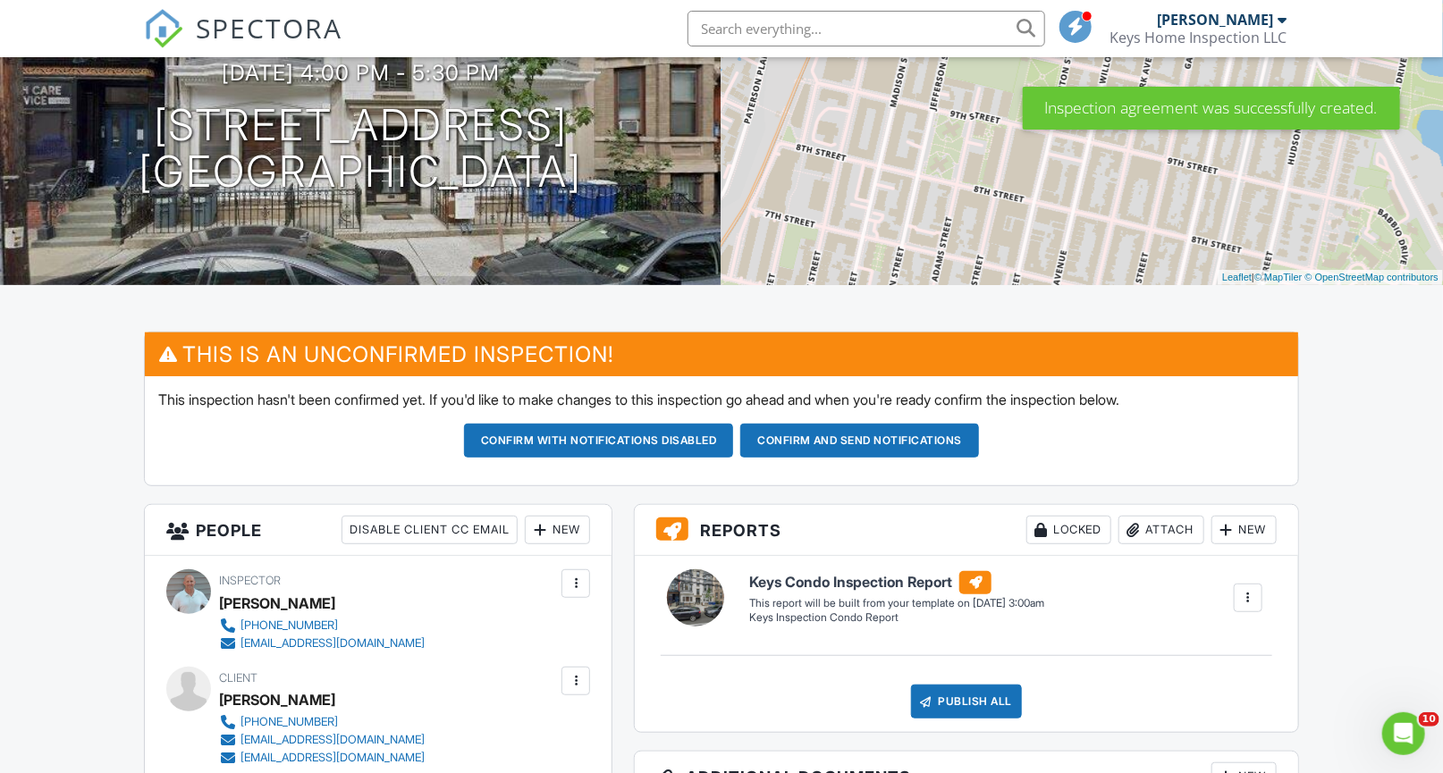
scroll to position [229, 0]
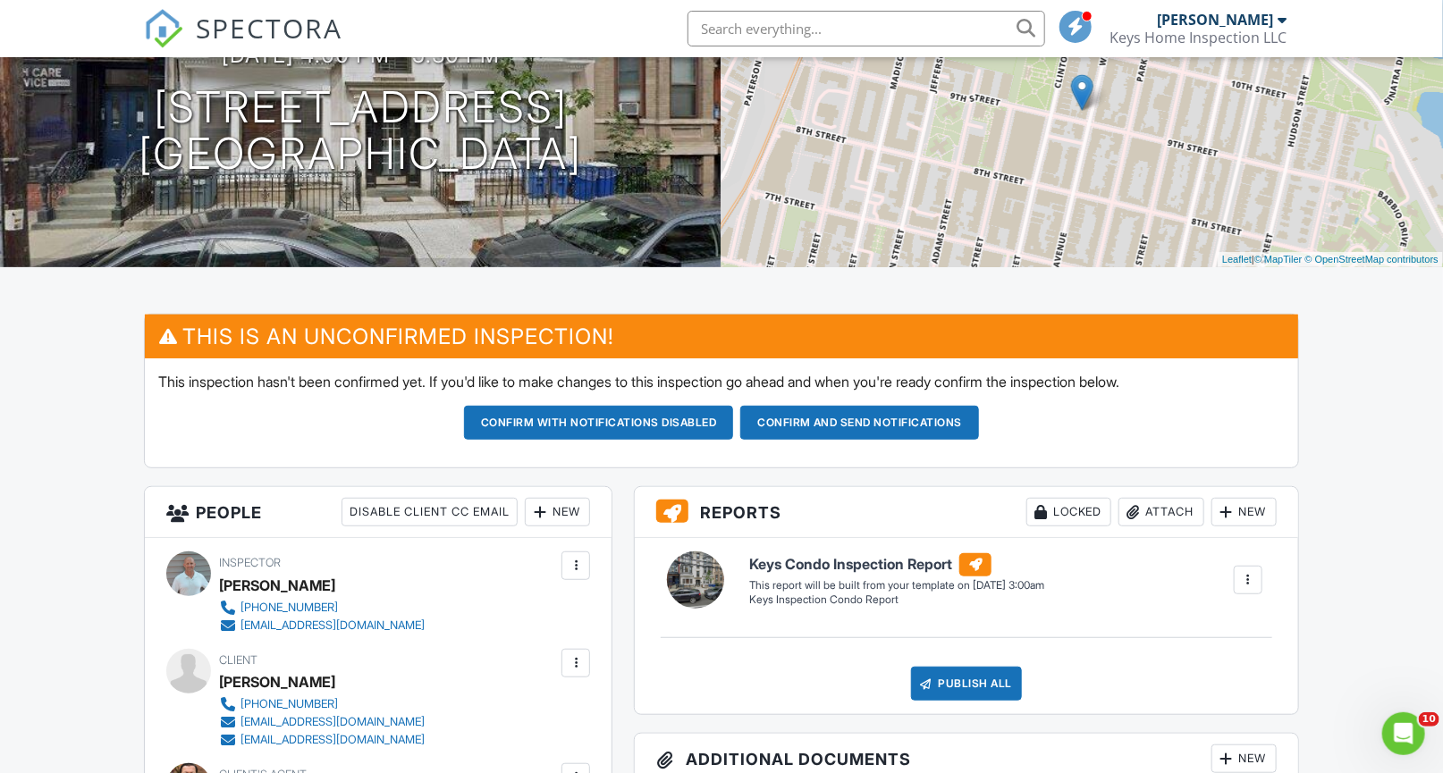
click at [734, 423] on button "Confirm and send notifications" at bounding box center [599, 423] width 270 height 34
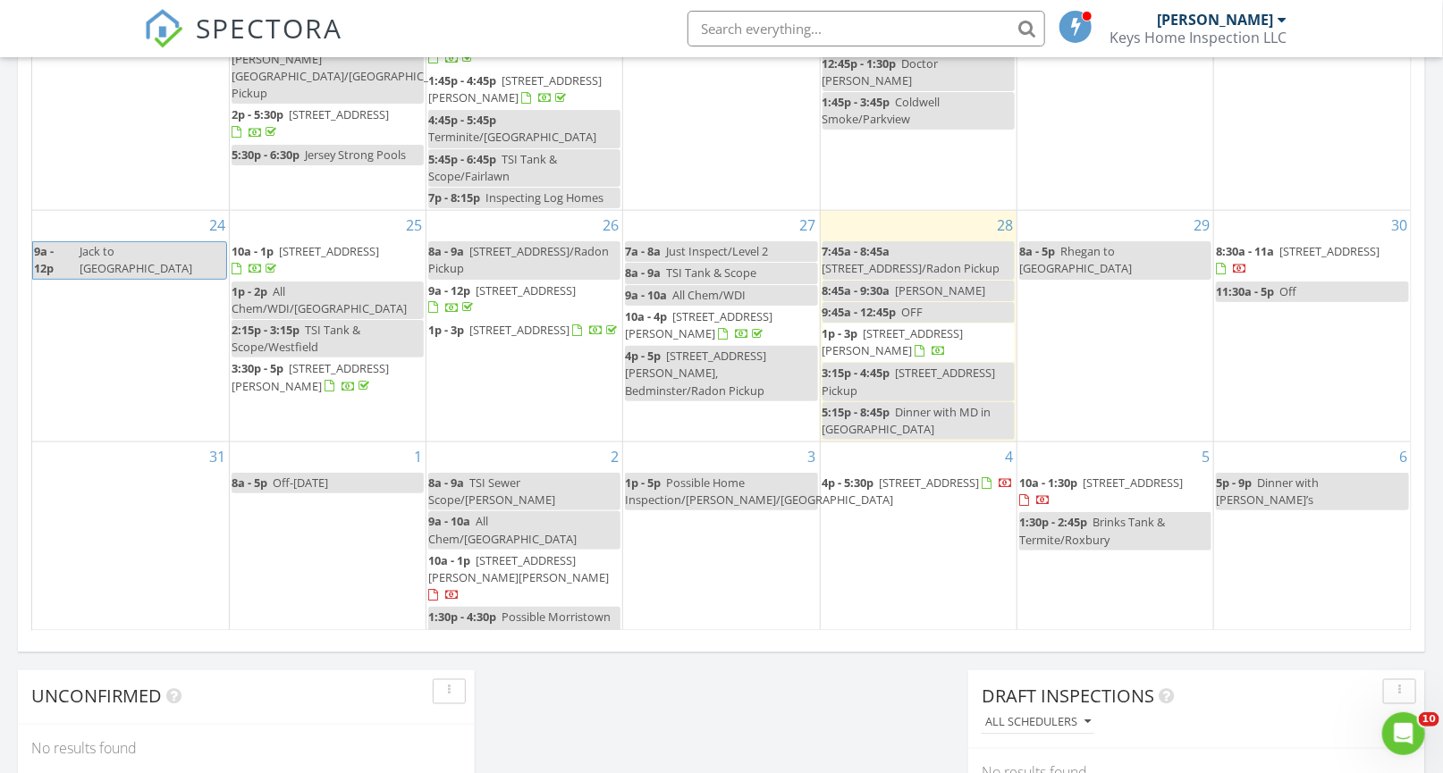
scroll to position [1086, 0]
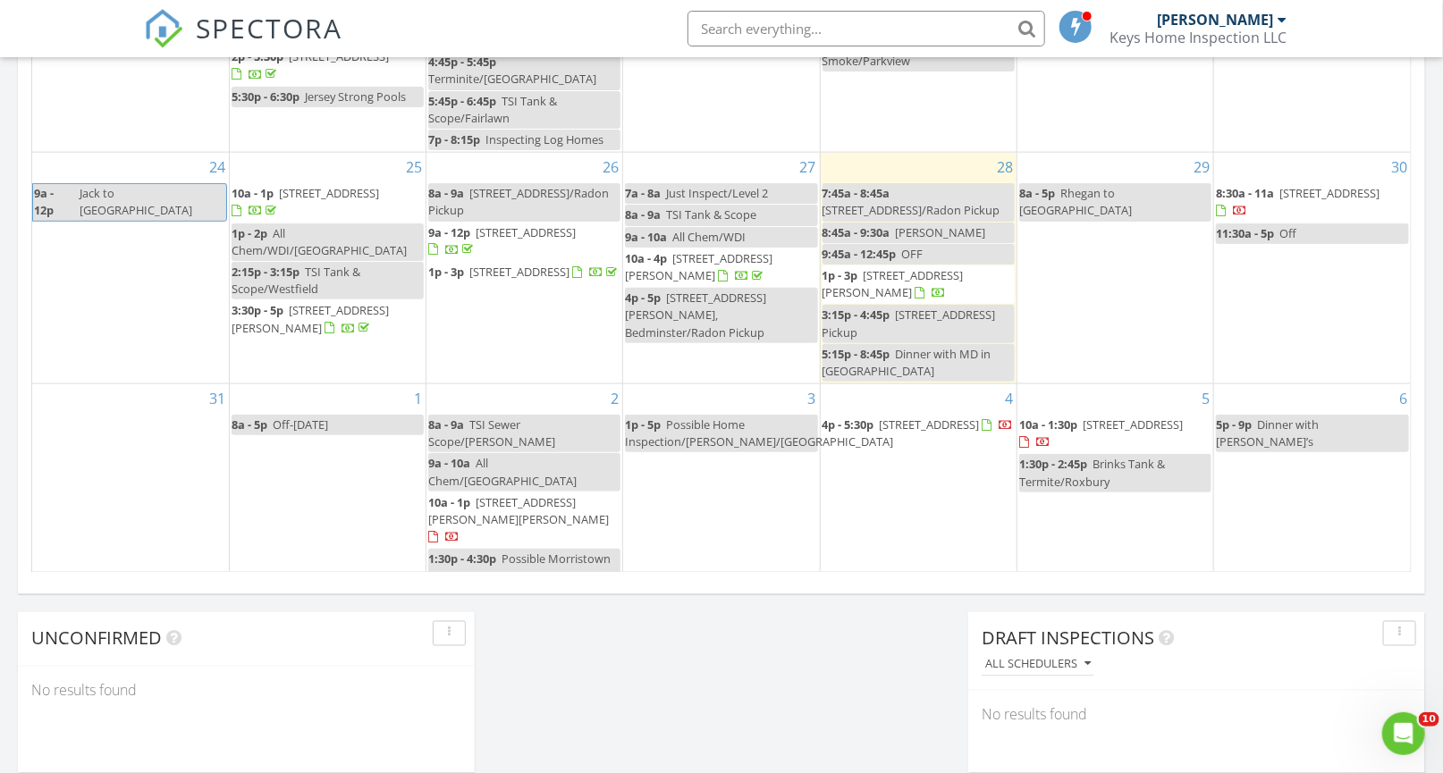
click at [287, 622] on span "Possible Trudy Inspection/Somerville" at bounding box center [320, 638] width 178 height 33
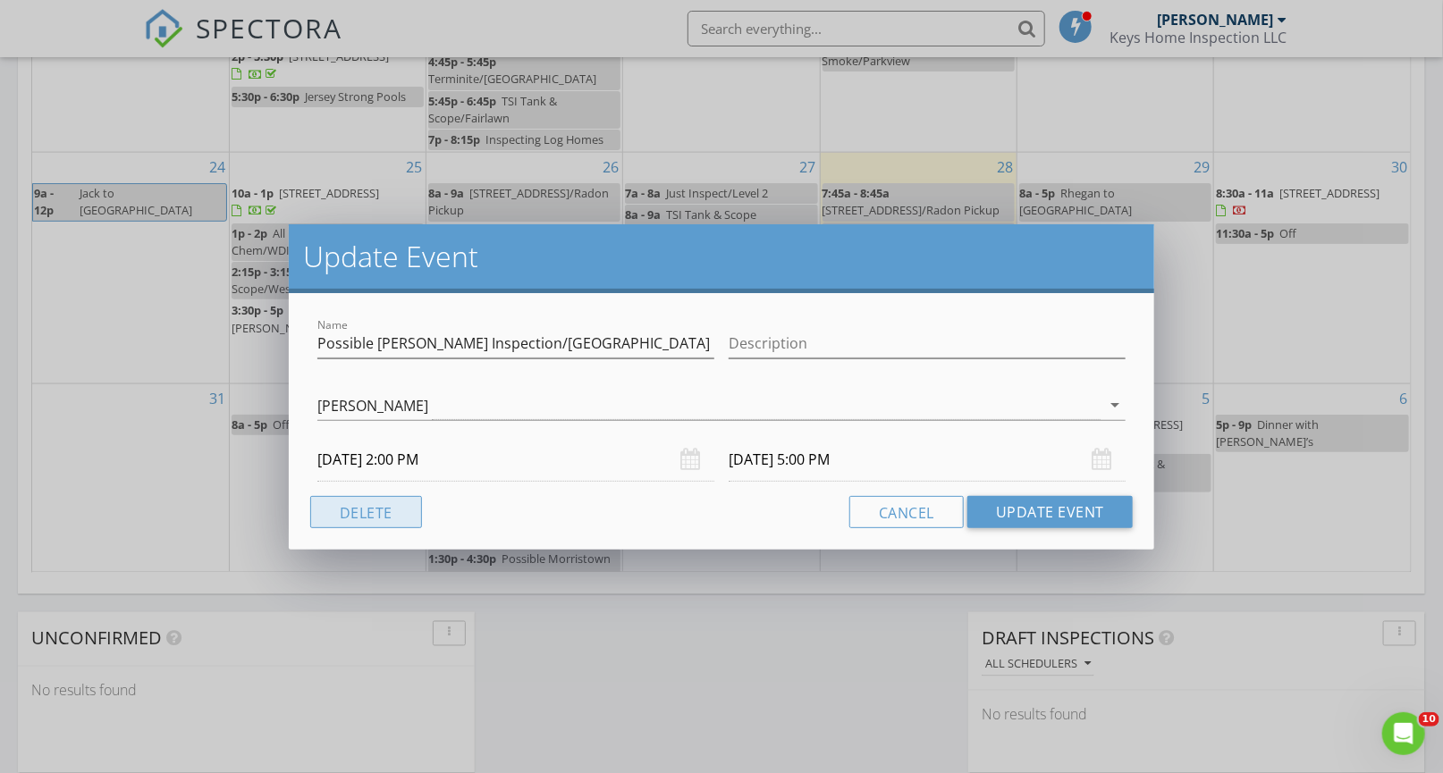
click at [393, 512] on button "Delete" at bounding box center [366, 512] width 112 height 32
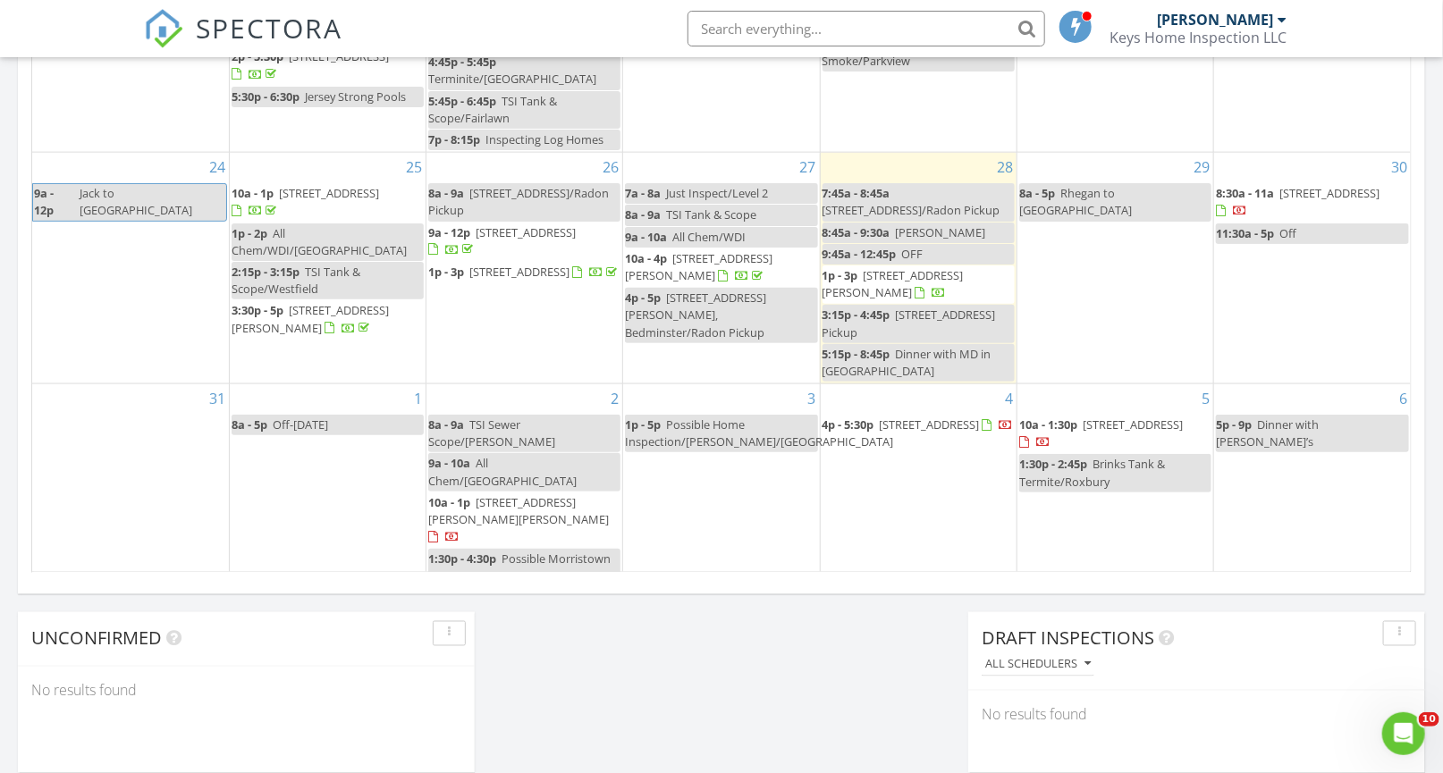
scroll to position [1093, 0]
click at [366, 589] on div "8" at bounding box center [328, 618] width 196 height 58
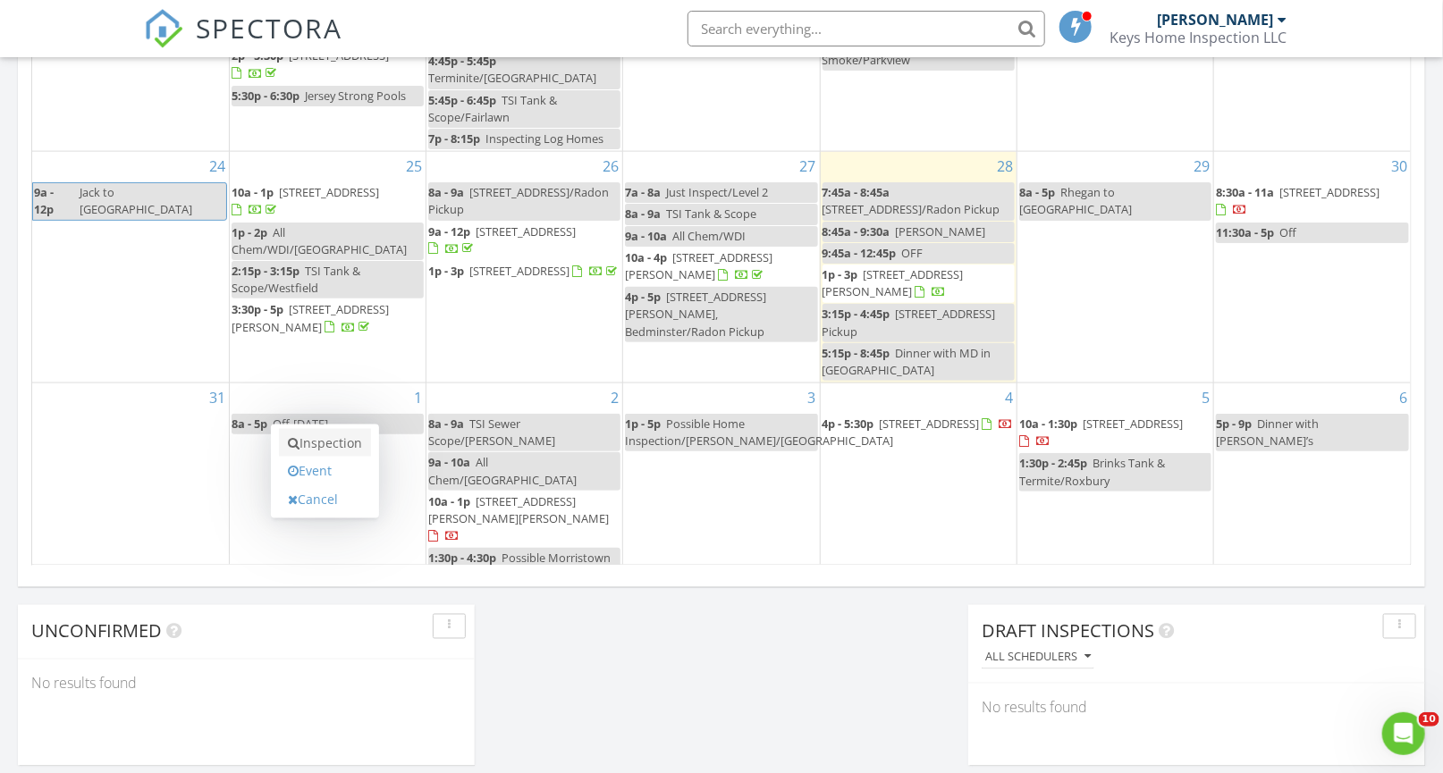
click at [358, 442] on link "Inspection" at bounding box center [325, 443] width 92 height 29
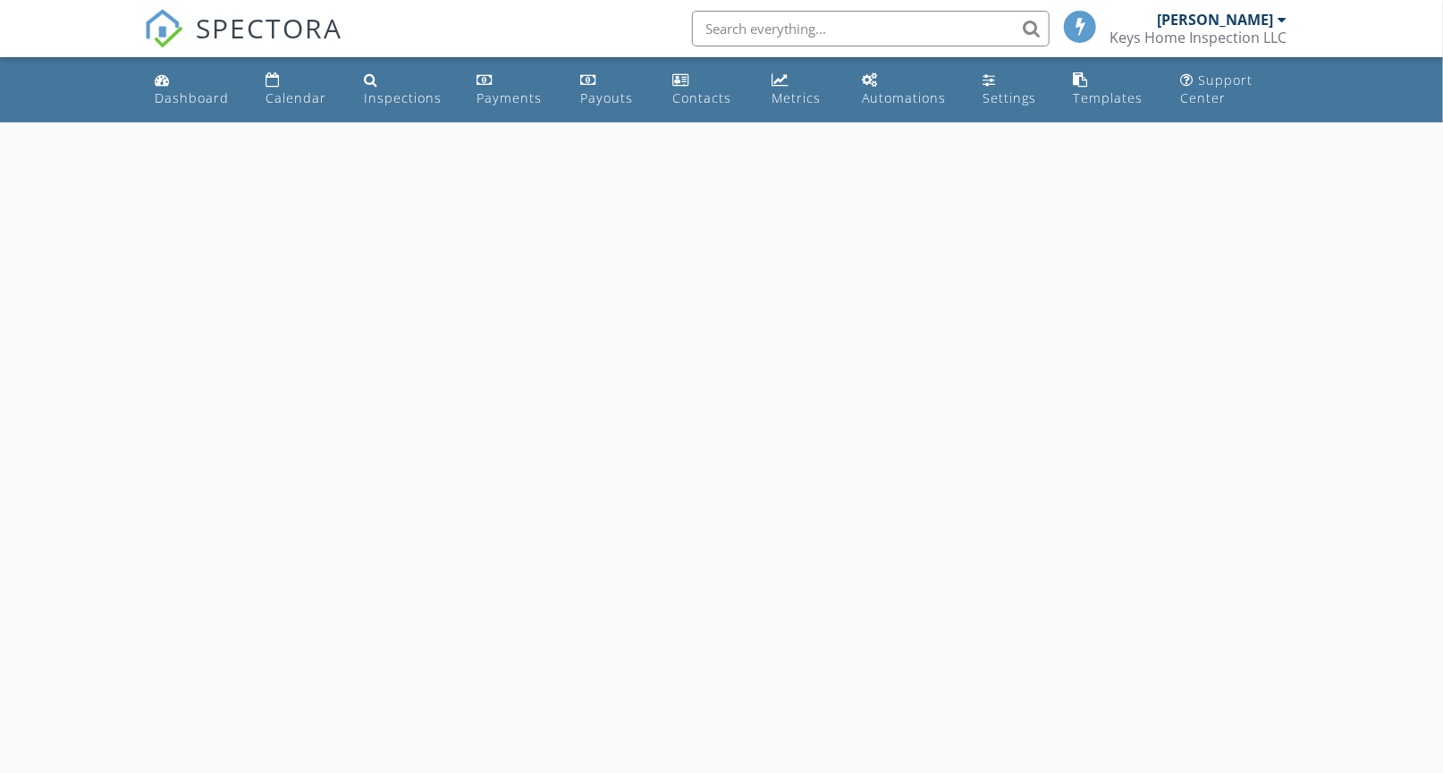
select select "8"
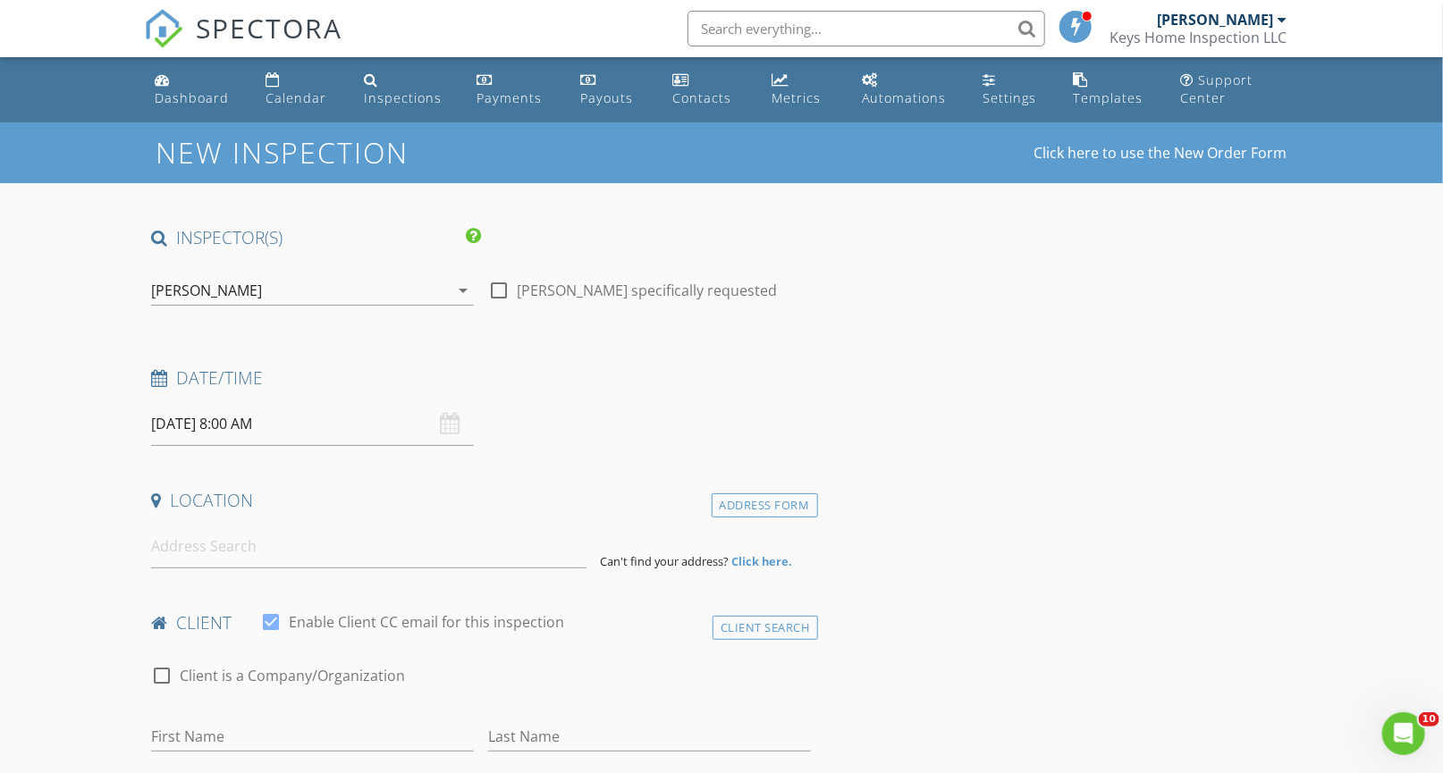
click at [247, 423] on input "09/08/2025 8:00 AM" at bounding box center [312, 424] width 323 height 44
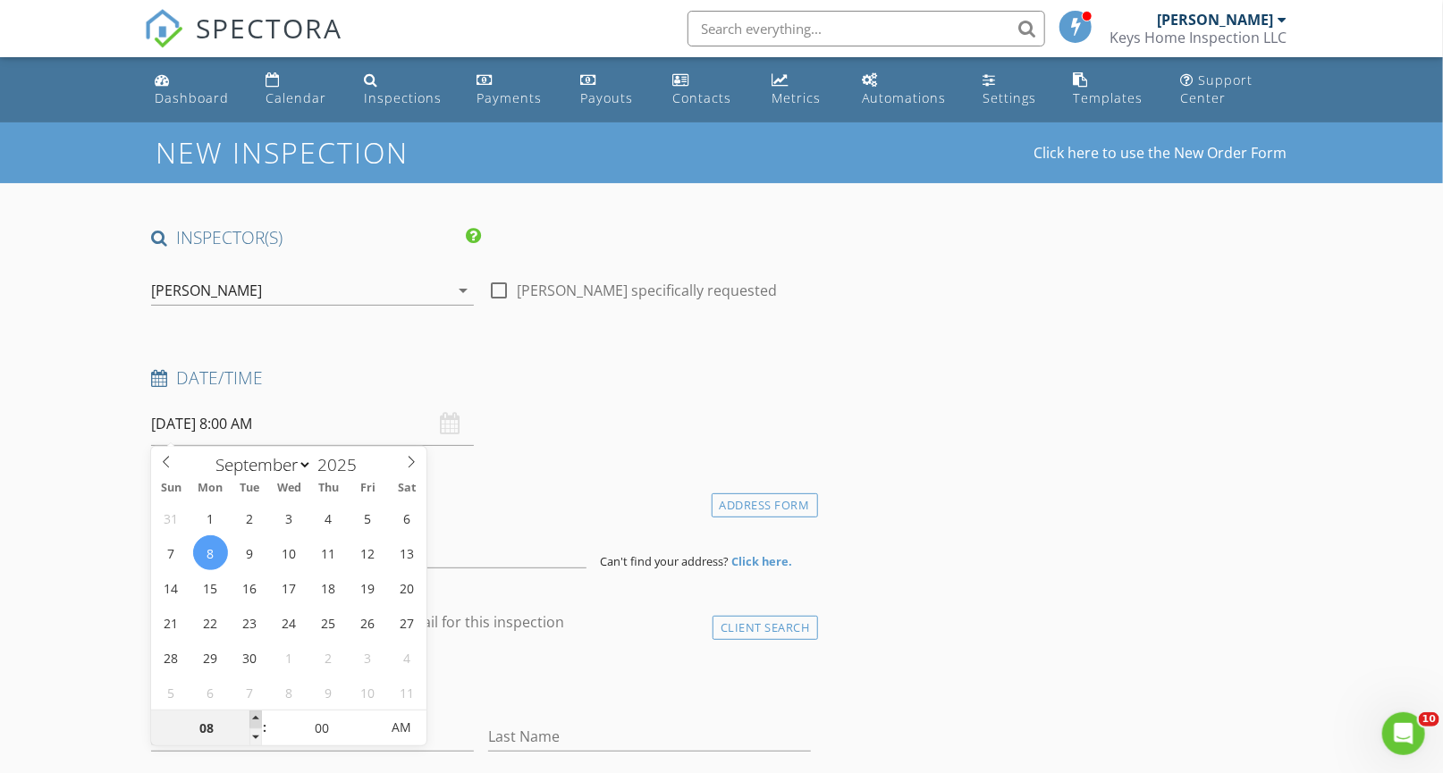
type input "09"
type input "09/08/2025 9:00 AM"
click at [252, 722] on span at bounding box center [255, 720] width 13 height 18
type input "10"
type input "09/08/2025 10:00 AM"
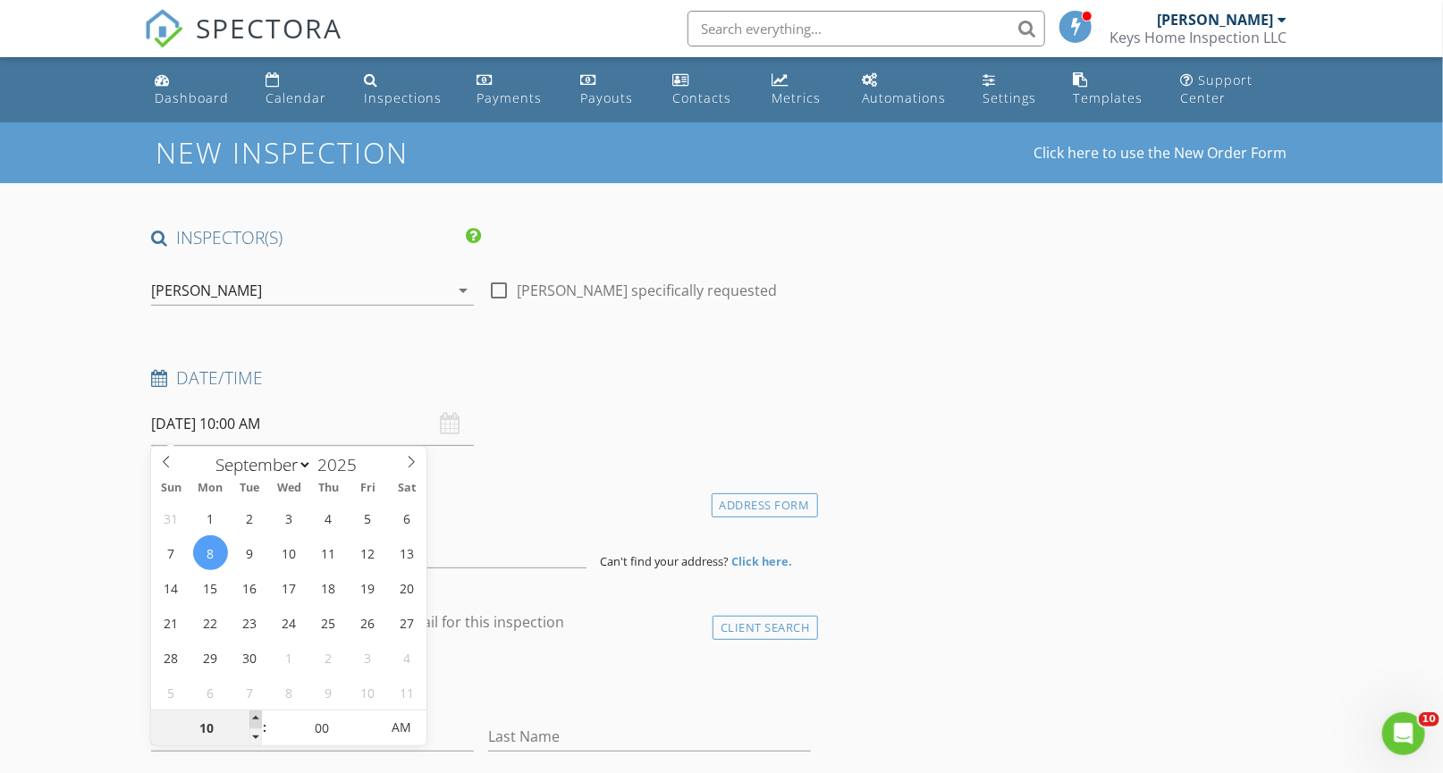
click at [252, 722] on span at bounding box center [255, 720] width 13 height 18
type input "11"
type input "09/08/2025 11:00 AM"
click at [252, 722] on span at bounding box center [255, 720] width 13 height 18
type input "12"
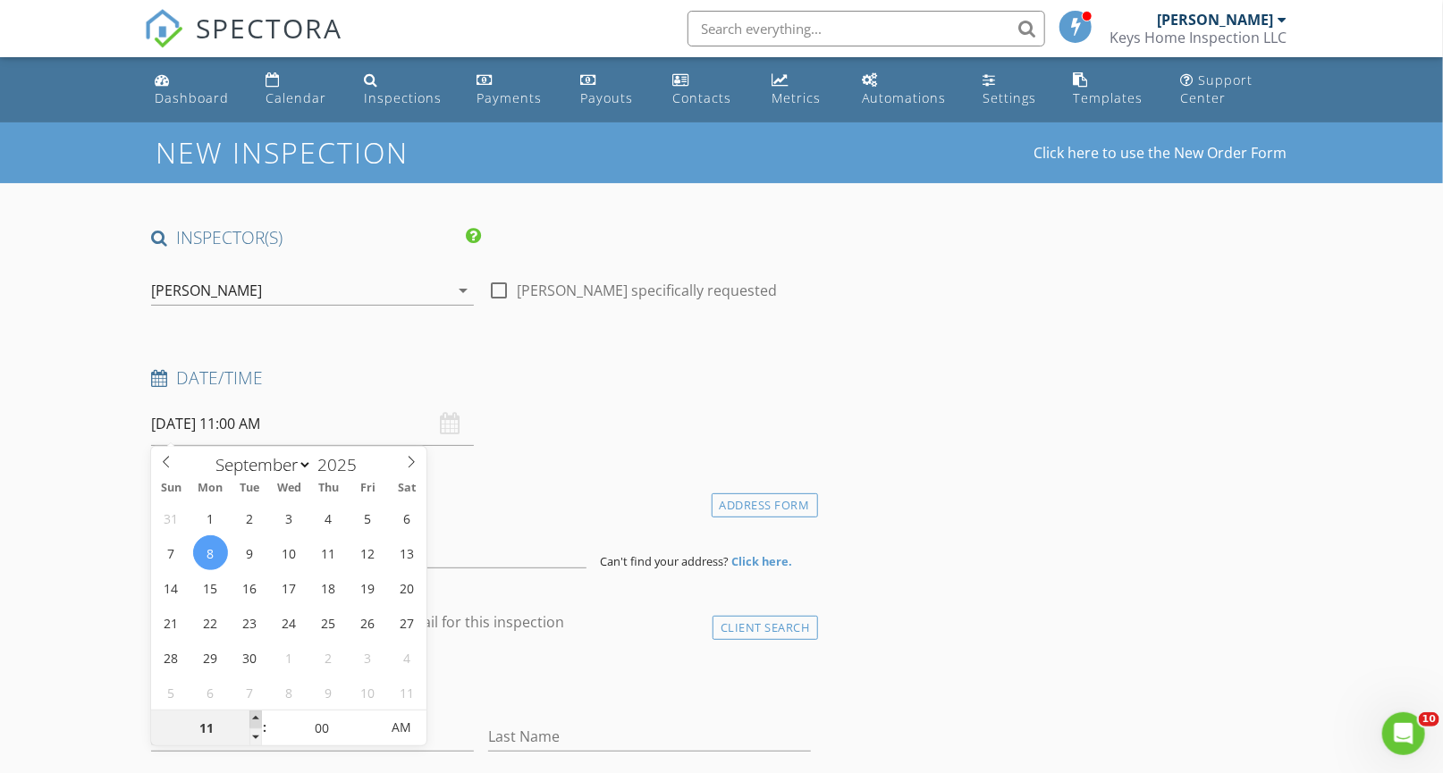
type input "09/08/2025 12:00 PM"
click at [252, 722] on span at bounding box center [255, 720] width 13 height 18
type input "01"
type input "09/08/2025 1:00 PM"
click at [252, 722] on span at bounding box center [255, 720] width 13 height 18
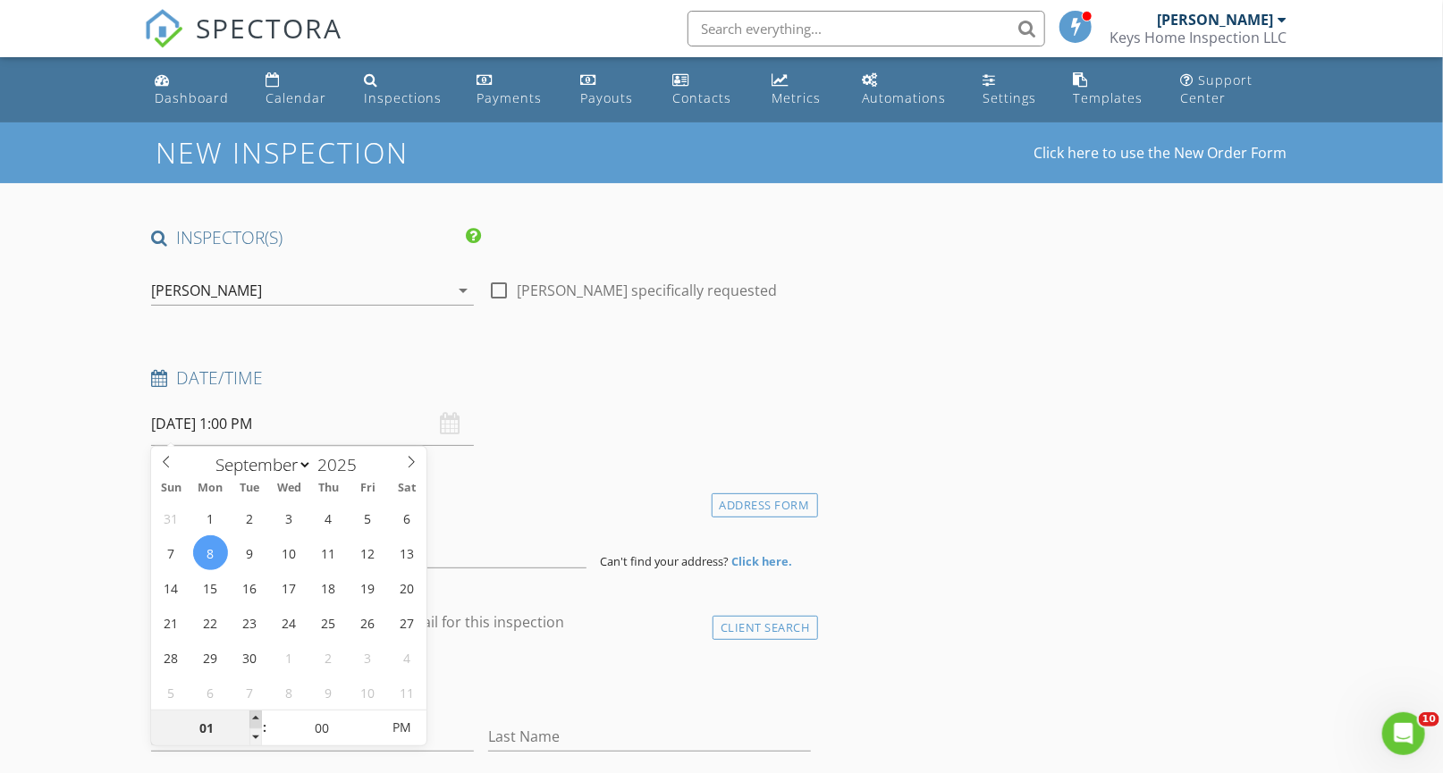
type input "02"
type input "09/08/2025 2:00 PM"
click at [252, 722] on span at bounding box center [255, 720] width 13 height 18
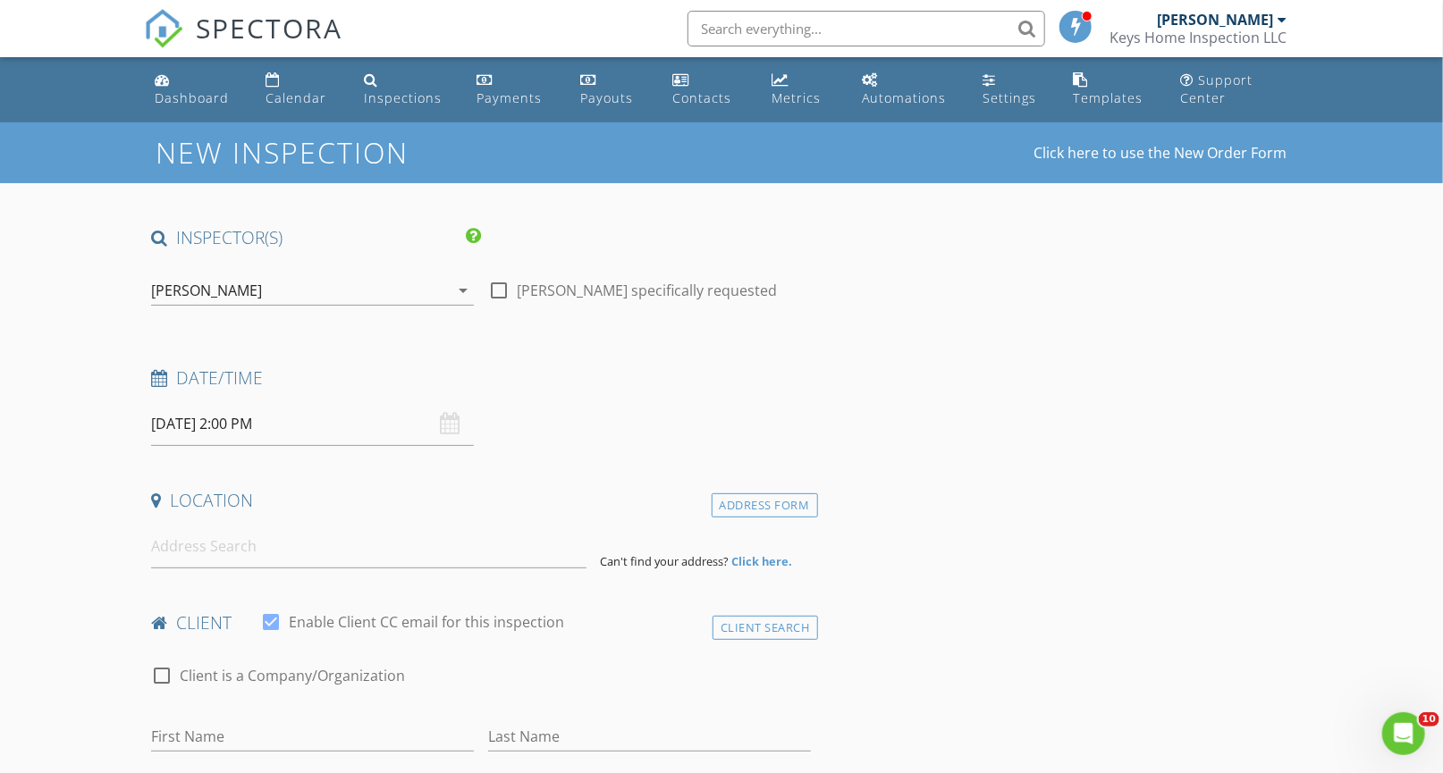
click at [231, 551] on input at bounding box center [368, 547] width 434 height 44
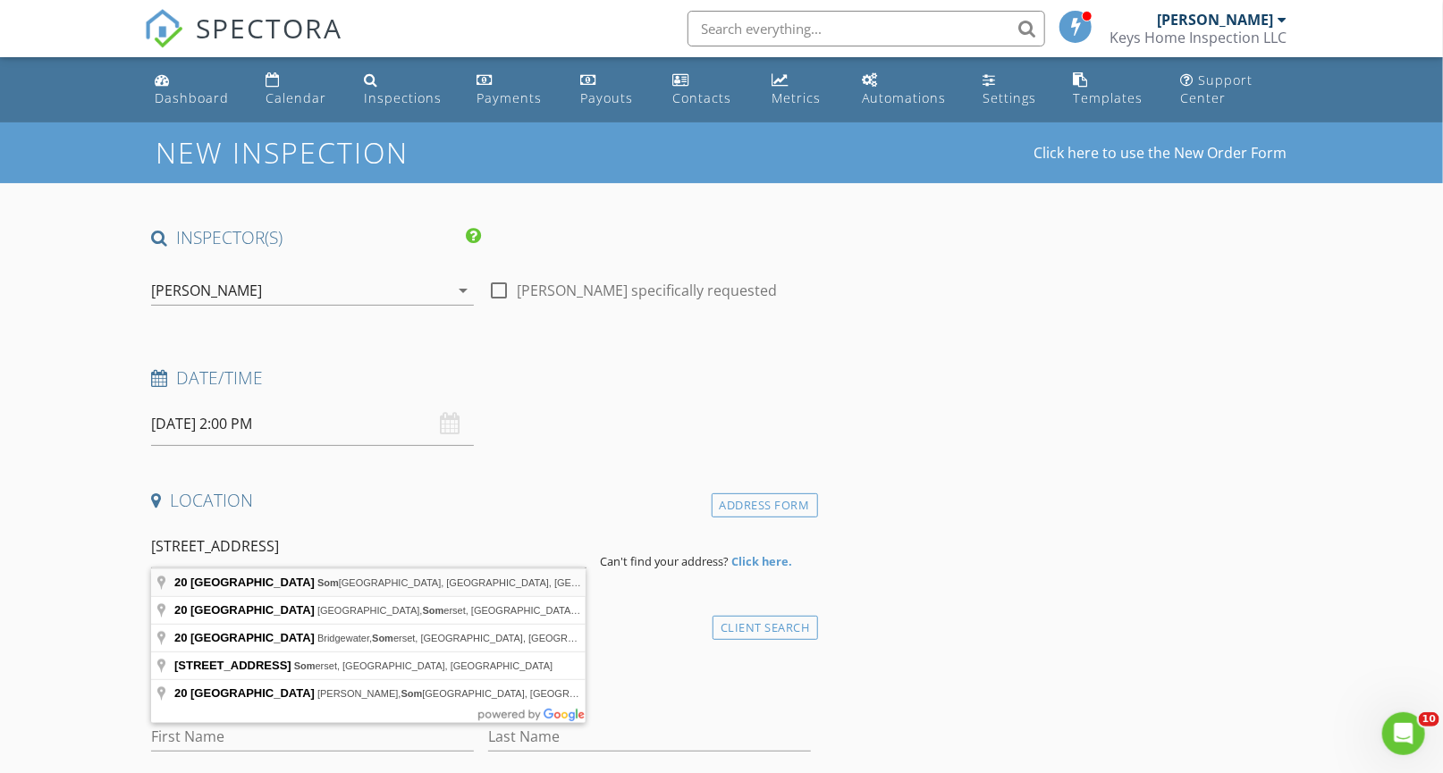
type input "20 Third Street, Somerville, NJ, USA"
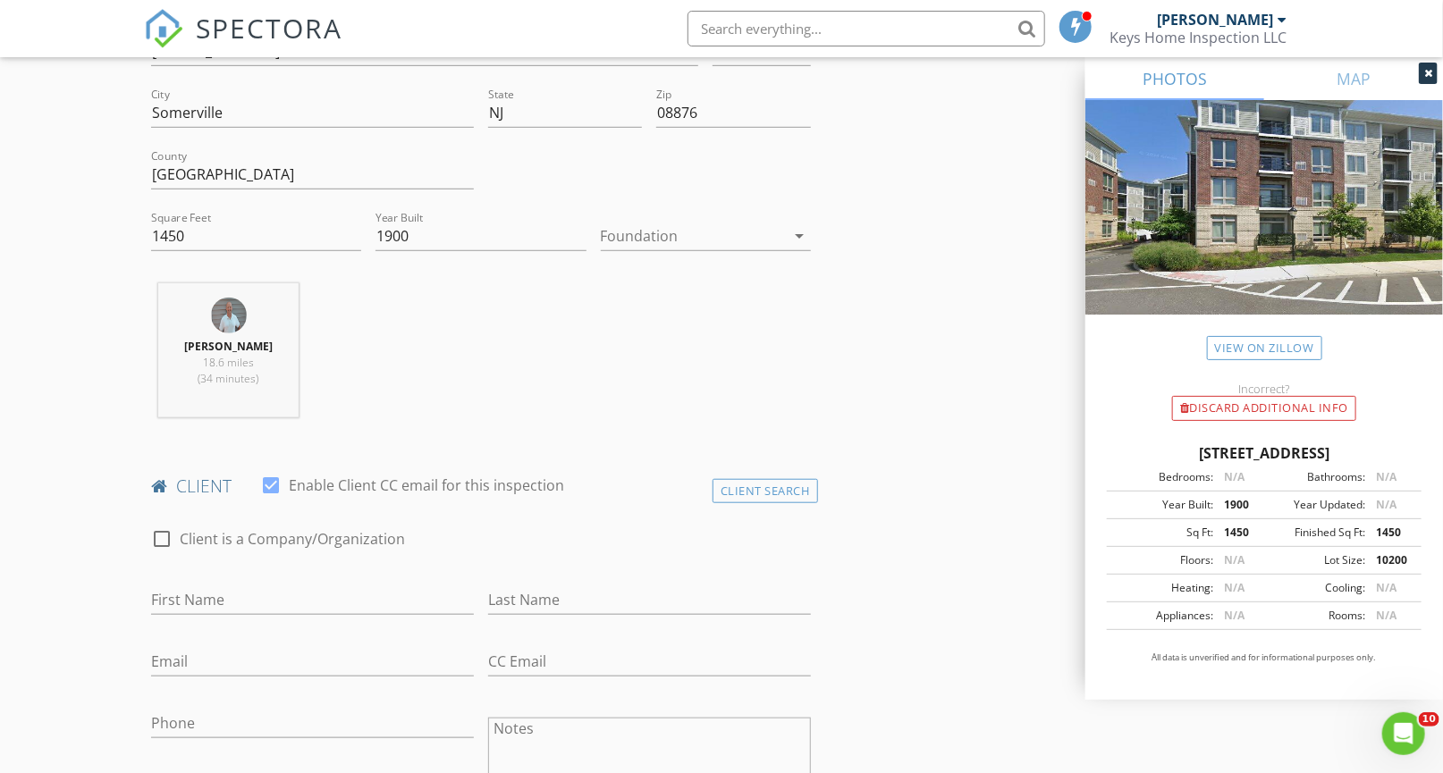
scroll to position [545, 0]
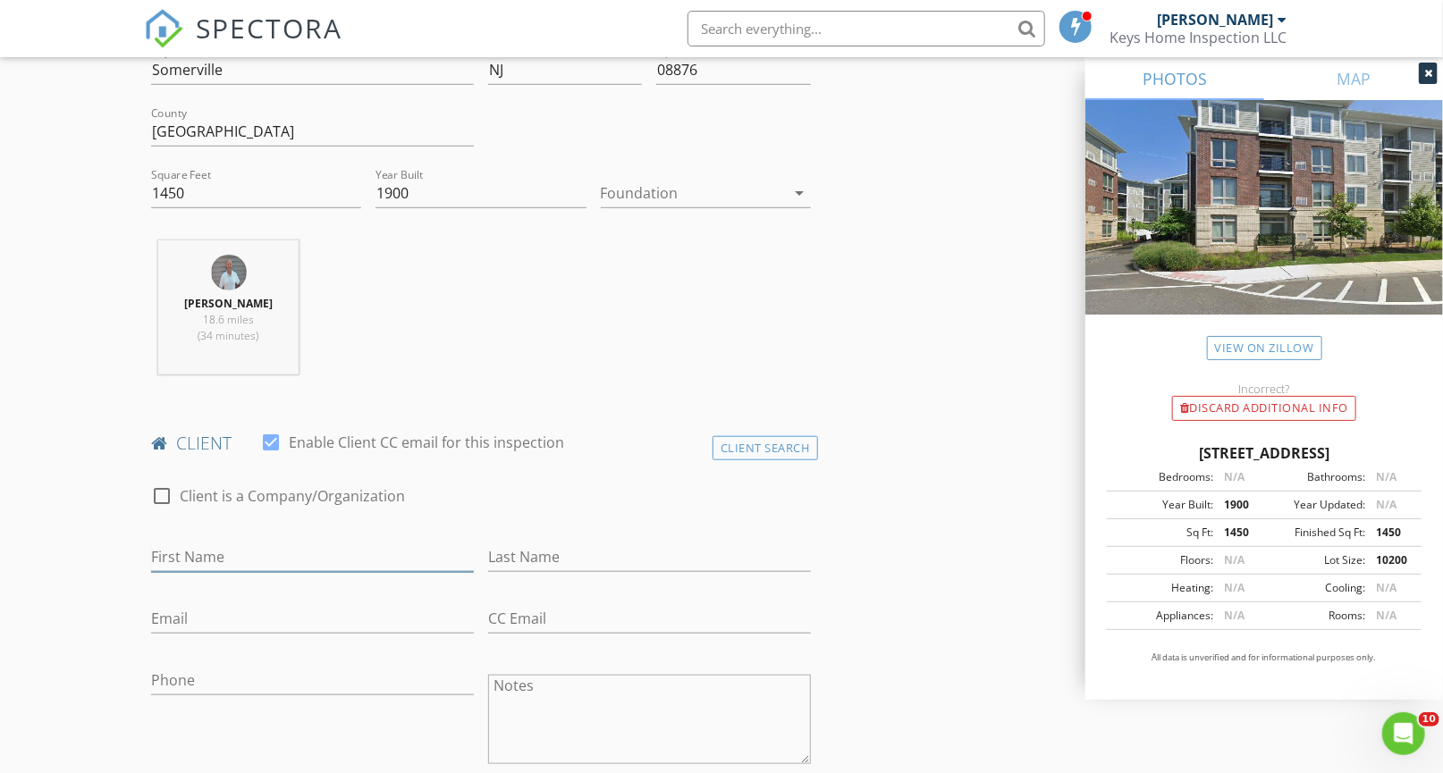
click at [383, 546] on input "First Name" at bounding box center [312, 557] width 323 height 29
paste input "Rogerio Braz de Faria"
drag, startPoint x: 240, startPoint y: 557, endPoint x: 293, endPoint y: 551, distance: 54.0
click at [293, 551] on input "Rogerio Braz de Faria" at bounding box center [312, 557] width 323 height 29
click at [318, 528] on div "First Name Rogerio Braz de Faria" at bounding box center [312, 559] width 337 height 62
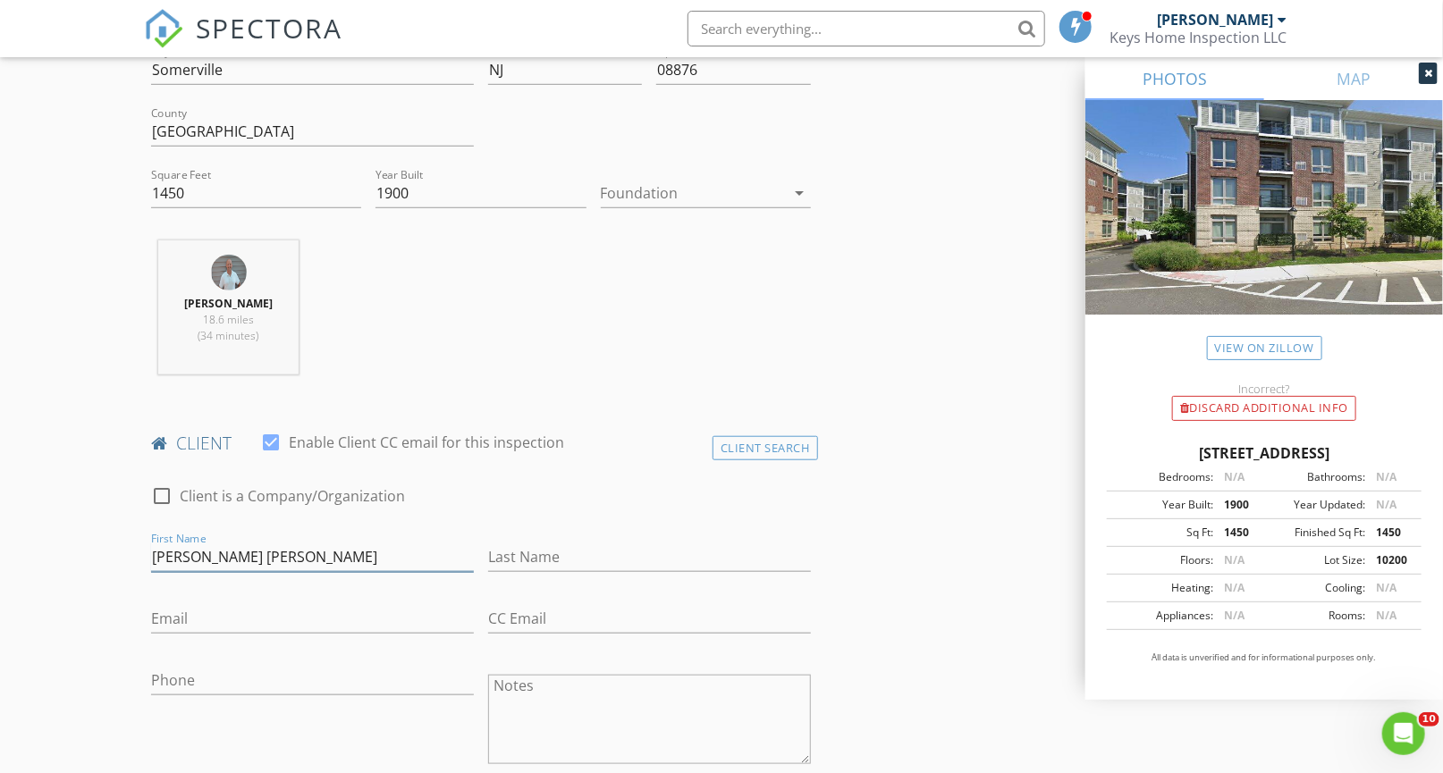
drag, startPoint x: 203, startPoint y: 543, endPoint x: 273, endPoint y: 548, distance: 69.9
click at [273, 548] on input "Rogerio Braz de Faria" at bounding box center [312, 557] width 323 height 29
drag, startPoint x: 303, startPoint y: 514, endPoint x: 289, endPoint y: 520, distance: 15.6
click at [303, 518] on div at bounding box center [278, 523] width 254 height 11
drag, startPoint x: 206, startPoint y: 552, endPoint x: 308, endPoint y: 546, distance: 103.0
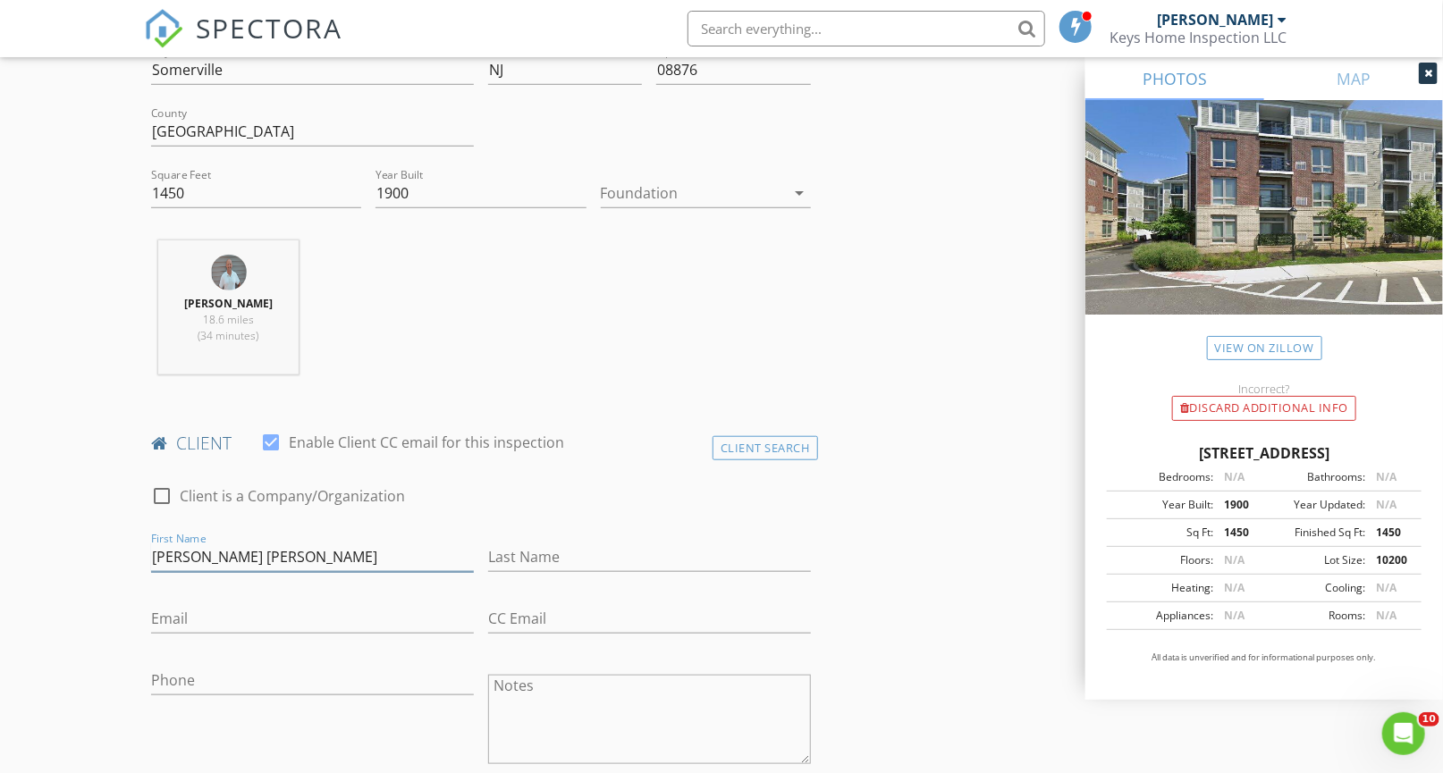
click at [308, 546] on input "Rogerio Braz de Faria" at bounding box center [312, 557] width 323 height 29
type input "Rogerio"
click at [539, 551] on input "Last Name" at bounding box center [649, 557] width 323 height 29
paste input "Braz de Faria"
type input "Braz de Faria"
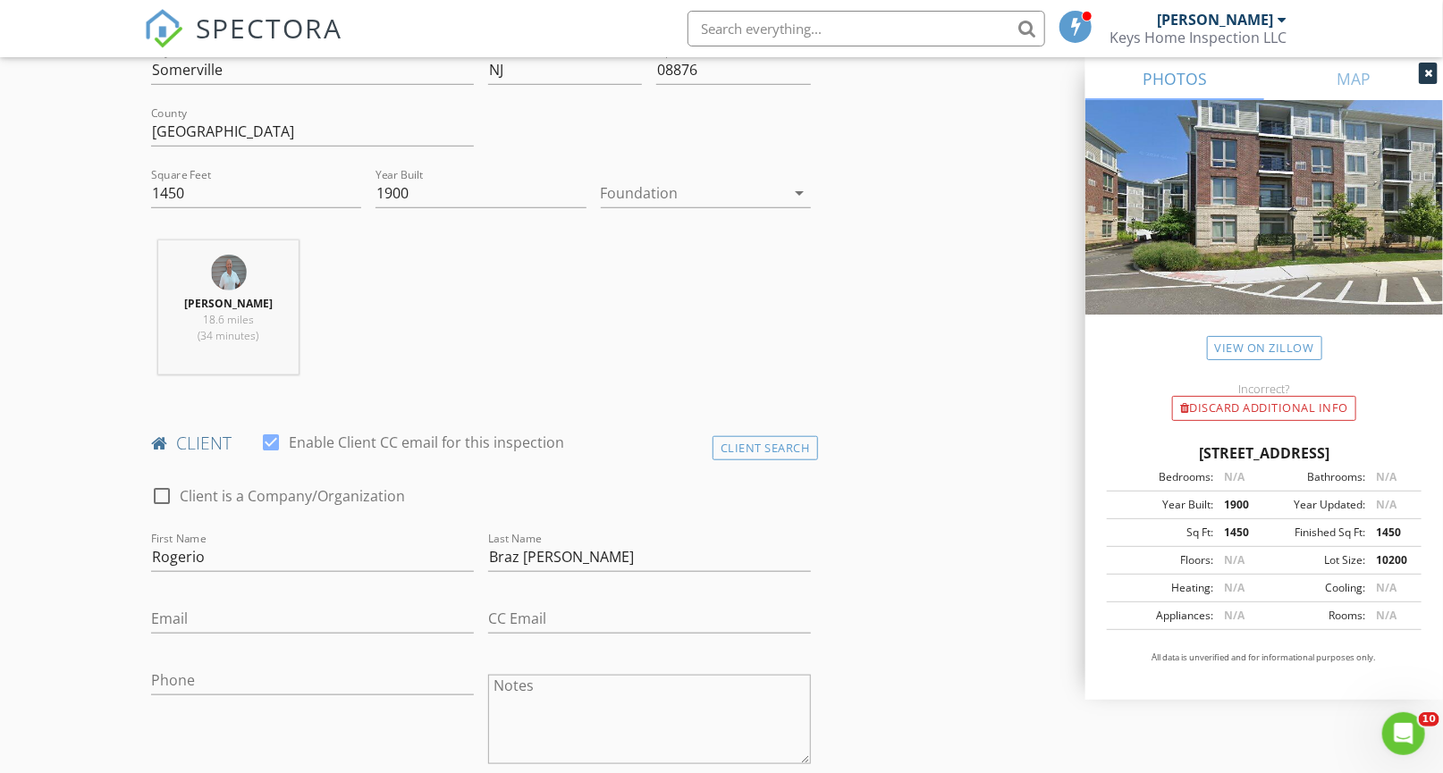
click at [375, 594] on div "Email" at bounding box center [312, 622] width 323 height 58
click at [357, 609] on input "Email" at bounding box center [312, 618] width 323 height 29
click at [209, 615] on input "Email" at bounding box center [312, 618] width 323 height 29
paste input "rogerio_de_faria@hotmail.com"
type input "rogerio_de_faria@hotmail.com"
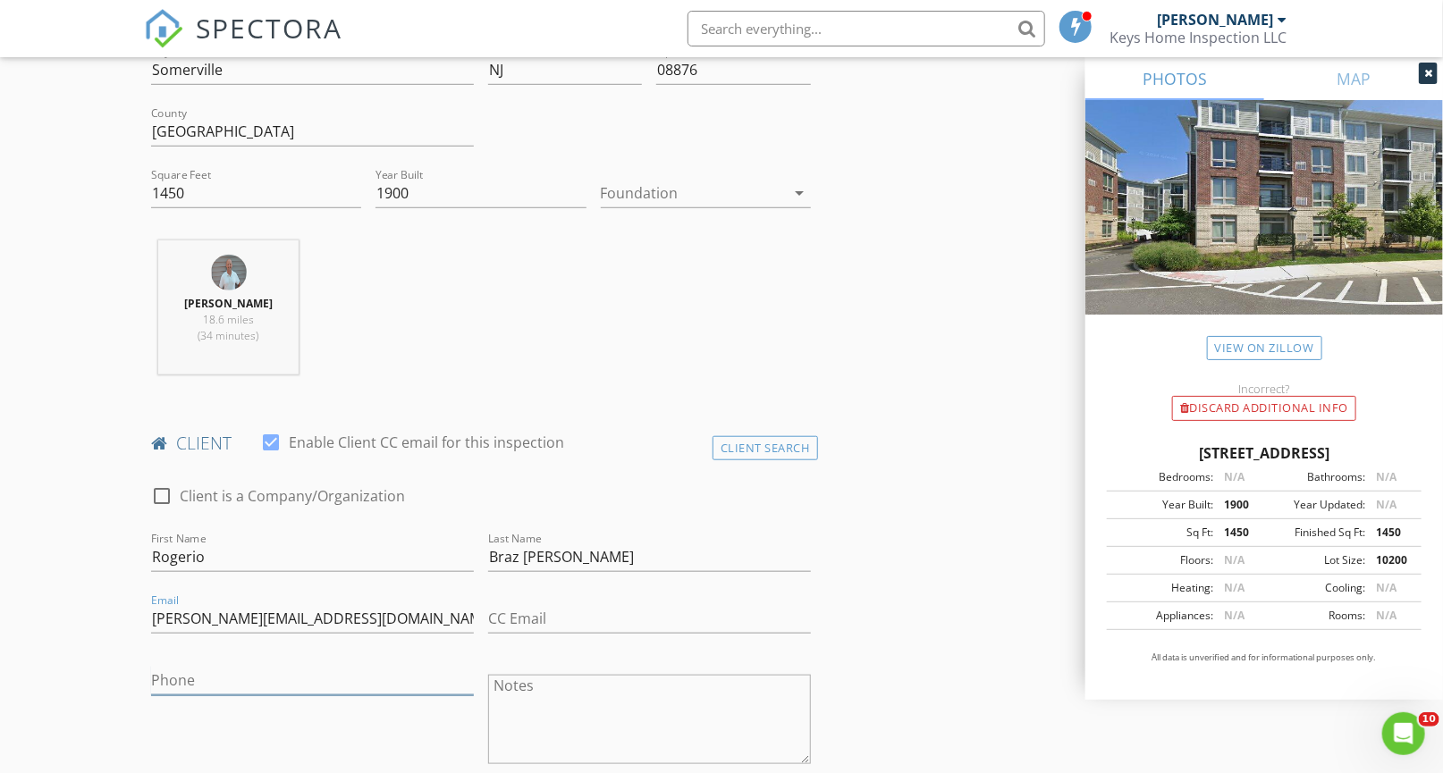
click at [179, 672] on input "Phone" at bounding box center [312, 680] width 323 height 29
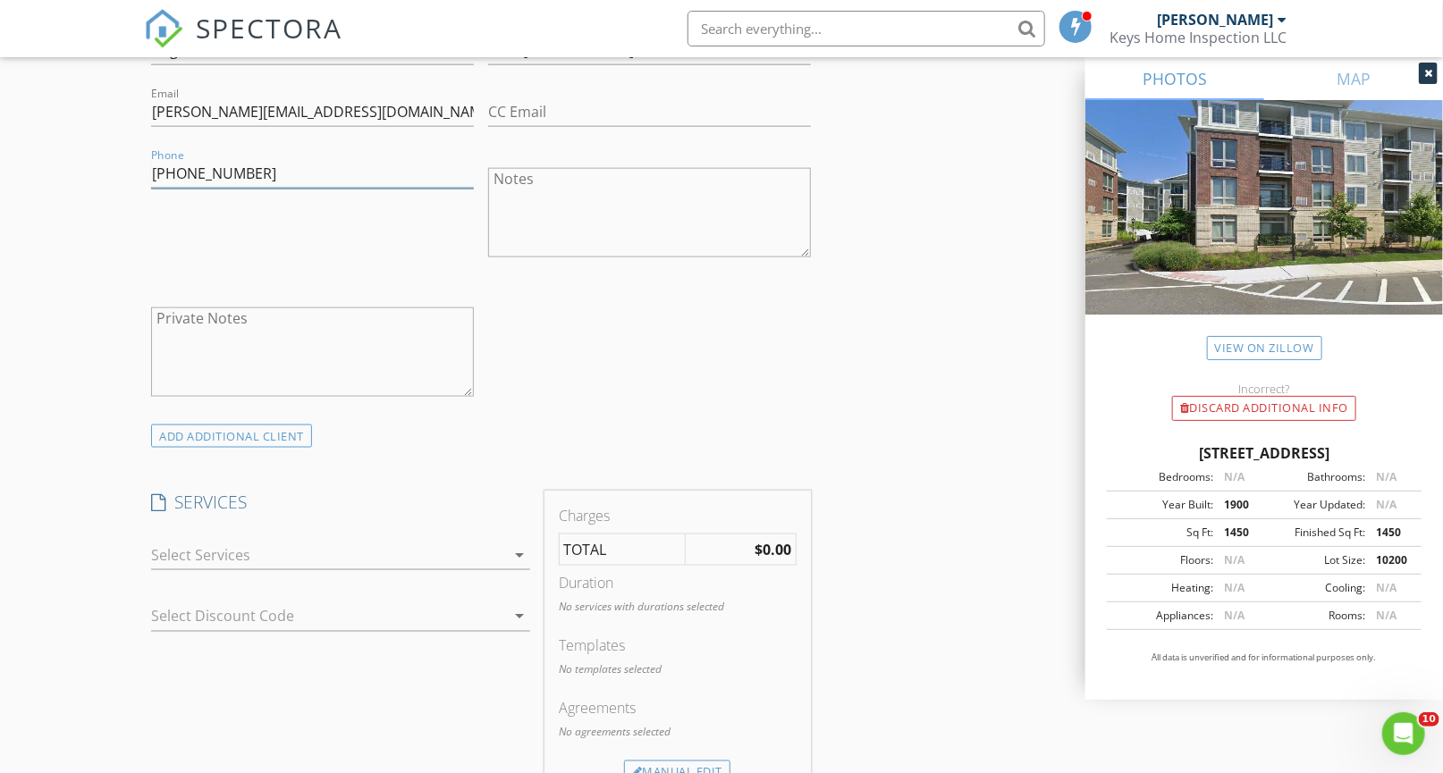
scroll to position [1073, 0]
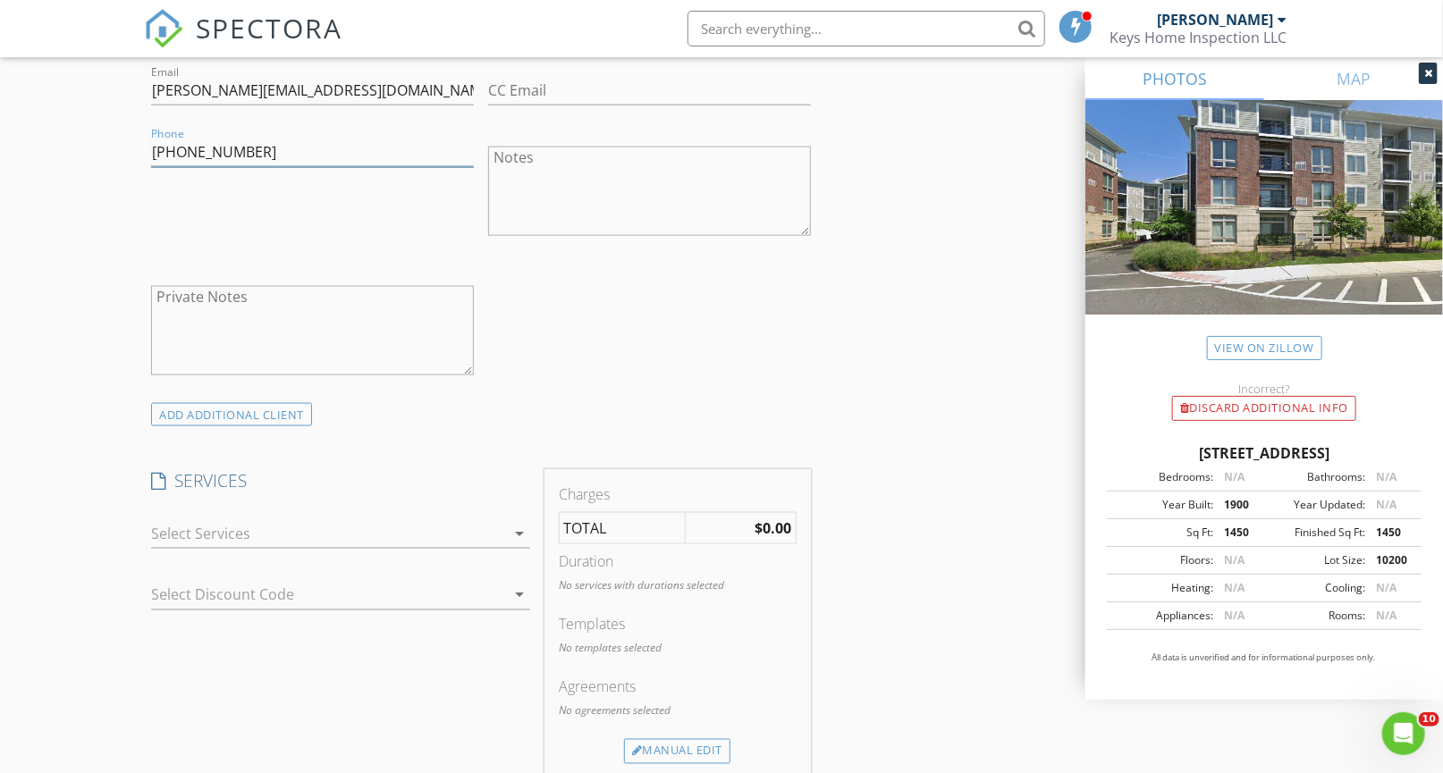
type input "908-268-6343"
click at [515, 529] on icon "arrow_drop_down" at bounding box center [519, 533] width 21 height 21
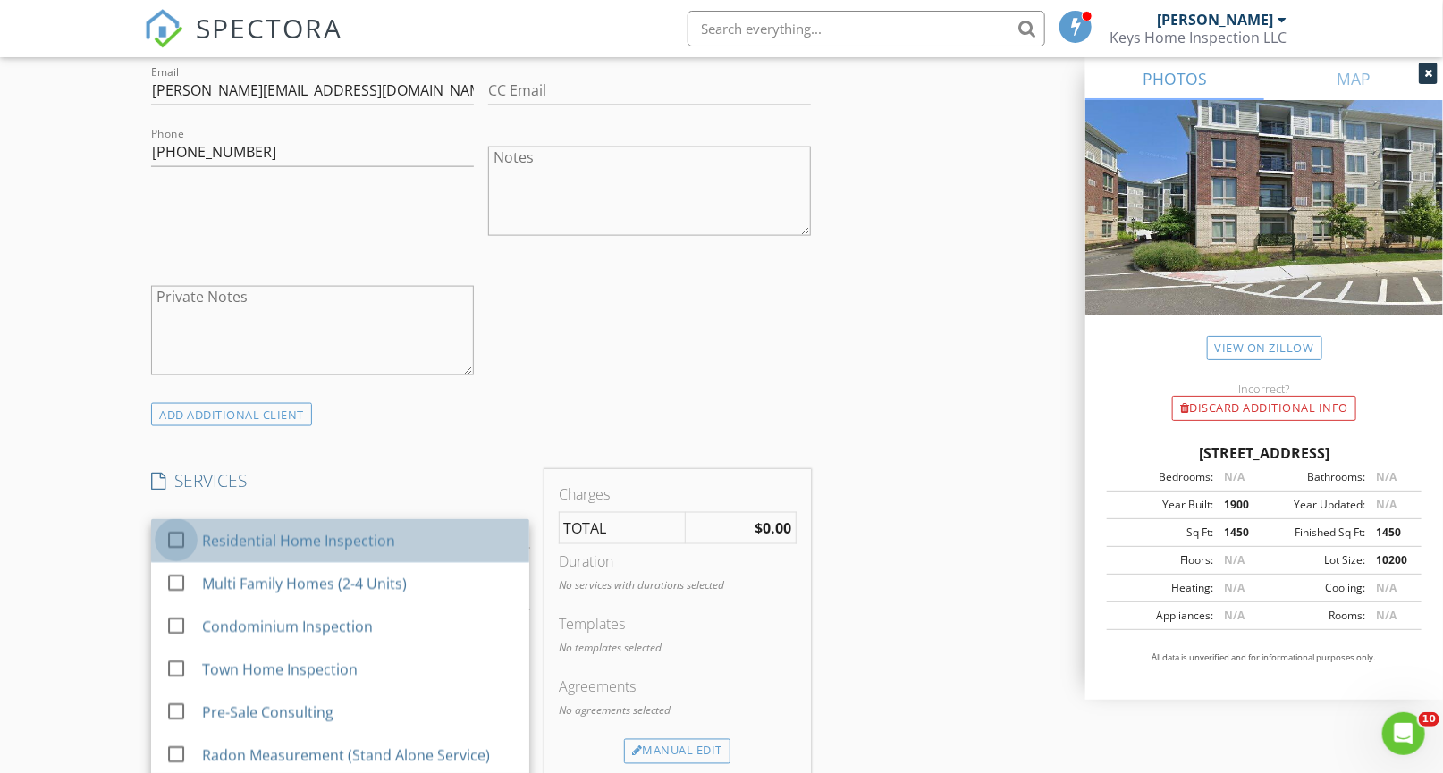
click at [177, 538] on div at bounding box center [176, 540] width 30 height 30
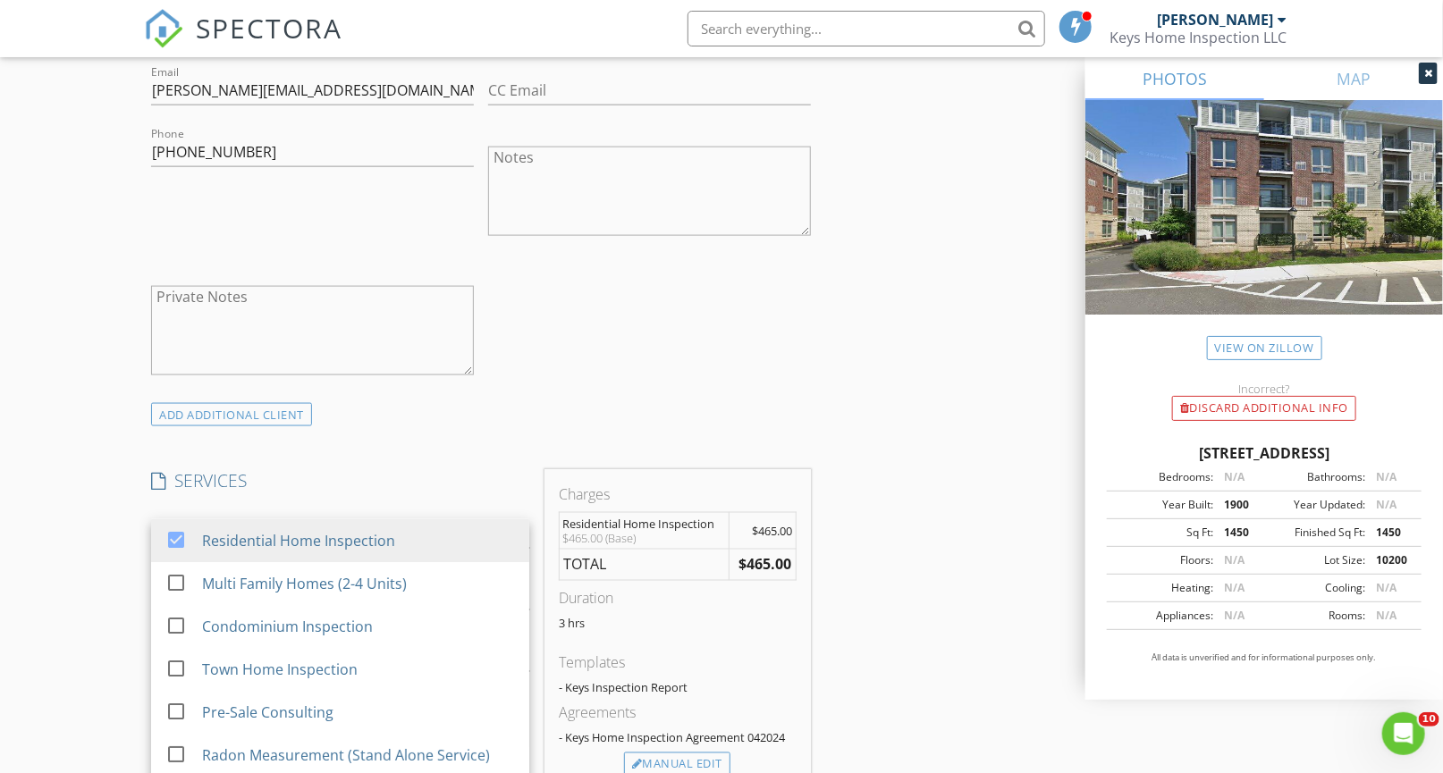
click at [88, 531] on div "New Inspection Click here to use the New Order Form INSPECTOR(S) check_box John…" at bounding box center [721, 663] width 1443 height 3228
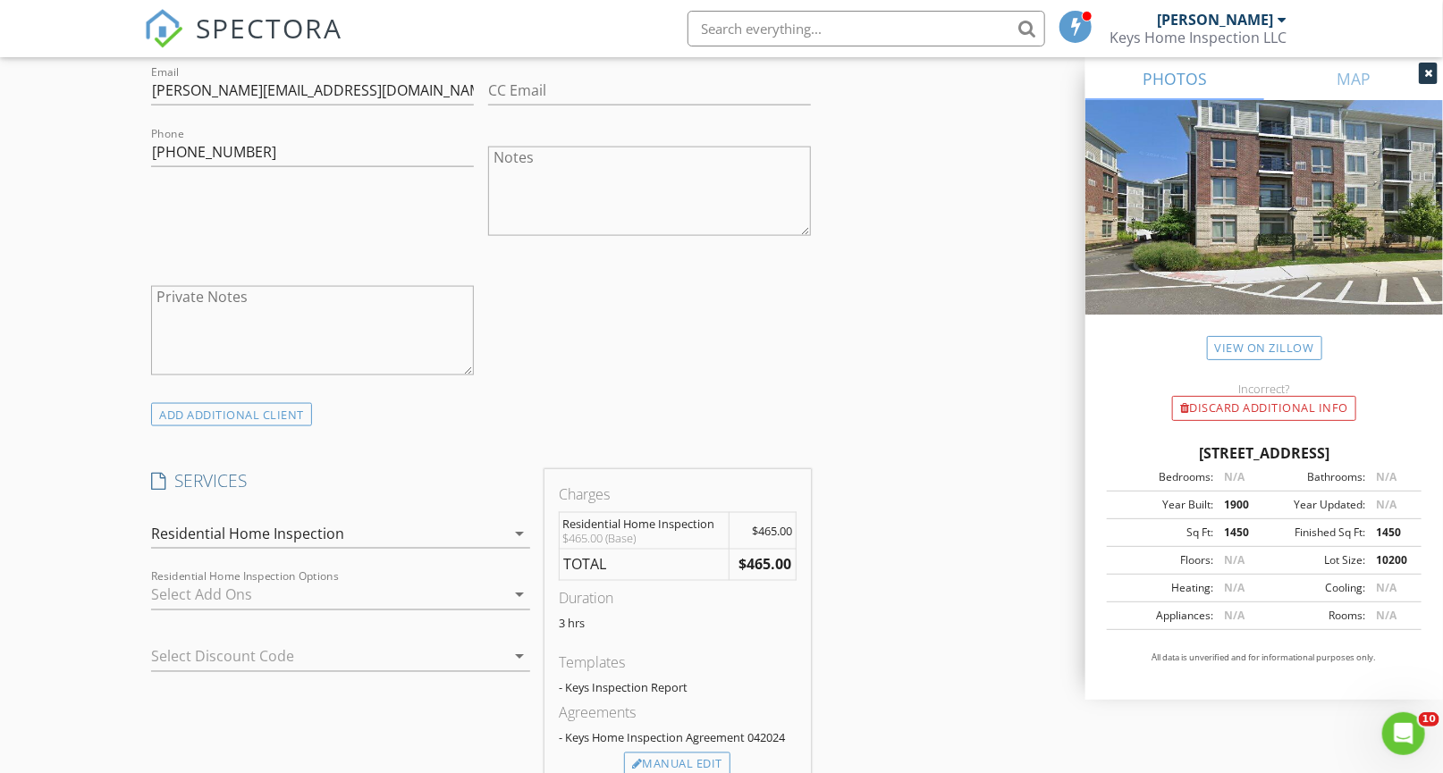
click at [178, 594] on div at bounding box center [327, 595] width 353 height 29
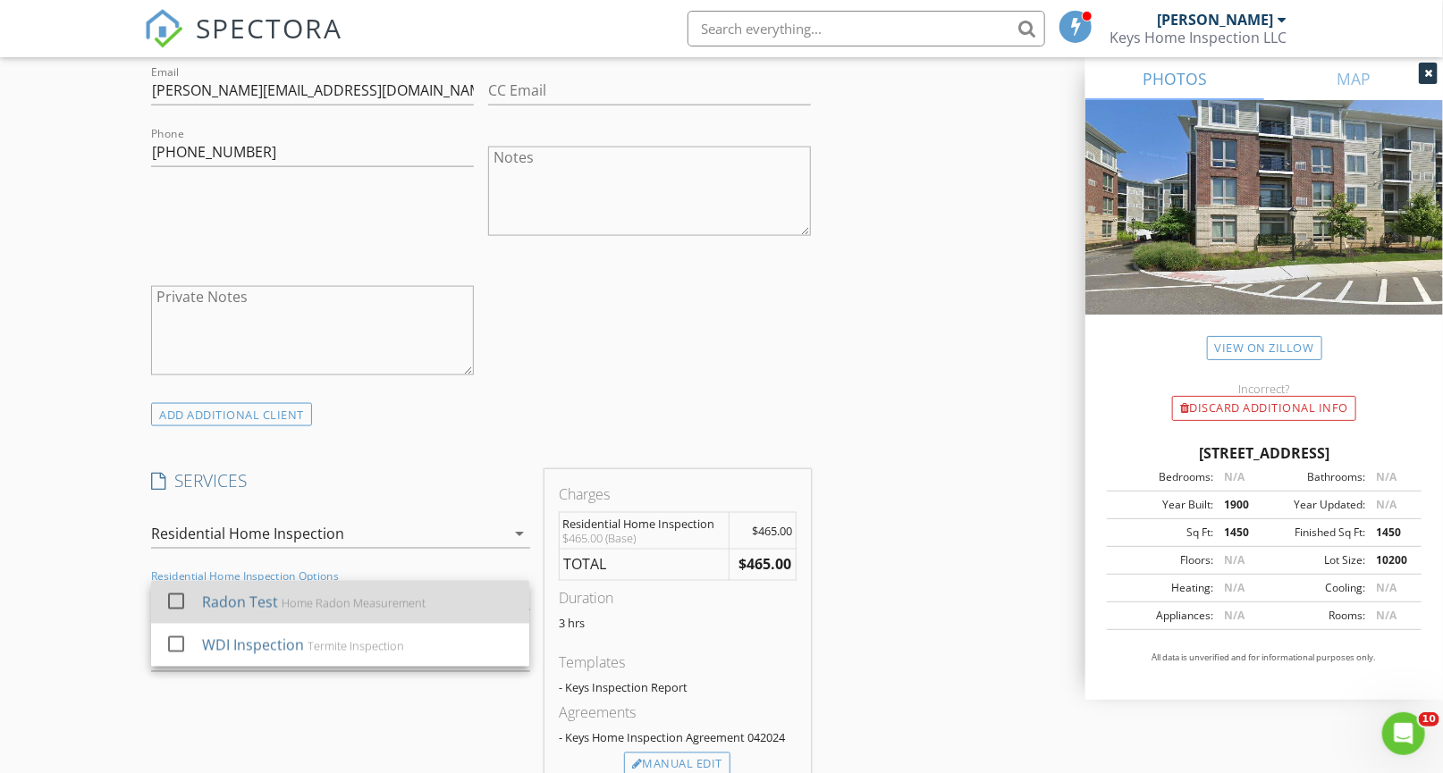
click at [176, 595] on div at bounding box center [176, 601] width 30 height 30
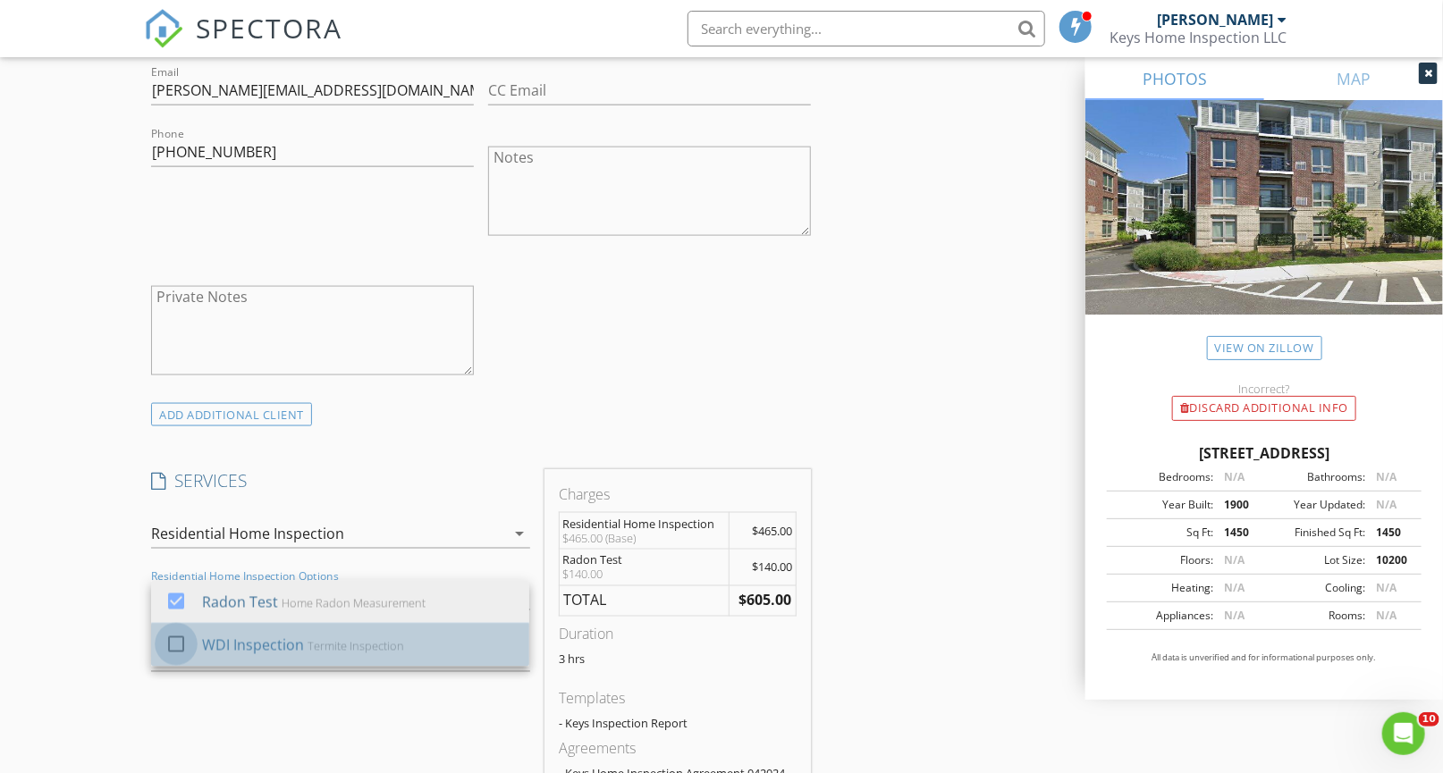
click at [175, 632] on div at bounding box center [176, 644] width 30 height 30
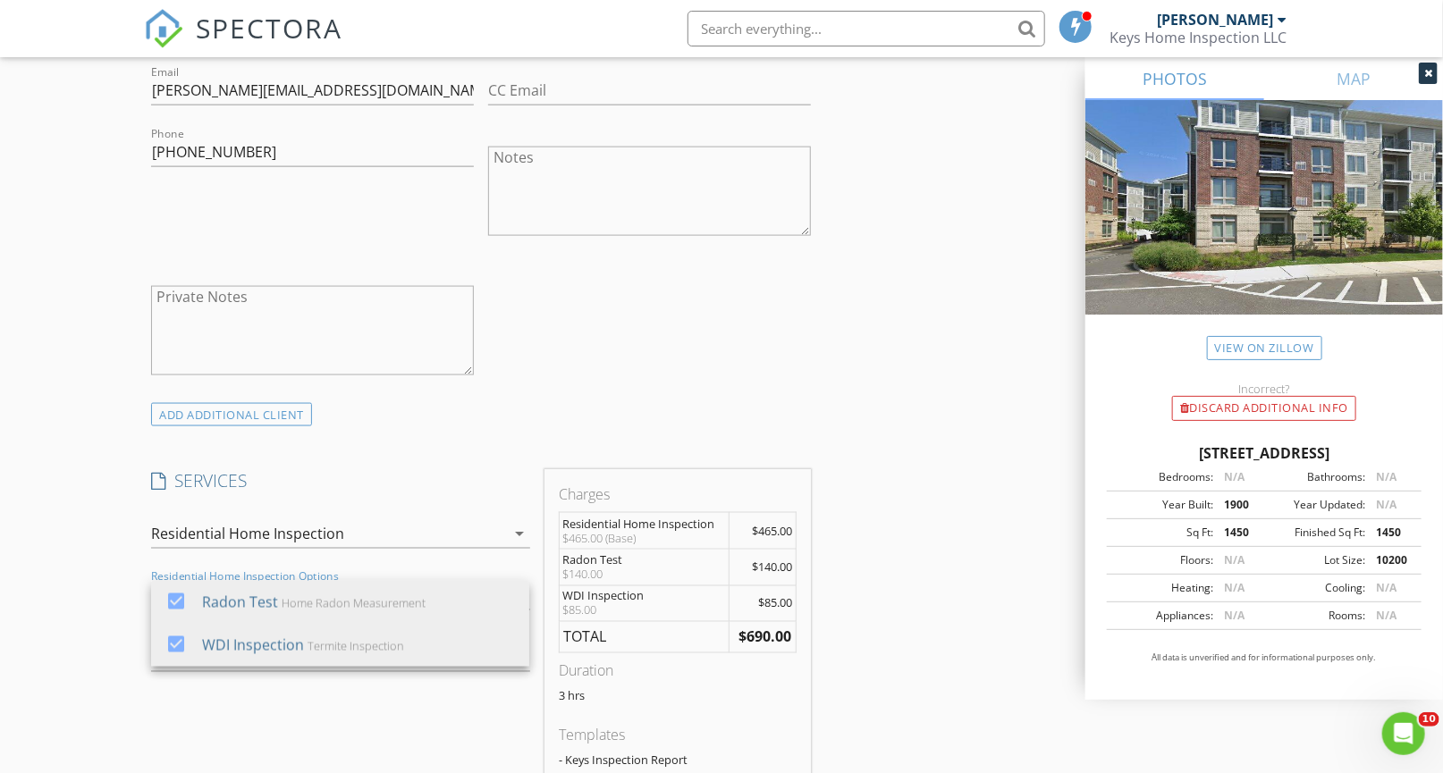
click at [97, 622] on div "New Inspection Click here to use the New Order Form INSPECTOR(S) check_box John…" at bounding box center [721, 700] width 1443 height 3302
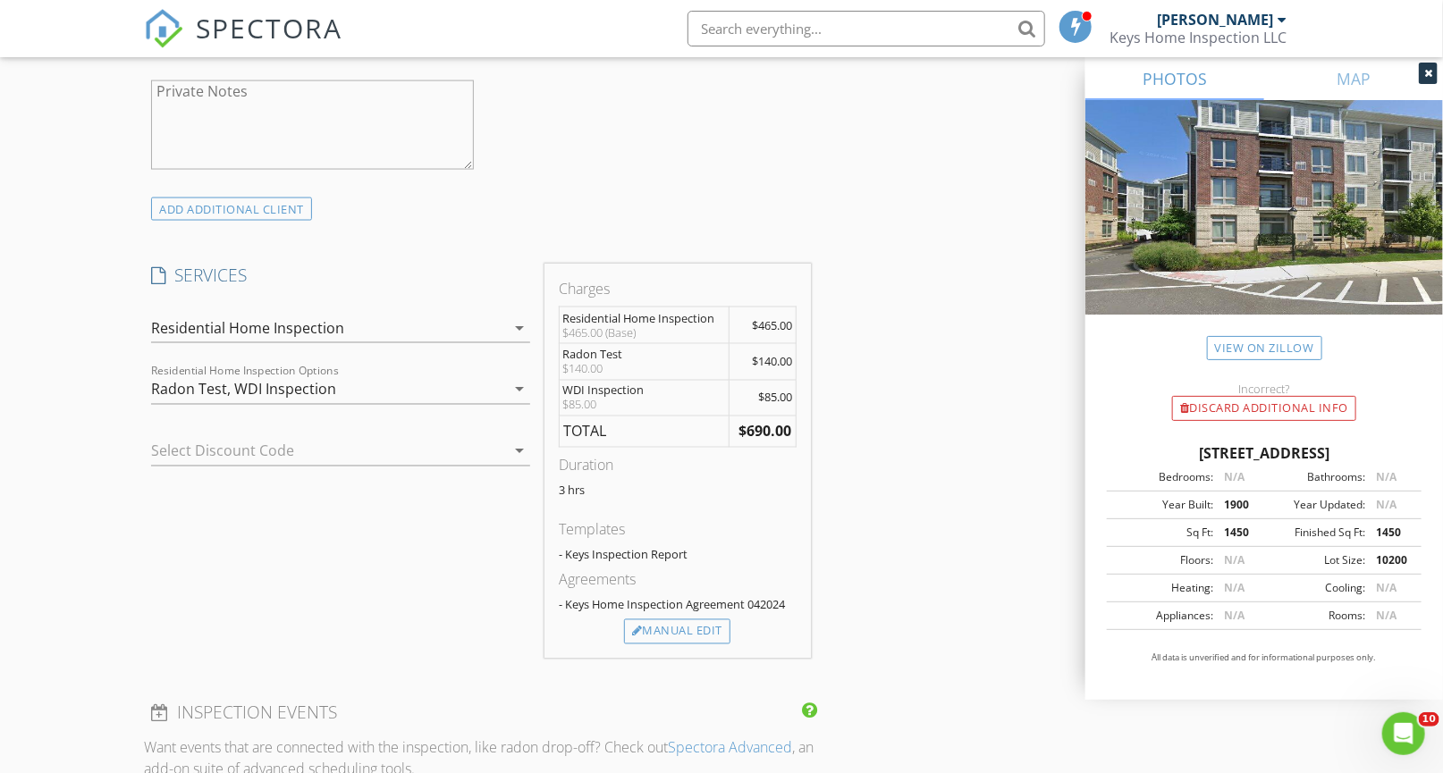
scroll to position [1320, 0]
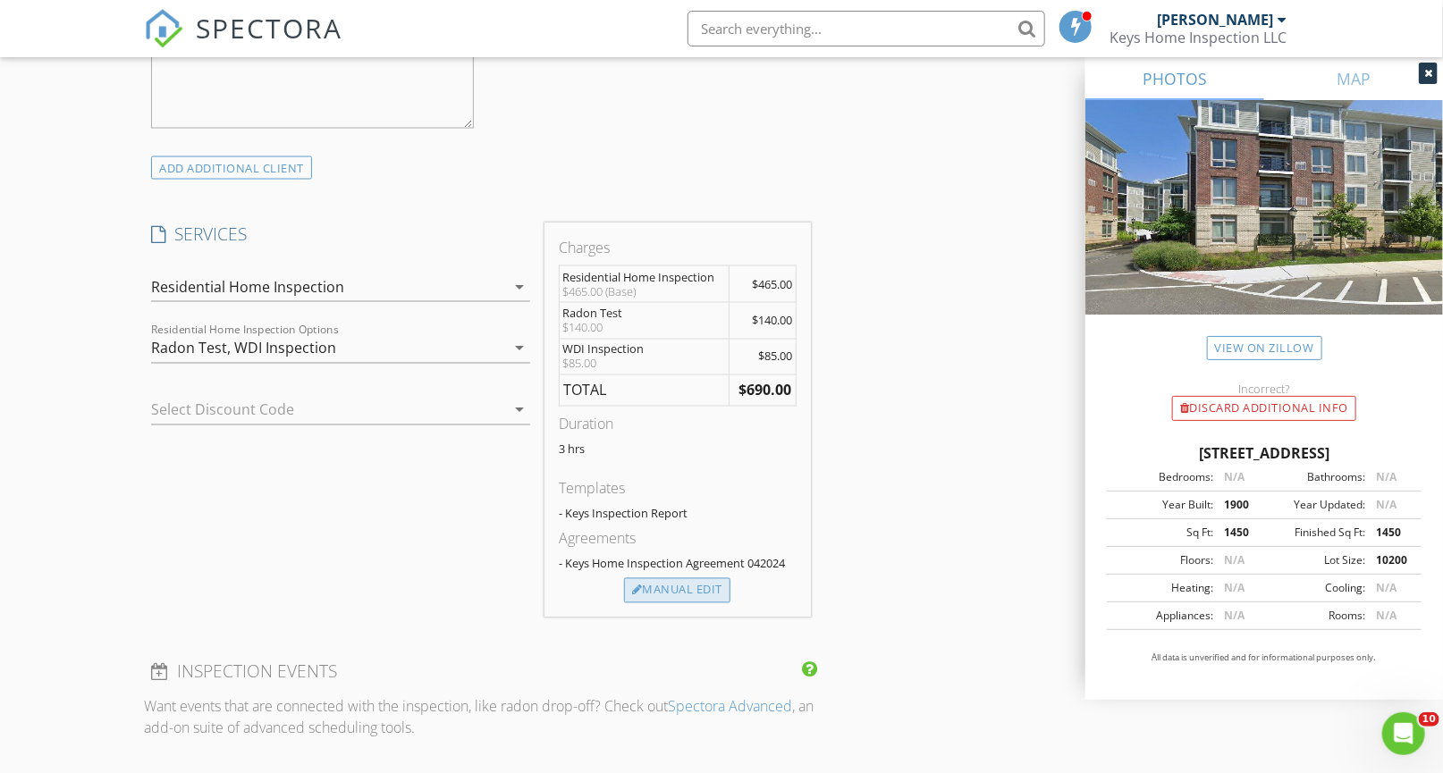
click at [632, 585] on div at bounding box center [637, 591] width 11 height 12
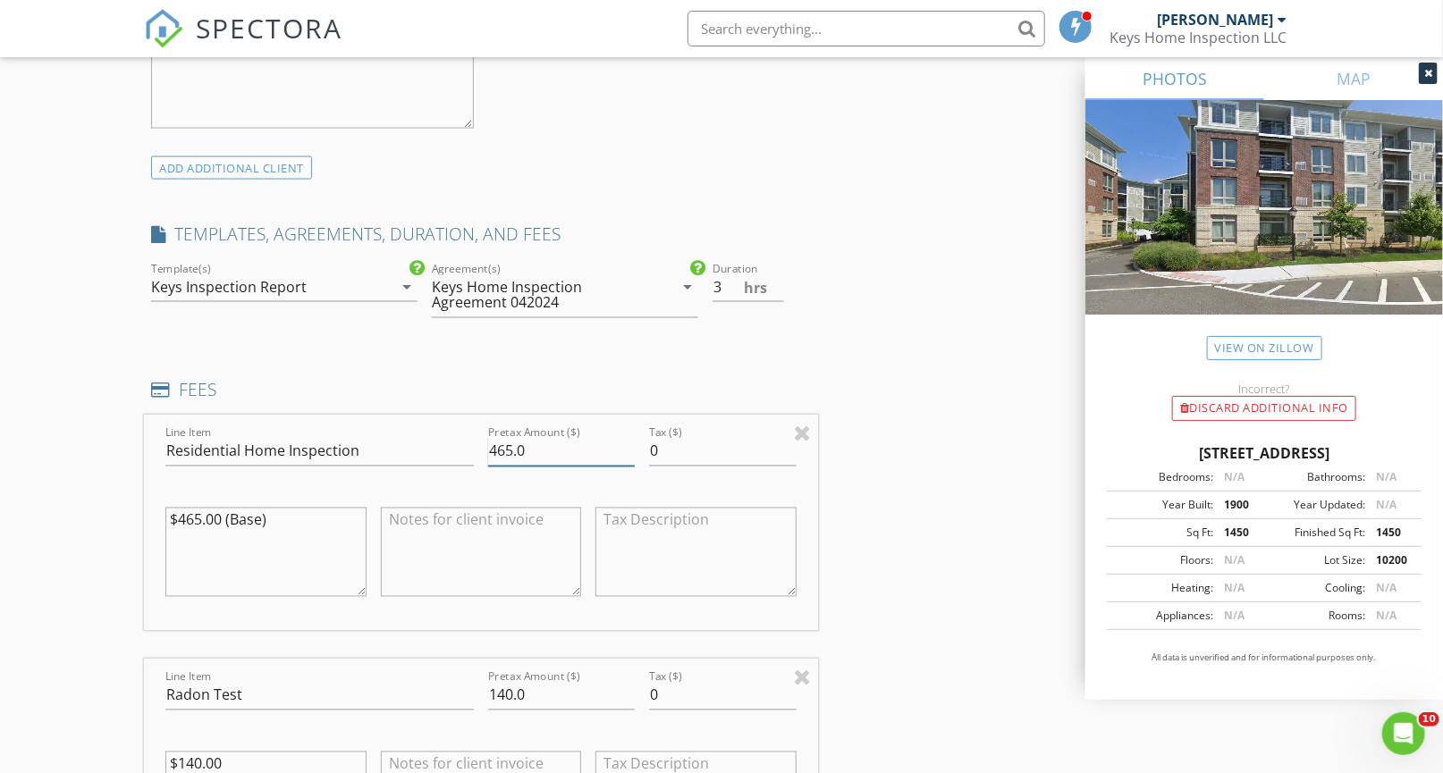
click at [511, 447] on input "465.0" at bounding box center [561, 451] width 147 height 29
type input "475.0"
click at [523, 383] on h4 "FEES" at bounding box center [480, 390] width 659 height 23
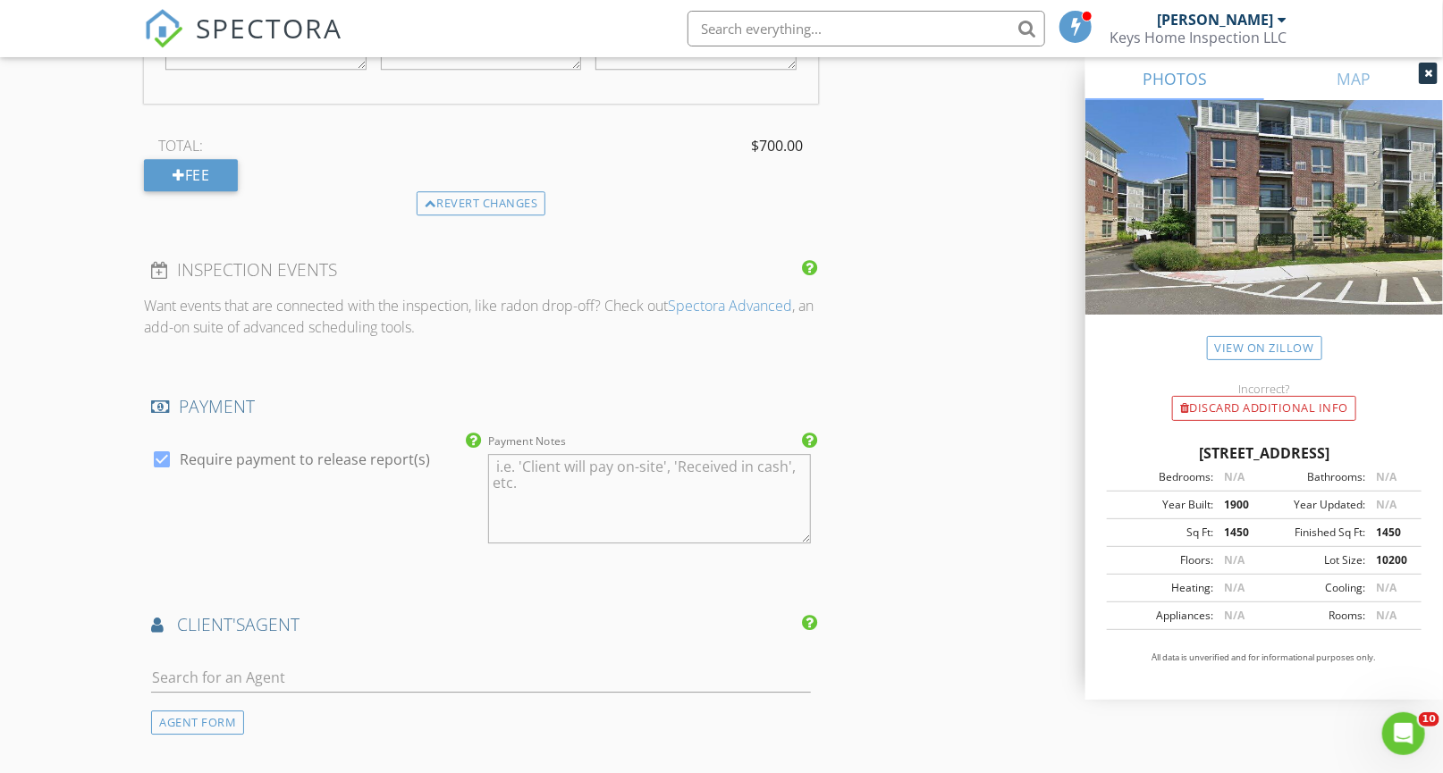
scroll to position [2561, 0]
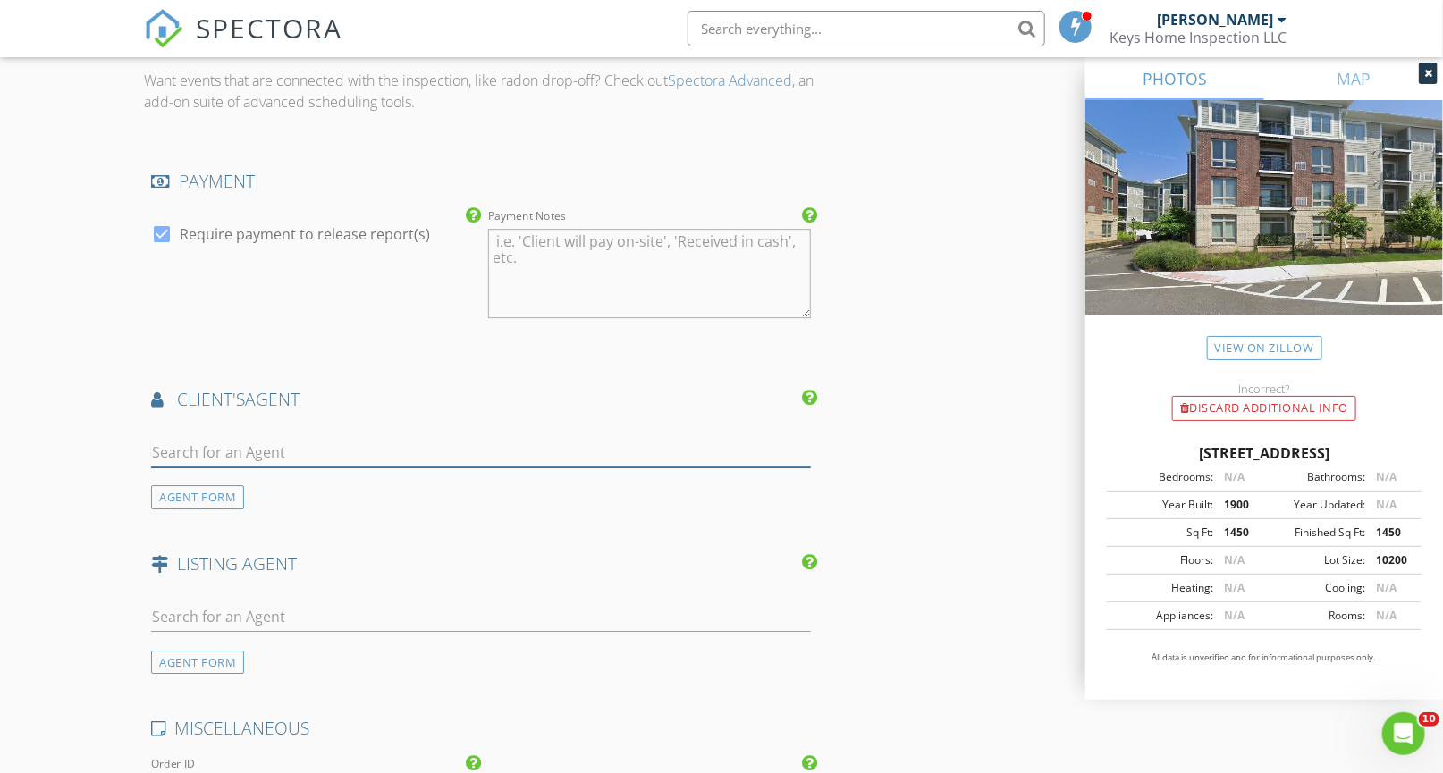
click at [343, 451] on input "text" at bounding box center [480, 452] width 659 height 29
type input "Trudy"
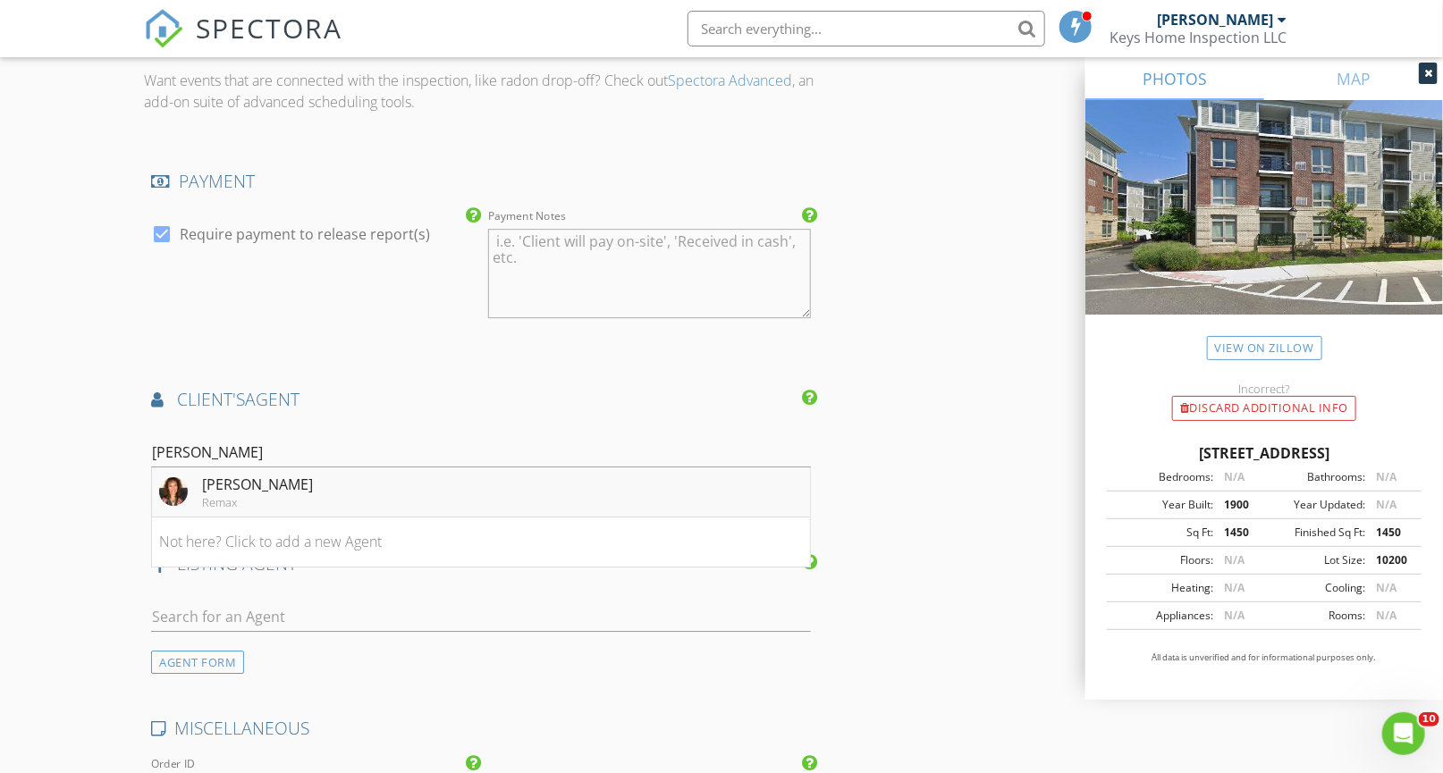
click at [369, 493] on li "Trudy Hayes Remax" at bounding box center [480, 492] width 657 height 50
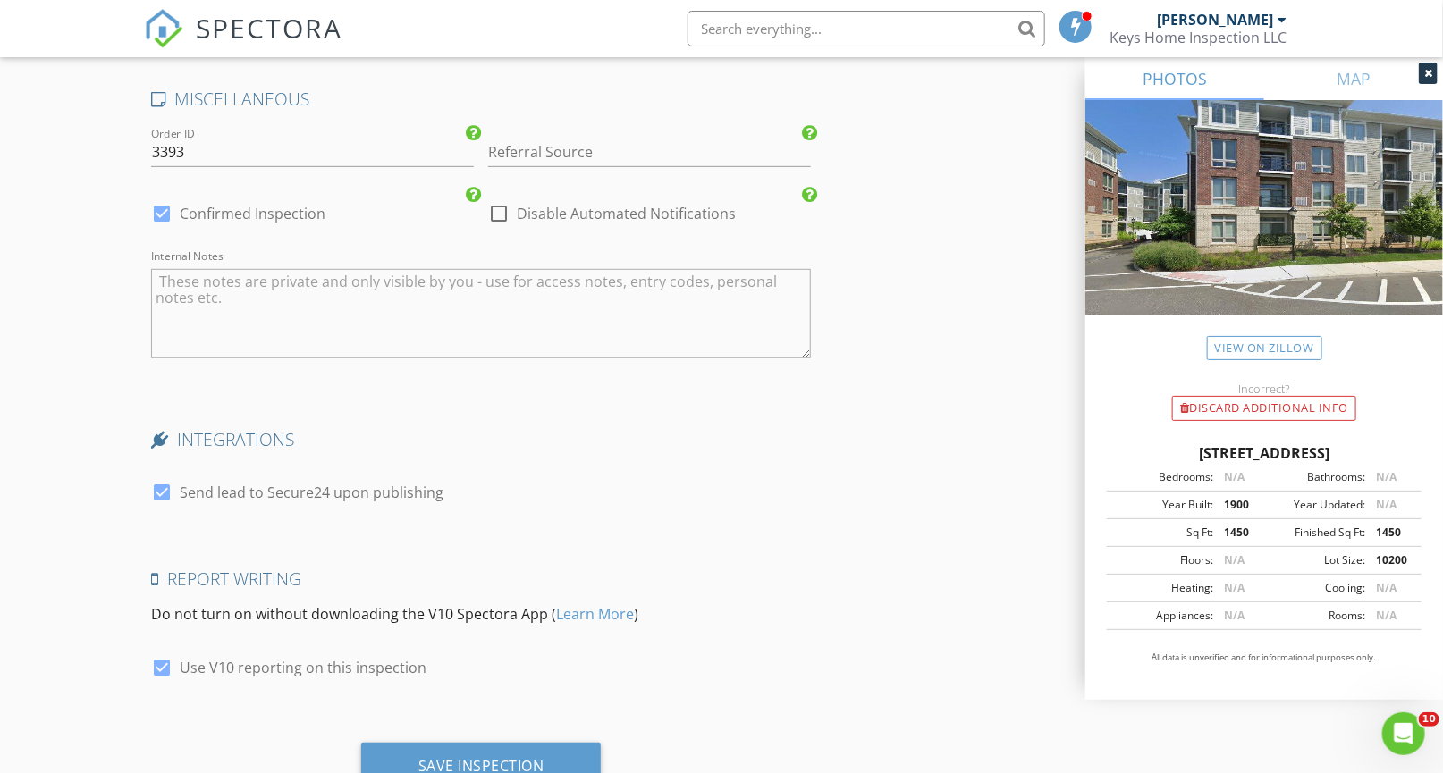
scroll to position [3661, 0]
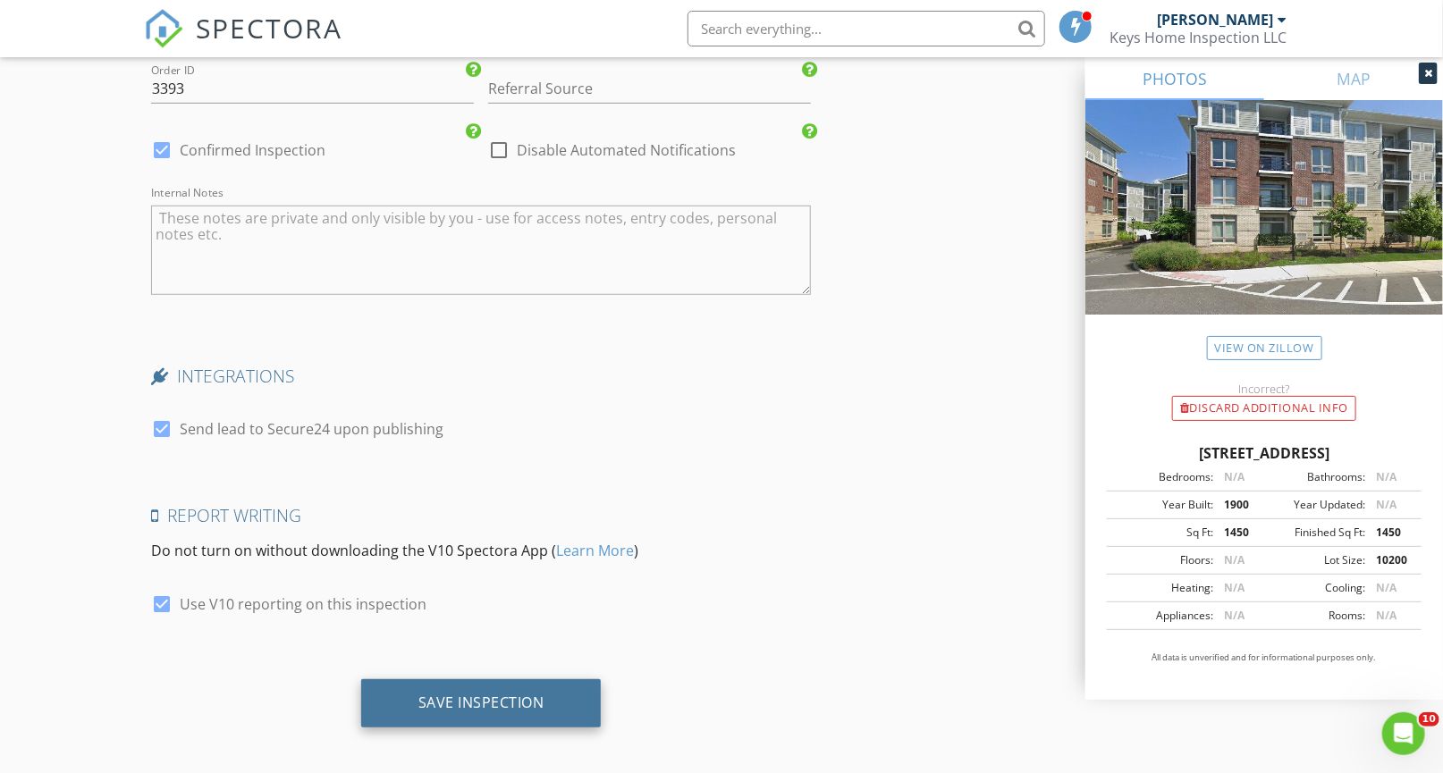
click at [465, 696] on div "Save Inspection" at bounding box center [481, 703] width 126 height 18
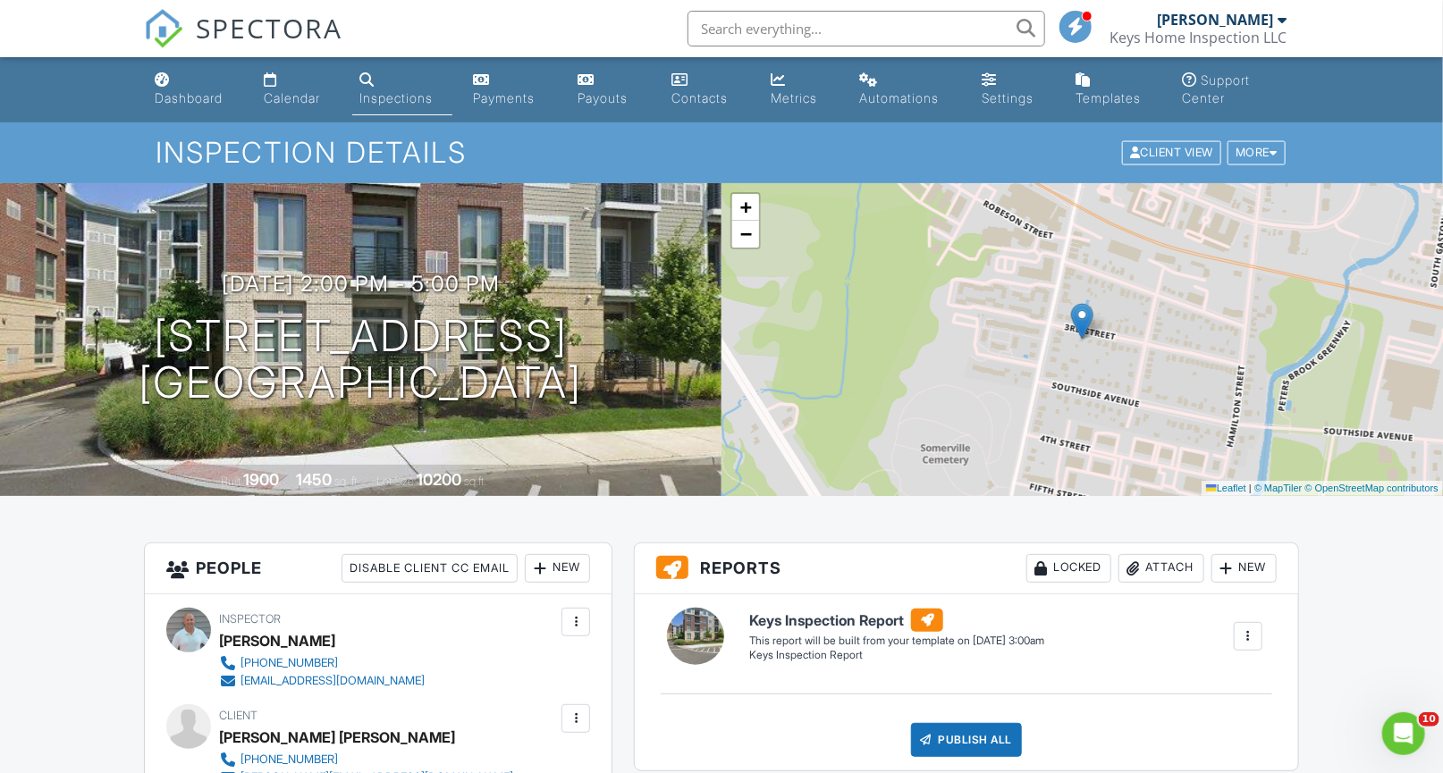
click at [542, 452] on div "09/08/2025 2:00 pm - 5:00 pm 20 Third St Somerville, NJ 08876 Built 1900 1450 s…" at bounding box center [360, 339] width 721 height 313
click at [200, 106] on link "Dashboard" at bounding box center [194, 89] width 95 height 51
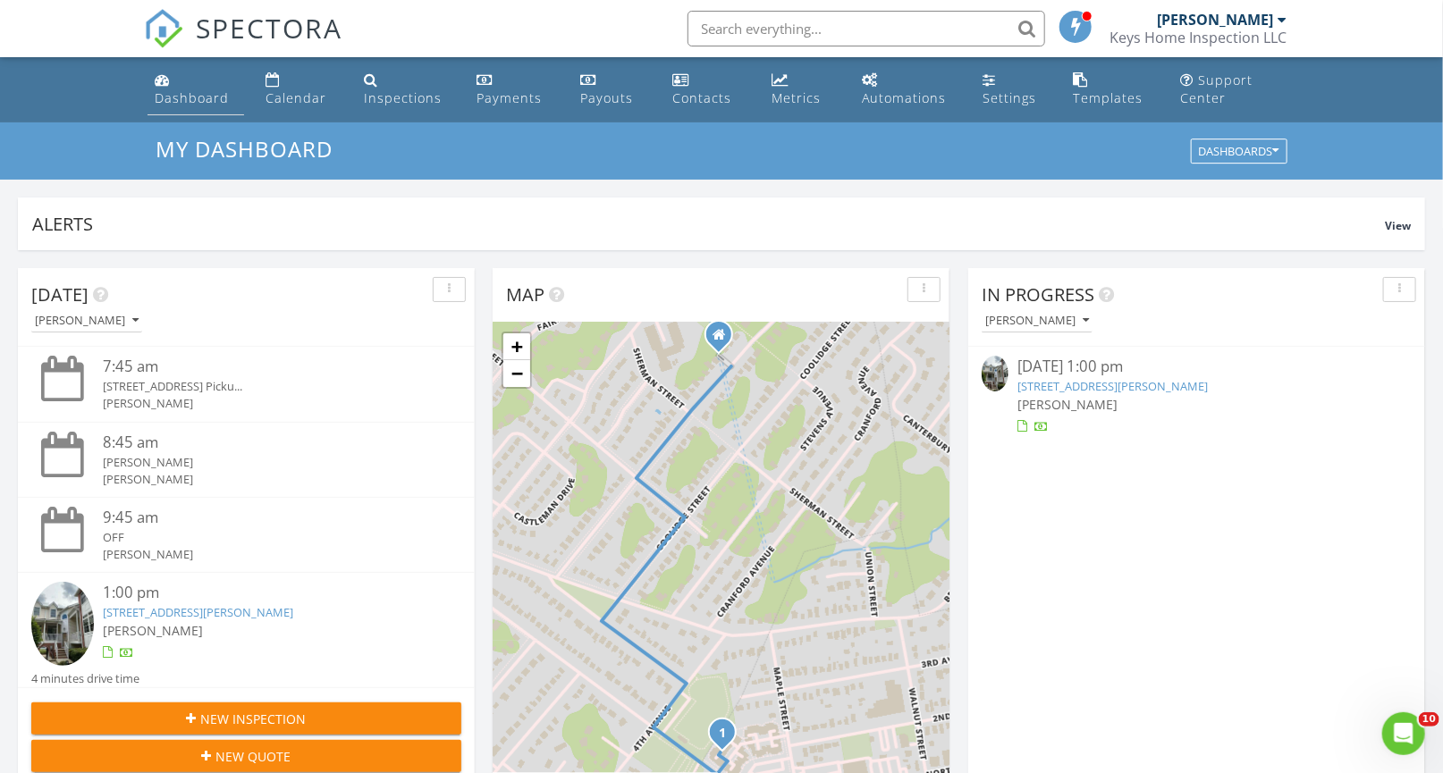
click at [206, 98] on div "Dashboard" at bounding box center [192, 97] width 74 height 17
click at [1088, 396] on span "[PERSON_NAME]" at bounding box center [1067, 404] width 100 height 17
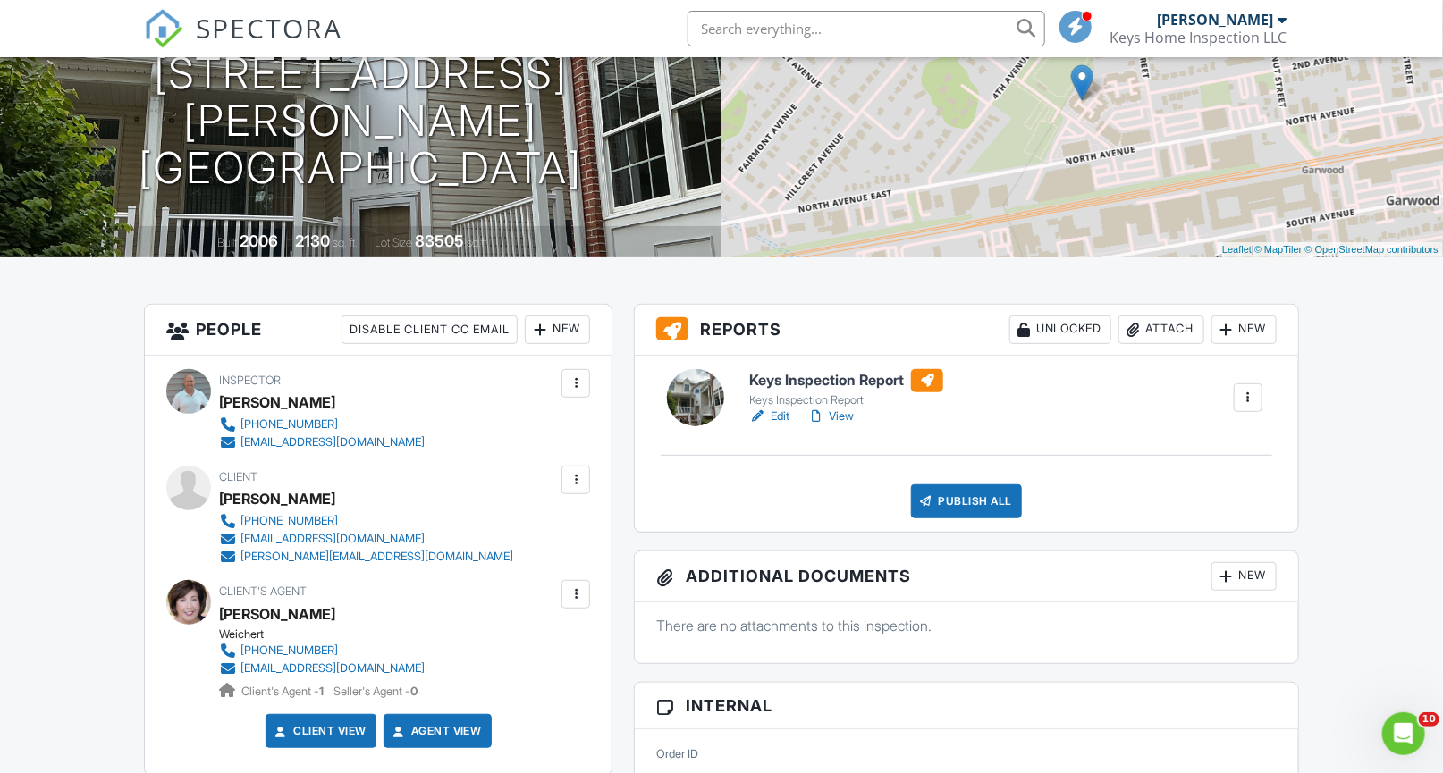
click at [838, 419] on link "View" at bounding box center [830, 417] width 46 height 18
